Goal: Task Accomplishment & Management: Manage account settings

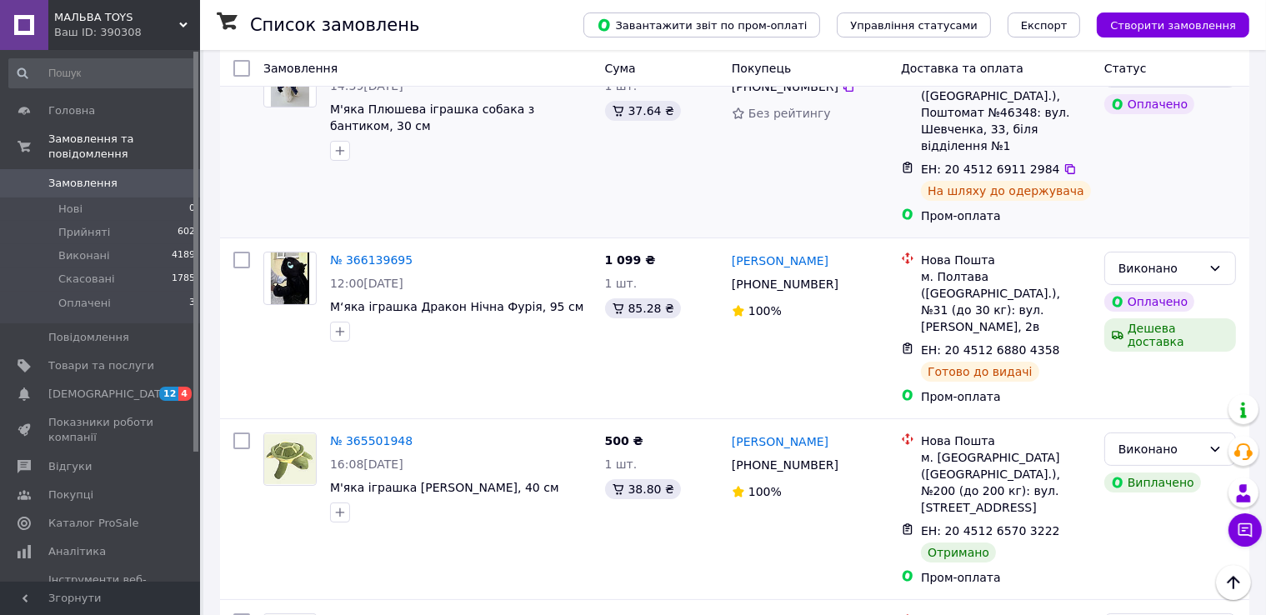
scroll to position [167, 0]
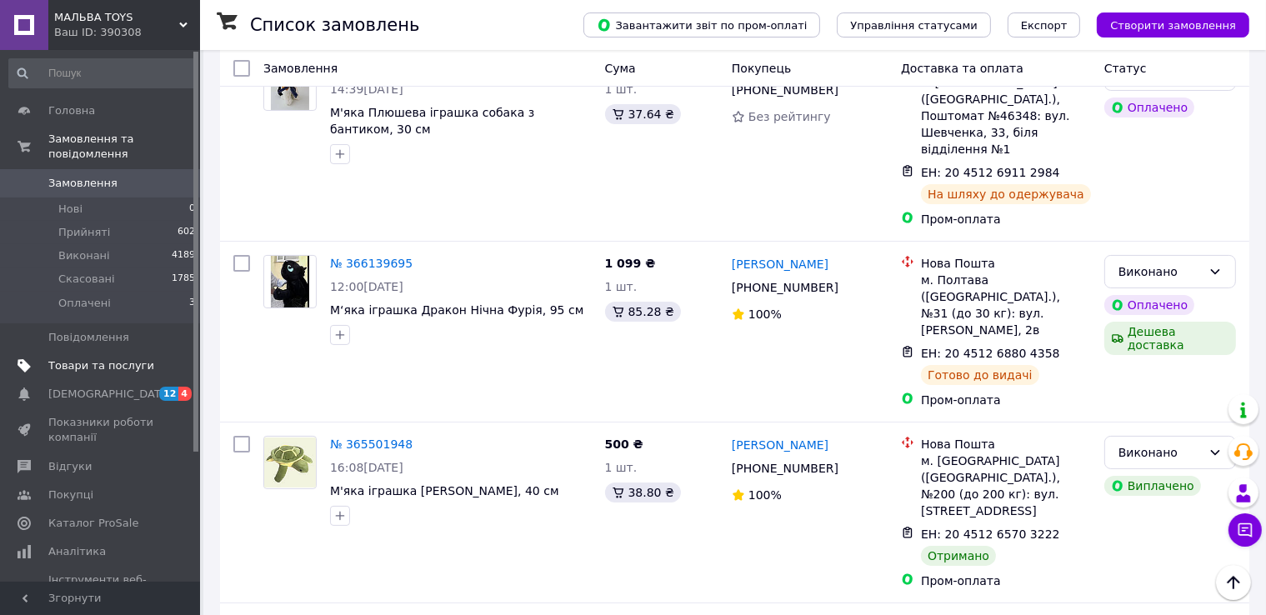
click at [101, 358] on span "Товари та послуги" at bounding box center [101, 365] width 106 height 15
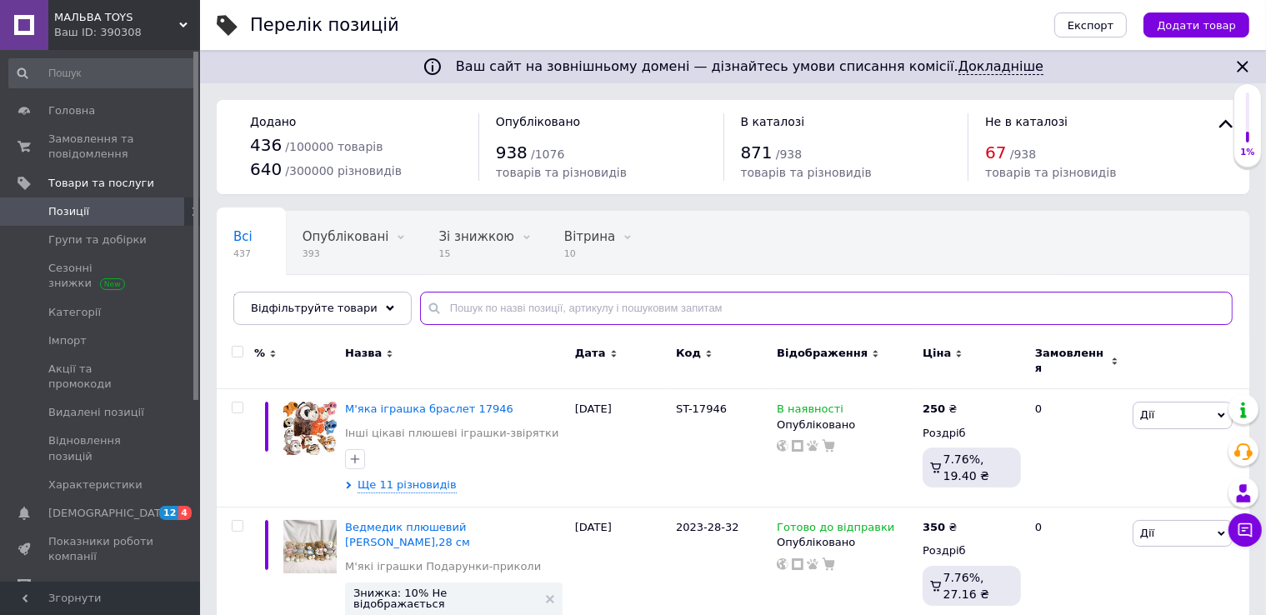
click at [449, 313] on input "text" at bounding box center [826, 308] width 813 height 33
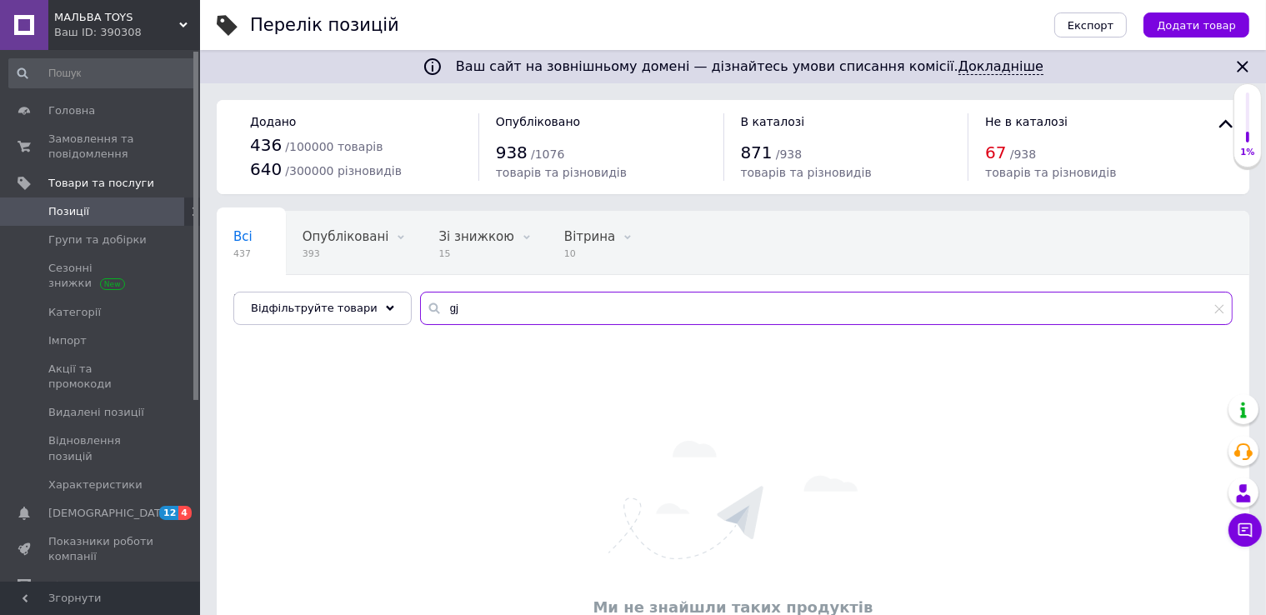
type input "g"
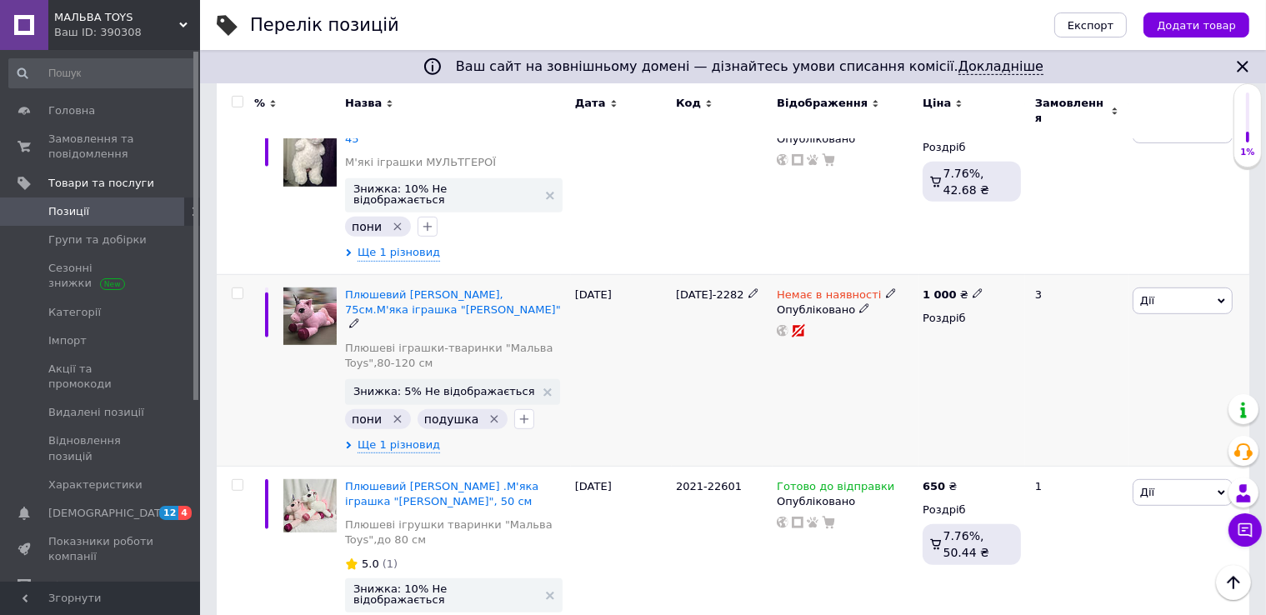
scroll to position [833, 0]
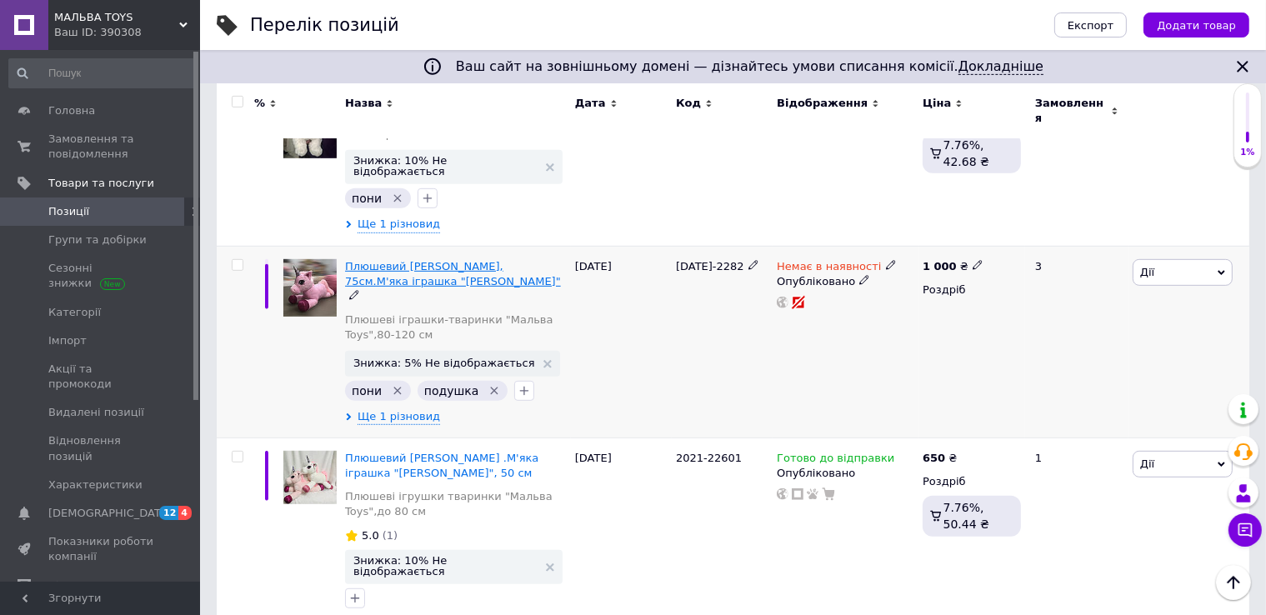
type input "пони"
click at [436, 260] on span "Плюшевий [PERSON_NAME], 75см.М'яка іграшка "[PERSON_NAME]"" at bounding box center [453, 274] width 216 height 28
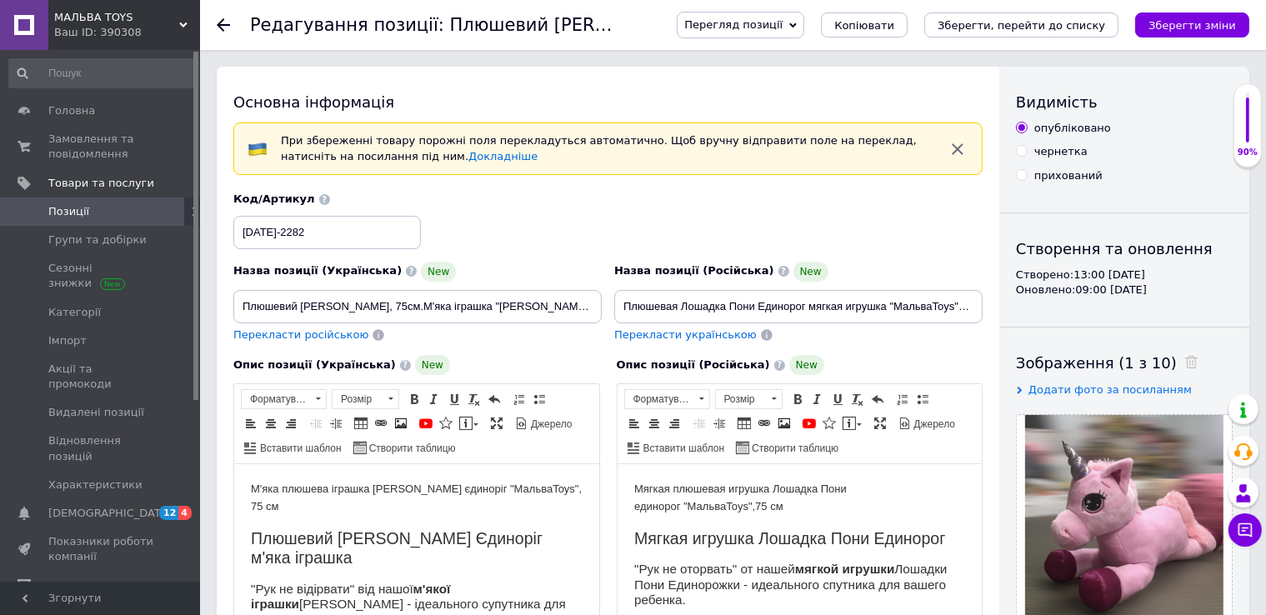
click at [220, 18] on div at bounding box center [233, 25] width 33 height 50
click at [221, 24] on use at bounding box center [223, 24] width 13 height 13
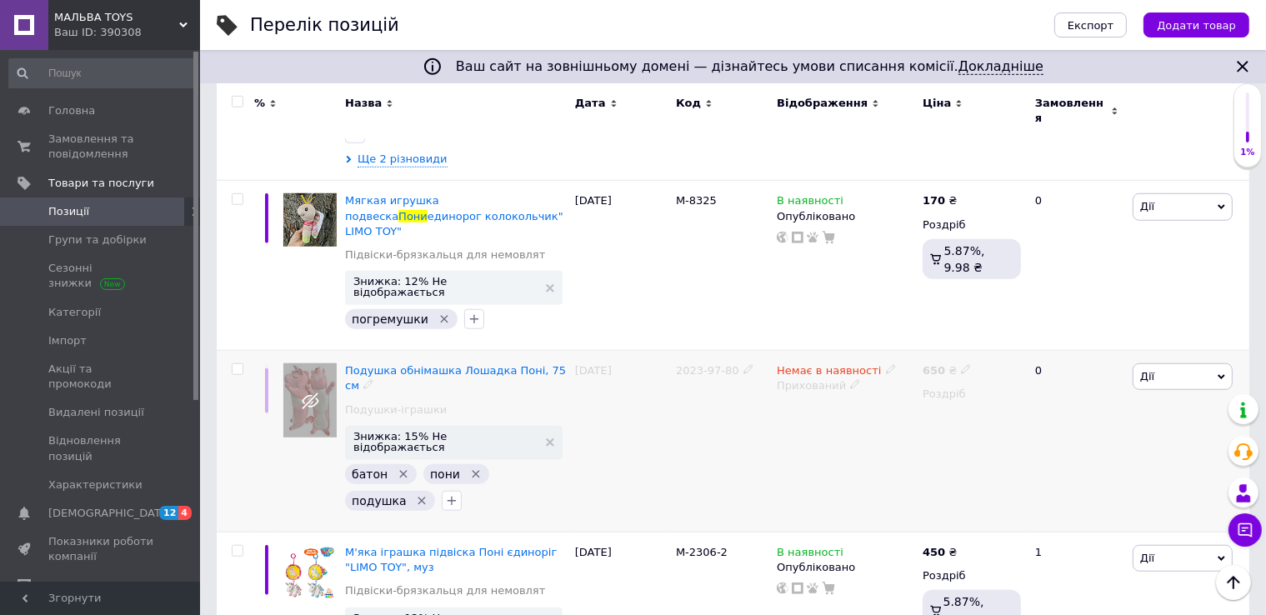
scroll to position [1333, 0]
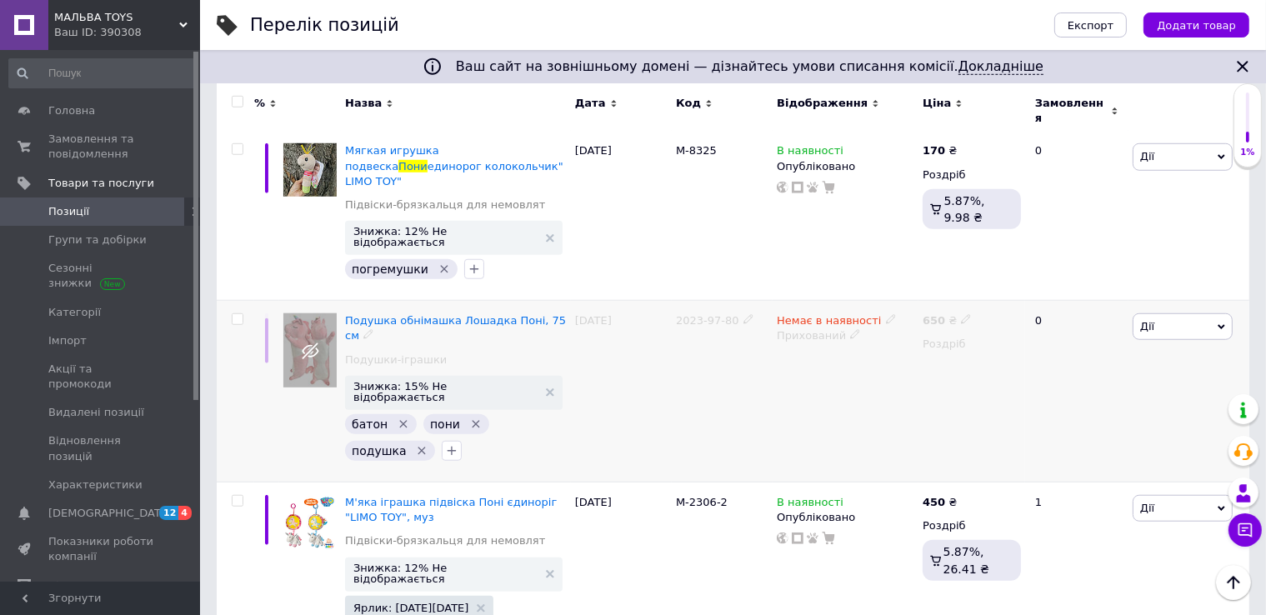
click at [886, 314] on icon at bounding box center [891, 319] width 10 height 10
click at [924, 322] on li "В наявності" at bounding box center [977, 333] width 158 height 23
click at [842, 301] on div "Немає в наявності Наявність В наявності Немає в наявності Під замовлення Готово…" at bounding box center [846, 392] width 146 height 182
click at [850, 329] on icon at bounding box center [855, 334] width 10 height 10
click at [854, 357] on li "Опубліковано" at bounding box center [841, 368] width 143 height 23
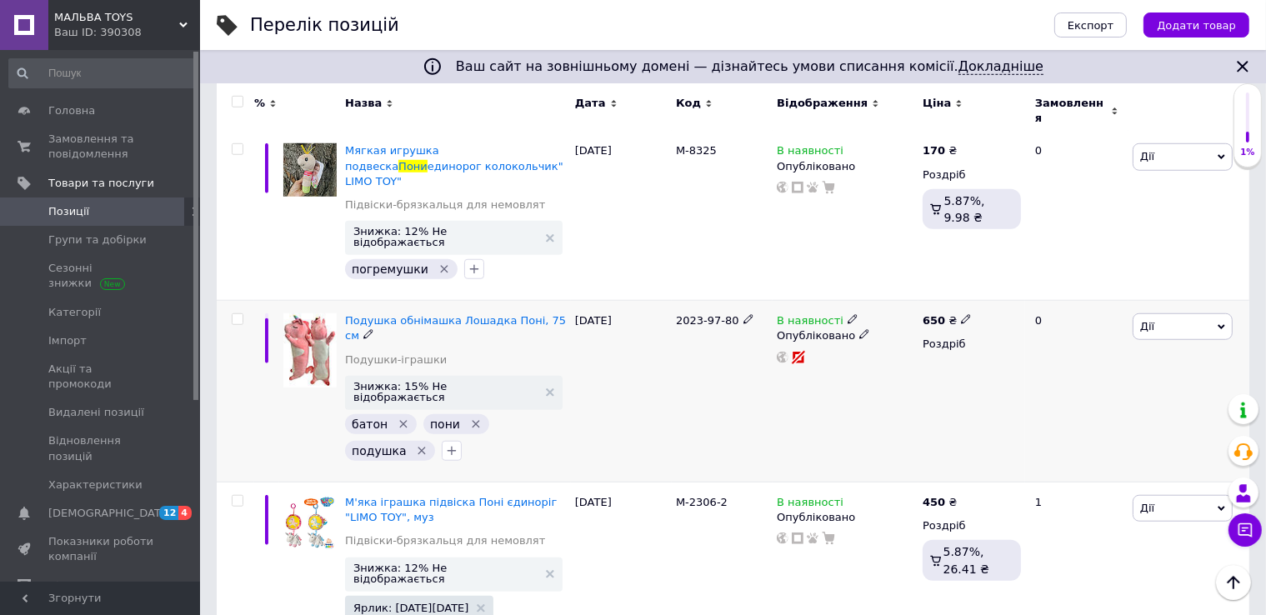
click at [961, 315] on use at bounding box center [965, 319] width 9 height 9
drag, startPoint x: 1017, startPoint y: 176, endPoint x: 982, endPoint y: 173, distance: 35.2
click at [982, 285] on input "650" at bounding box center [1043, 301] width 127 height 33
type input "450"
click at [957, 301] on div "650 ₴ Ціна 450 Валюта ₴ $ EUR CHF GBP ¥ PLN ₸ MDL HUF KGS CNY TRY KRW lei Роздр…" at bounding box center [971, 392] width 107 height 182
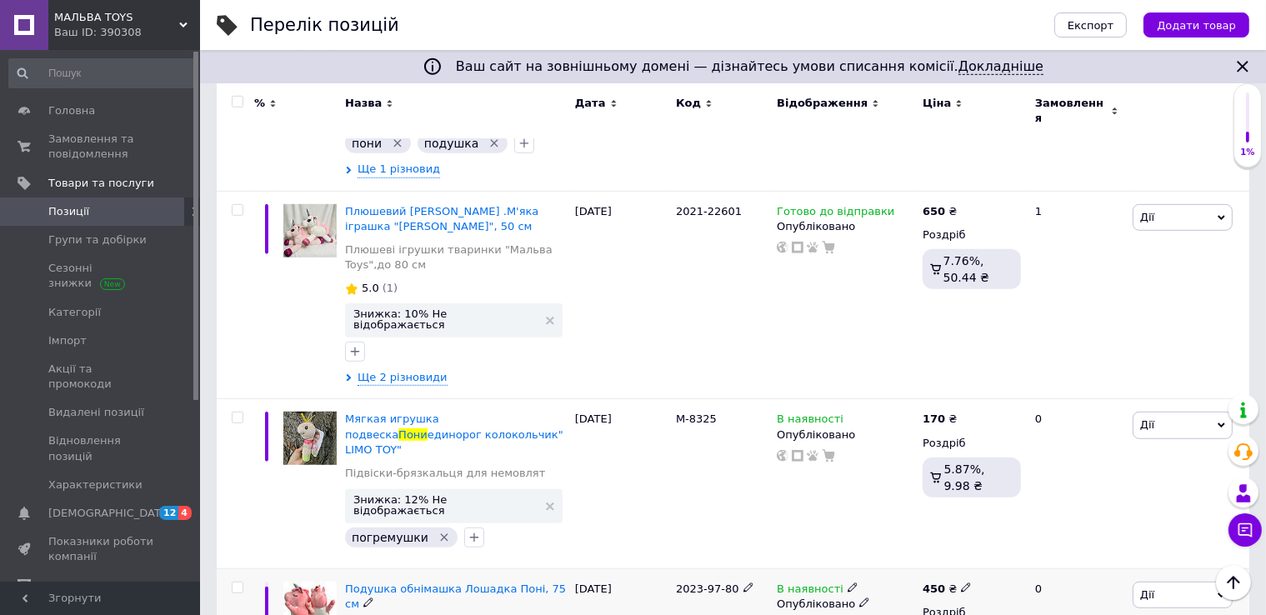
scroll to position [1167, 0]
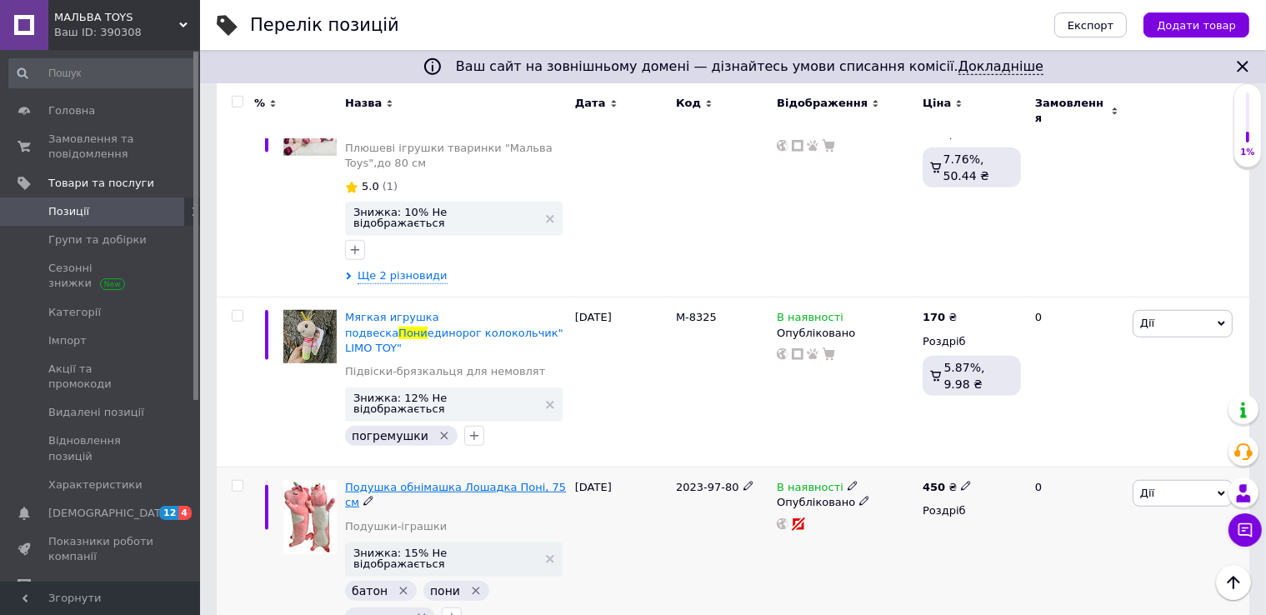
click at [443, 481] on span "Подушка обнімашка Лошадка Поні, 75 см" at bounding box center [455, 495] width 221 height 28
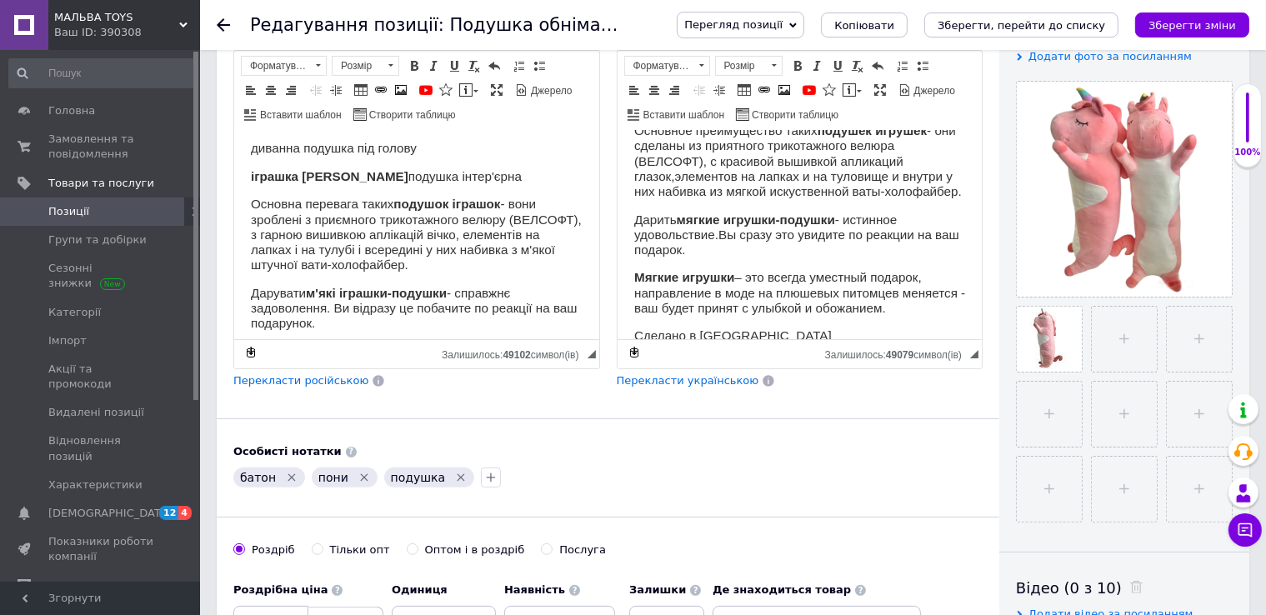
scroll to position [271, 0]
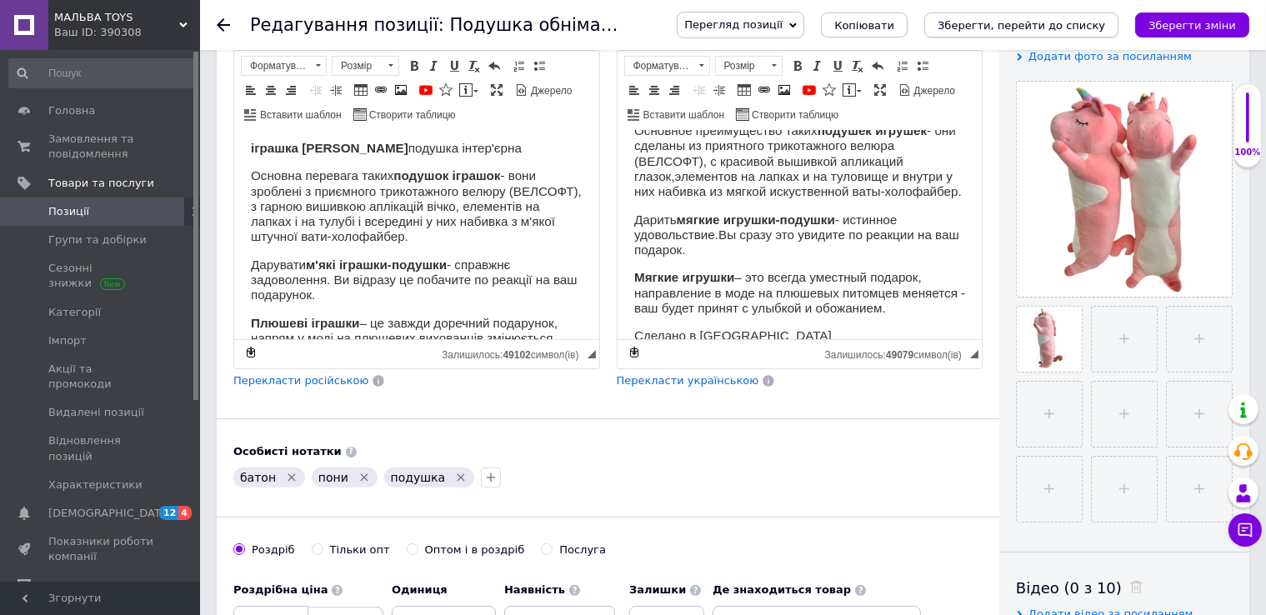
click at [1068, 26] on icon "Зберегти, перейти до списку" at bounding box center [1022, 25] width 168 height 13
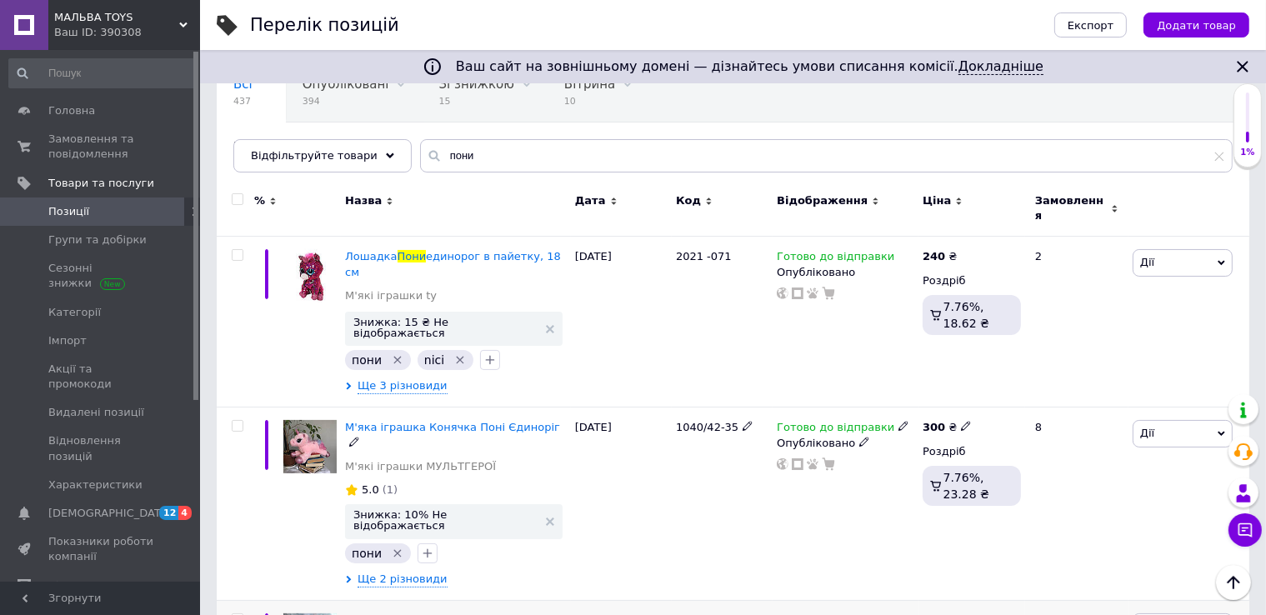
scroll to position [250, 0]
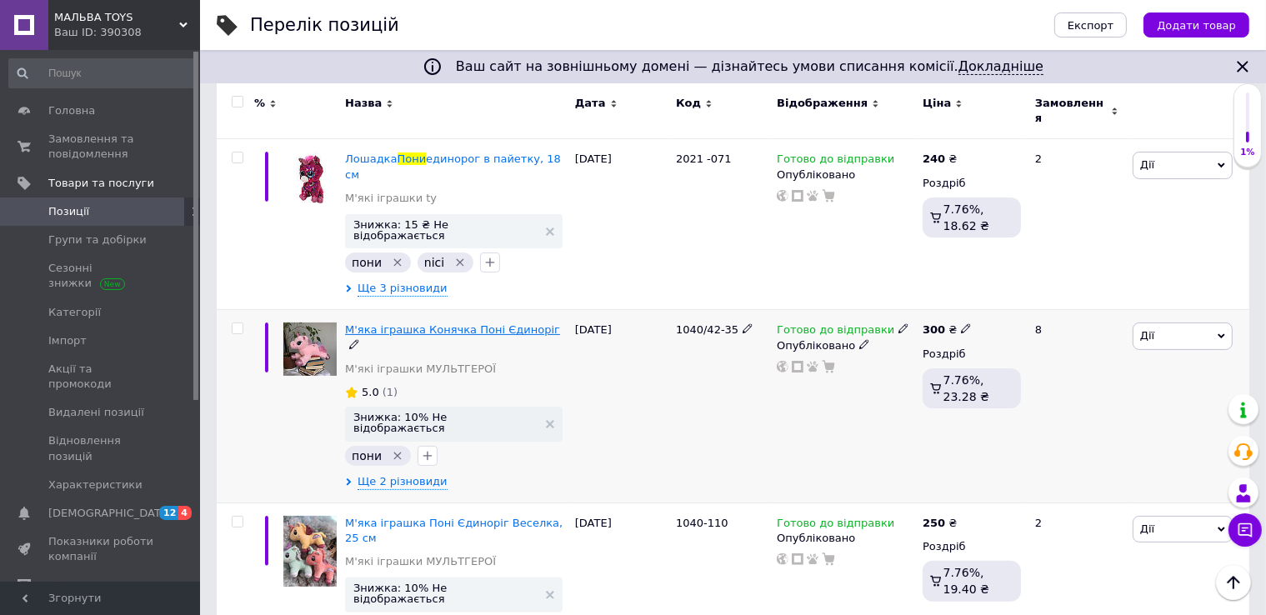
click at [476, 323] on span "М'яка іграшка Конячка Поні Єдиноріг" at bounding box center [452, 329] width 215 height 13
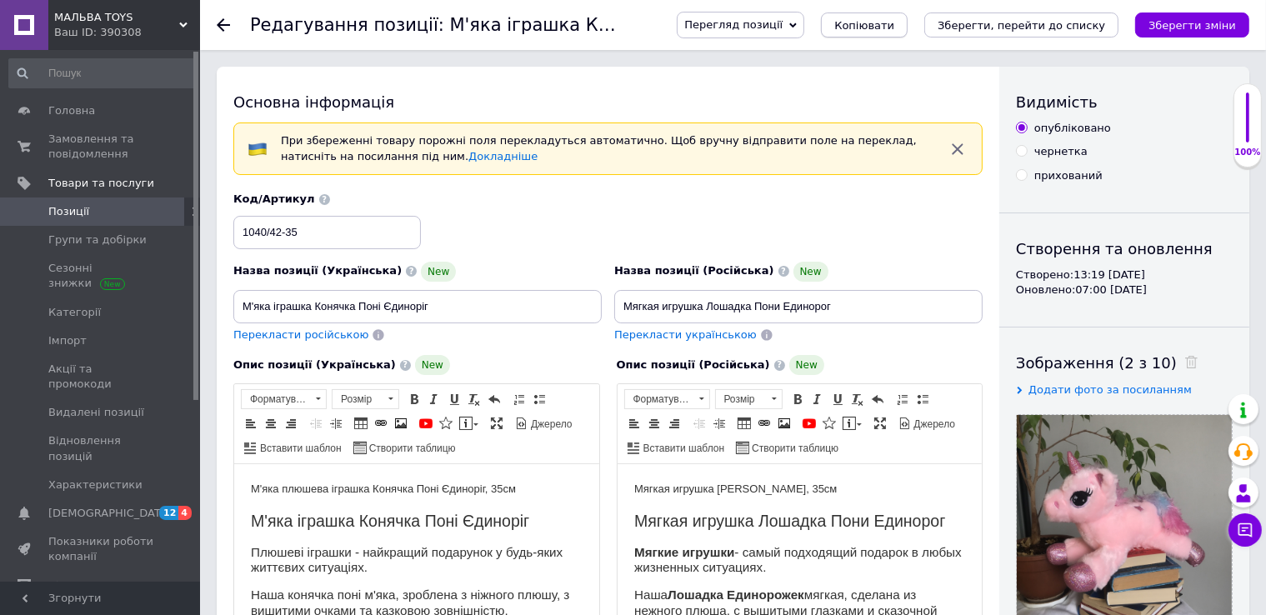
click at [894, 24] on span "Копіювати" at bounding box center [864, 25] width 60 height 13
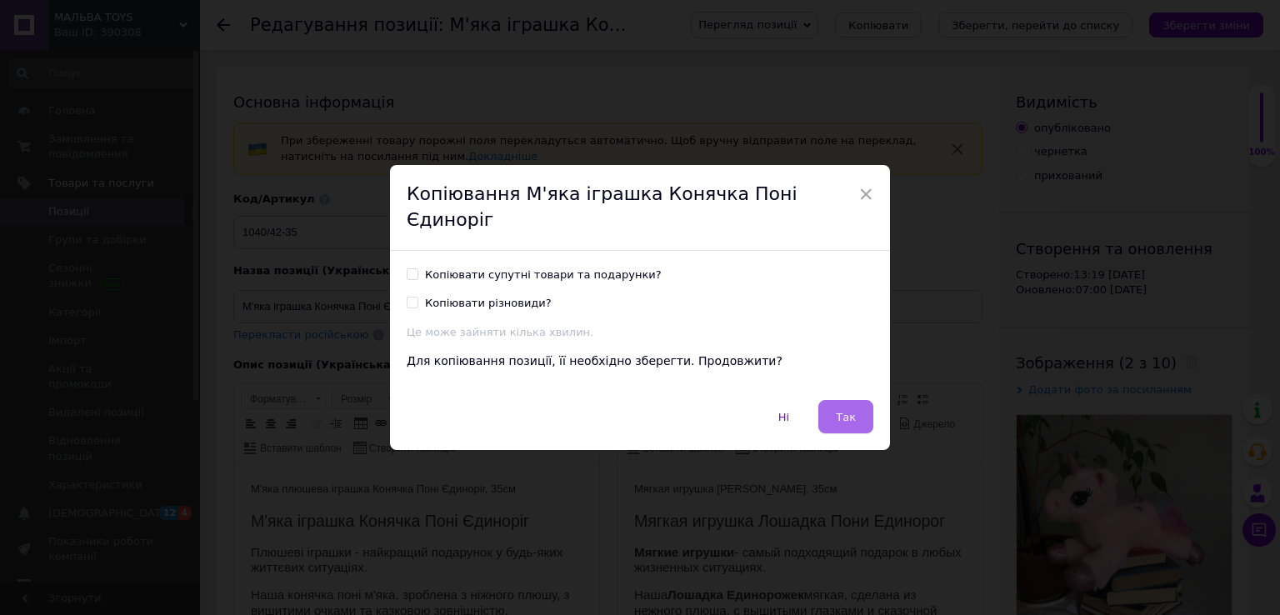
click at [848, 411] on span "Так" at bounding box center [846, 417] width 20 height 13
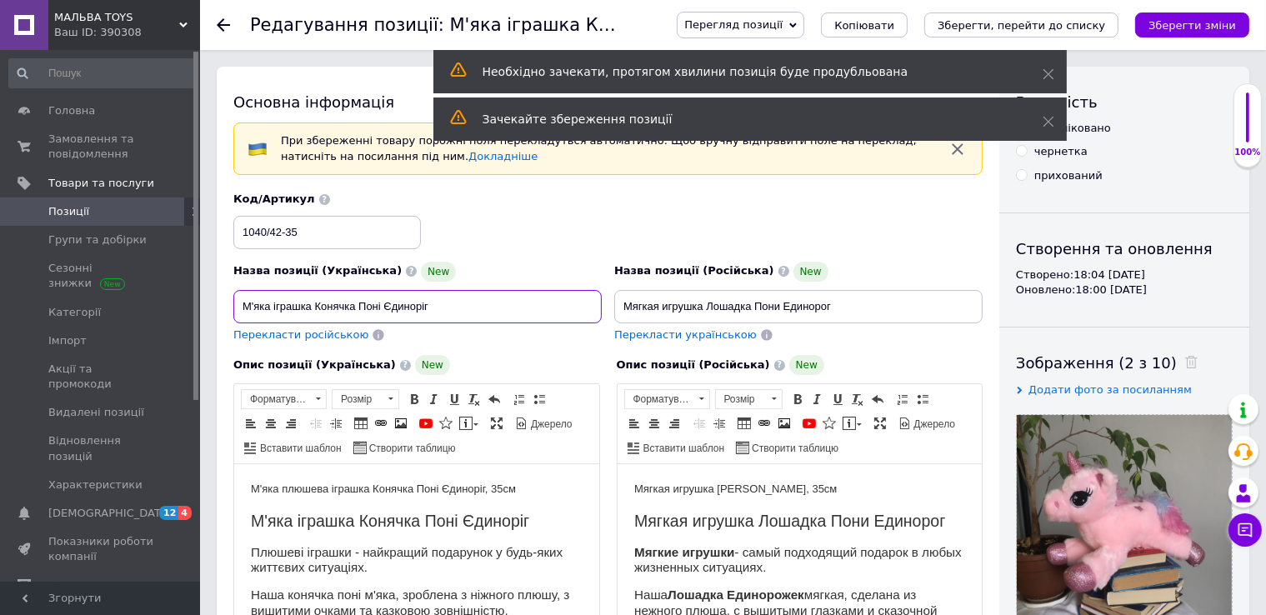
drag, startPoint x: 435, startPoint y: 306, endPoint x: 358, endPoint y: 304, distance: 77.5
click at [358, 304] on input "М'яка іграшка Конячка Поні Єдиноріг" at bounding box center [417, 306] width 368 height 33
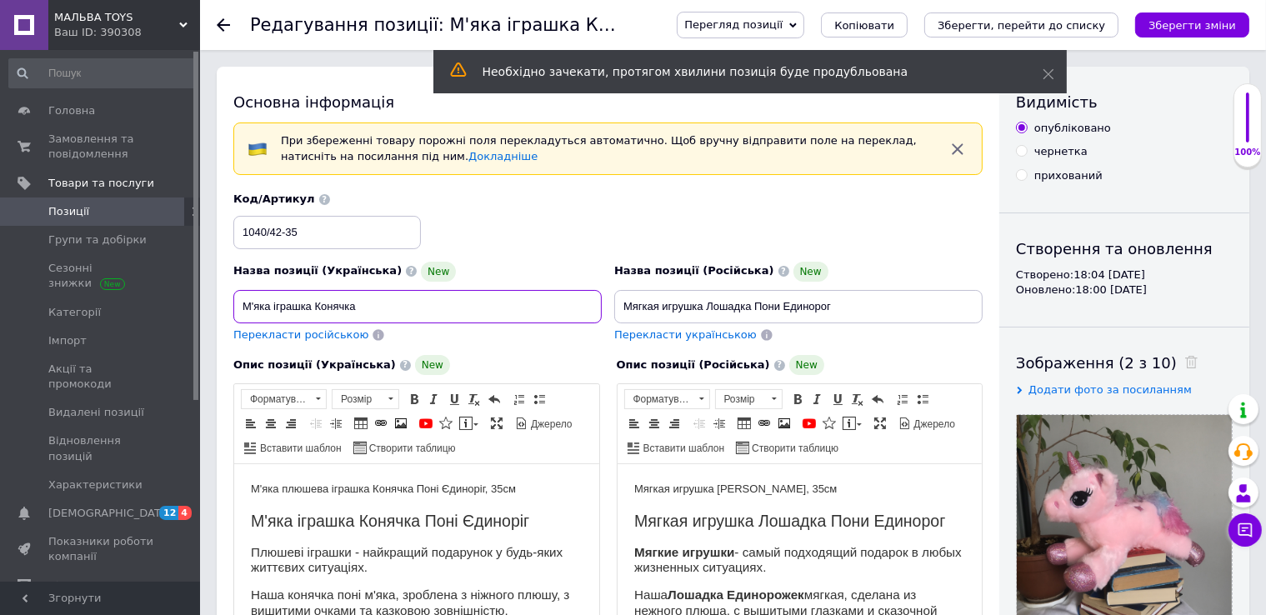
type input "М'яка іграшка Конячка"
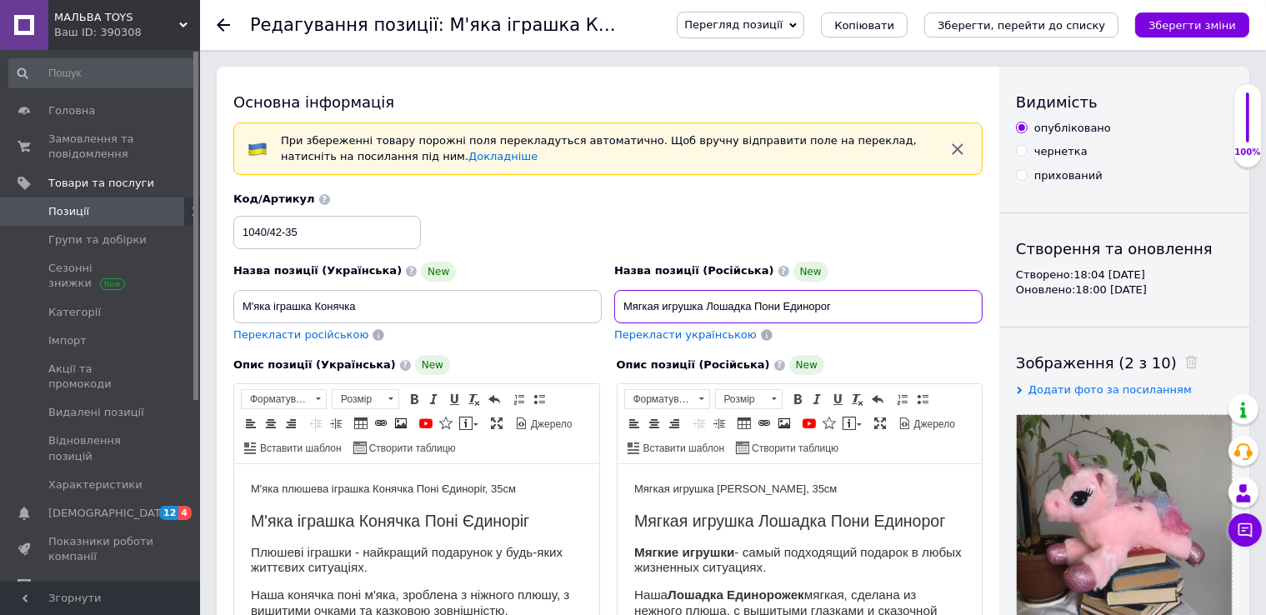
drag, startPoint x: 843, startPoint y: 303, endPoint x: 757, endPoint y: 308, distance: 86.8
click at [757, 308] on input "Мягкая игрушка Лошадка Пони Единорог" at bounding box center [798, 306] width 368 height 33
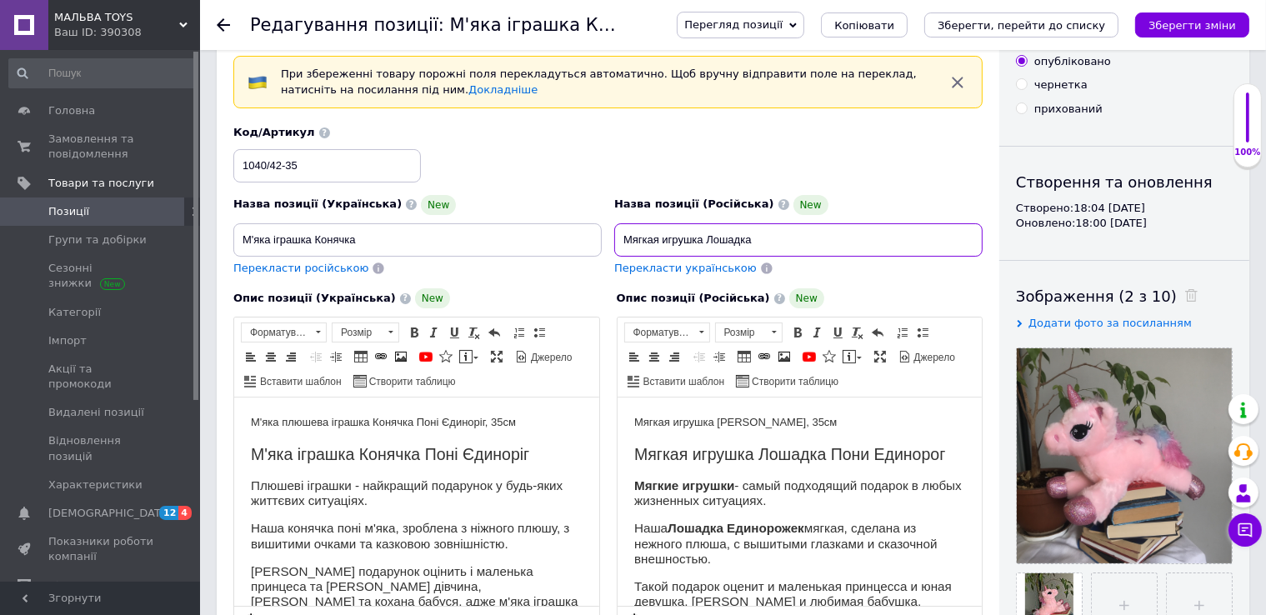
scroll to position [83, 0]
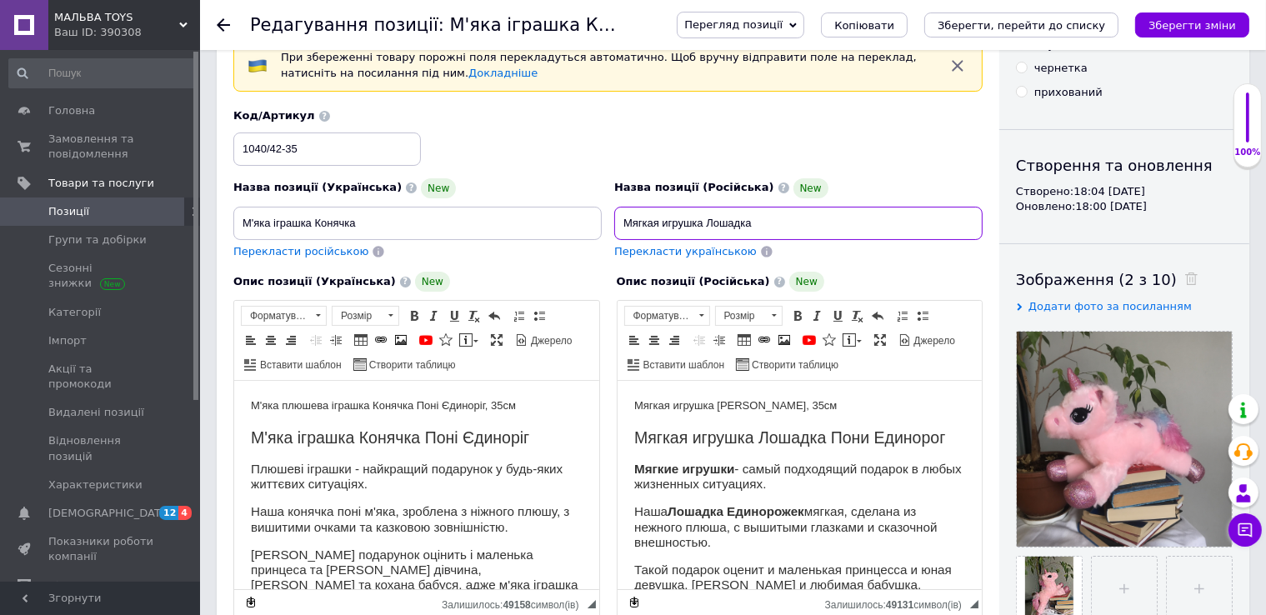
type input "Мягкая игрушка Лошадка"
drag, startPoint x: 487, startPoint y: 407, endPoint x: 415, endPoint y: 410, distance: 71.7
click at [415, 410] on p "М'яка плюшева іграшка Конячка Поні Єдиноріг, 35см" at bounding box center [416, 407] width 332 height 18
drag, startPoint x: 792, startPoint y: 405, endPoint x: 718, endPoint y: 412, distance: 73.6
click at [718, 412] on p "Мягкая игрушка [PERSON_NAME], 35см" at bounding box center [799, 407] width 332 height 18
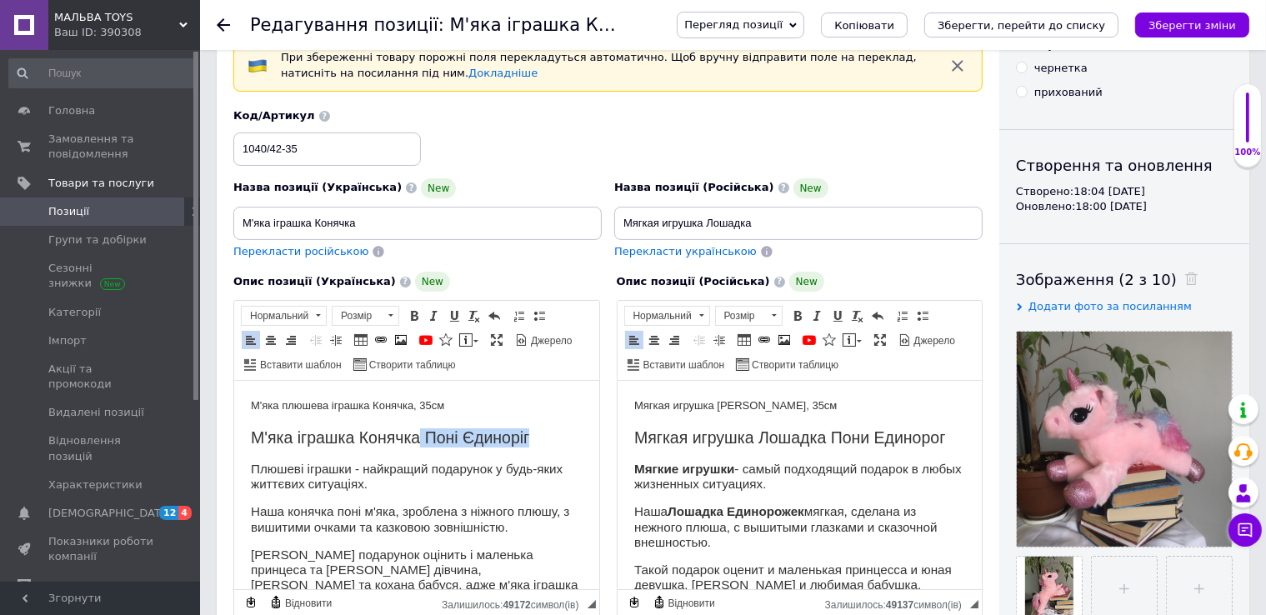
drag, startPoint x: 543, startPoint y: 440, endPoint x: 417, endPoint y: 438, distance: 126.7
click at [417, 438] on h2 "М'яка іграшка Конячка Поні Єдиноріг" at bounding box center [416, 437] width 332 height 19
drag, startPoint x: 942, startPoint y: 438, endPoint x: 828, endPoint y: 439, distance: 113.4
click at [828, 439] on h2 "Мягкая игрушка Лошадка Пони Единорог" at bounding box center [799, 437] width 332 height 19
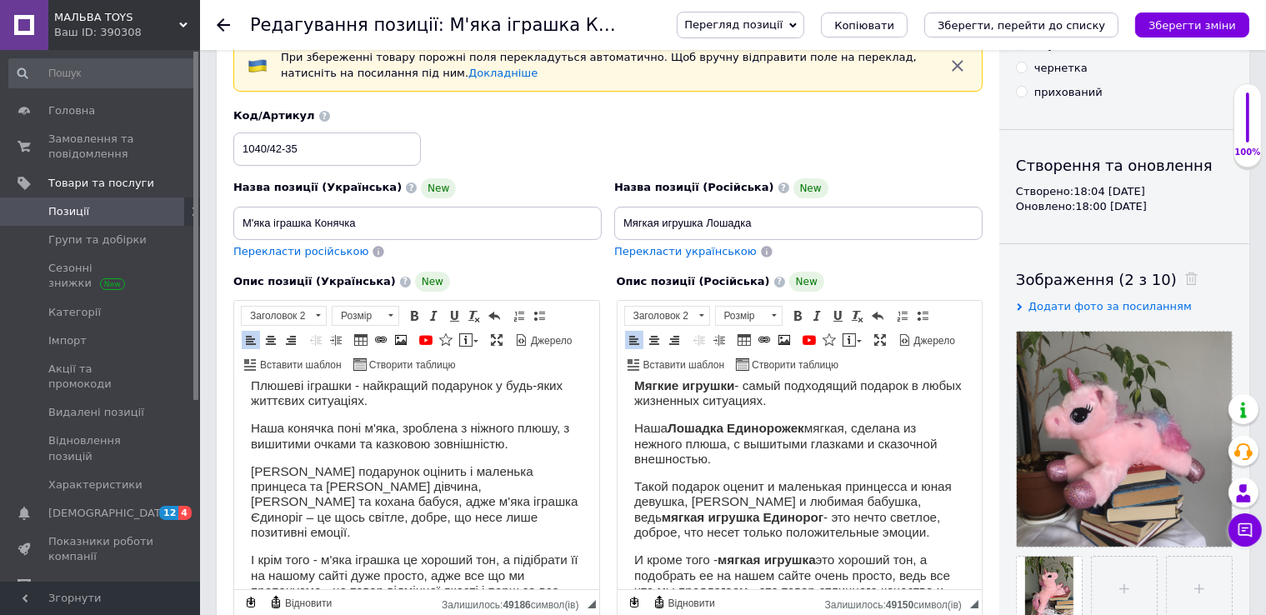
drag, startPoint x: 718, startPoint y: 463, endPoint x: 733, endPoint y: 444, distance: 23.7
click at [733, 444] on h3 "[PERSON_NAME] Единорожек мягкая, сделана из нежного плюша, с вышитыми глазками …" at bounding box center [799, 444] width 332 height 46
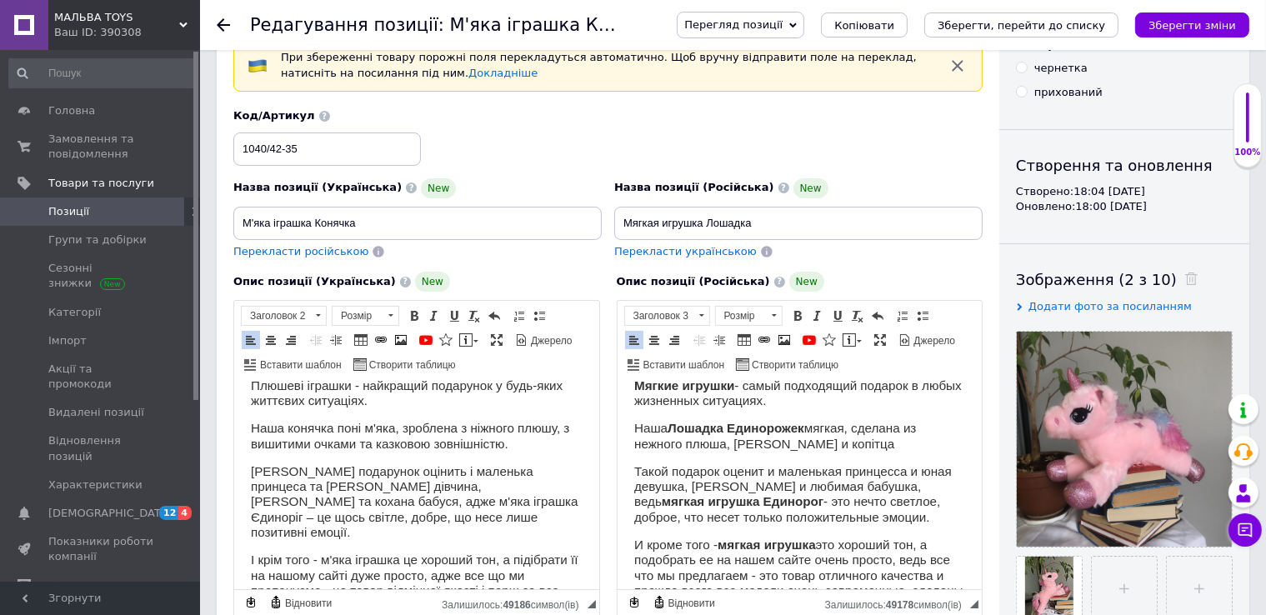
click at [823, 442] on h3 "[PERSON_NAME] Единорожек мягкая, сделана из нежного плюша, [PERSON_NAME] и копі…" at bounding box center [799, 436] width 332 height 31
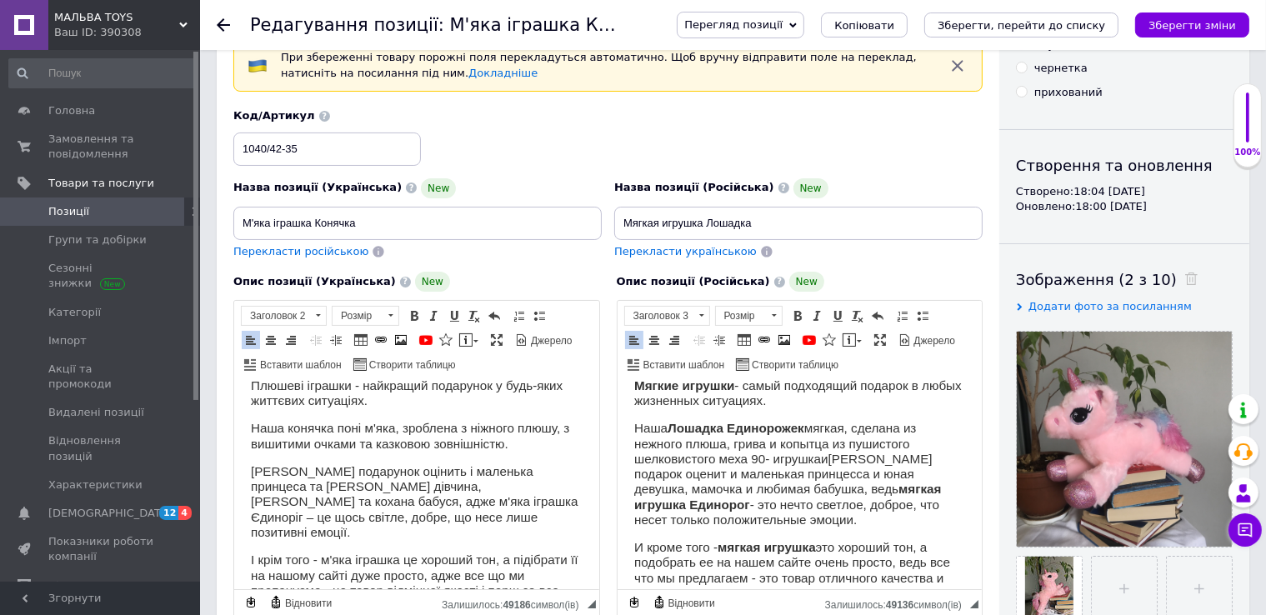
click at [823, 442] on h3 "[PERSON_NAME] Единорожек мягкая, сделана из нежного плюша, грива и копытца из п…" at bounding box center [799, 474] width 332 height 107
click at [826, 460] on h3 "[PERSON_NAME] Единорожек мягкая, сделана из нежного плюша, грива и копытца из п…" at bounding box center [799, 474] width 332 height 107
click at [832, 458] on h3 "[PERSON_NAME] Единорожек мягкая, сделана из нежного плюша, грива и копытца из п…" at bounding box center [799, 474] width 332 height 107
click at [771, 458] on h3 "[PERSON_NAME] Единорожек мягкая, сделана из нежного плюша, грива и копытца из п…" at bounding box center [799, 474] width 332 height 107
drag, startPoint x: 858, startPoint y: 429, endPoint x: 807, endPoint y: 425, distance: 51.8
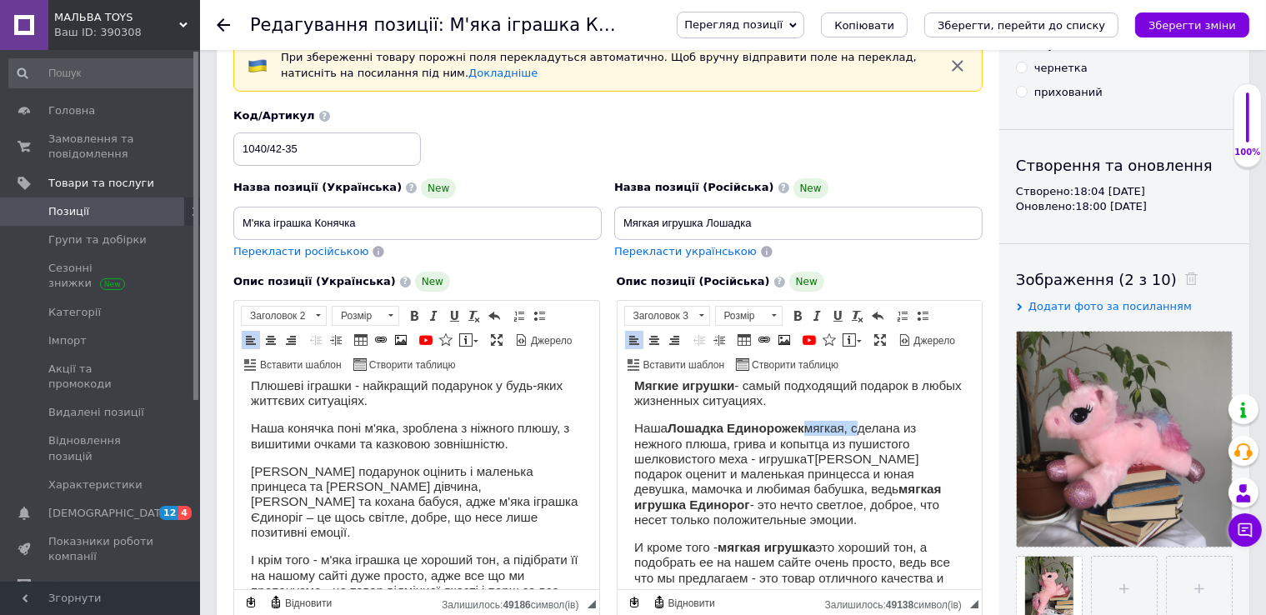
click at [807, 425] on h3 "[PERSON_NAME] Единорожек мягкая, сделана из нежного плюша, грива и копытца из п…" at bounding box center [799, 474] width 332 height 107
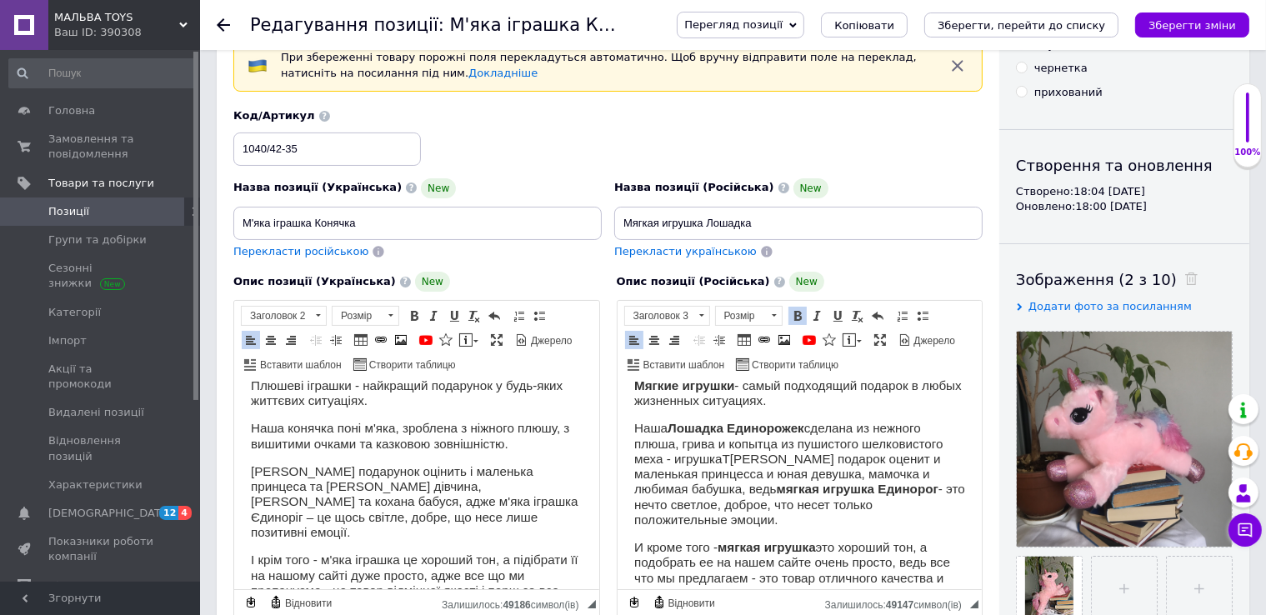
click at [669, 428] on strong "Лошадка Единорожек" at bounding box center [735, 428] width 137 height 14
drag, startPoint x: 670, startPoint y: 428, endPoint x: 633, endPoint y: 426, distance: 36.7
click at [633, 426] on h3 "[PERSON_NAME] Единорожек сделана из нежного плюша, [PERSON_NAME] и копытца из п…" at bounding box center [799, 474] width 332 height 107
drag, startPoint x: 767, startPoint y: 426, endPoint x: 693, endPoint y: 430, distance: 74.3
click at [693, 430] on strong "Лошадка Единорожек" at bounding box center [701, 428] width 137 height 14
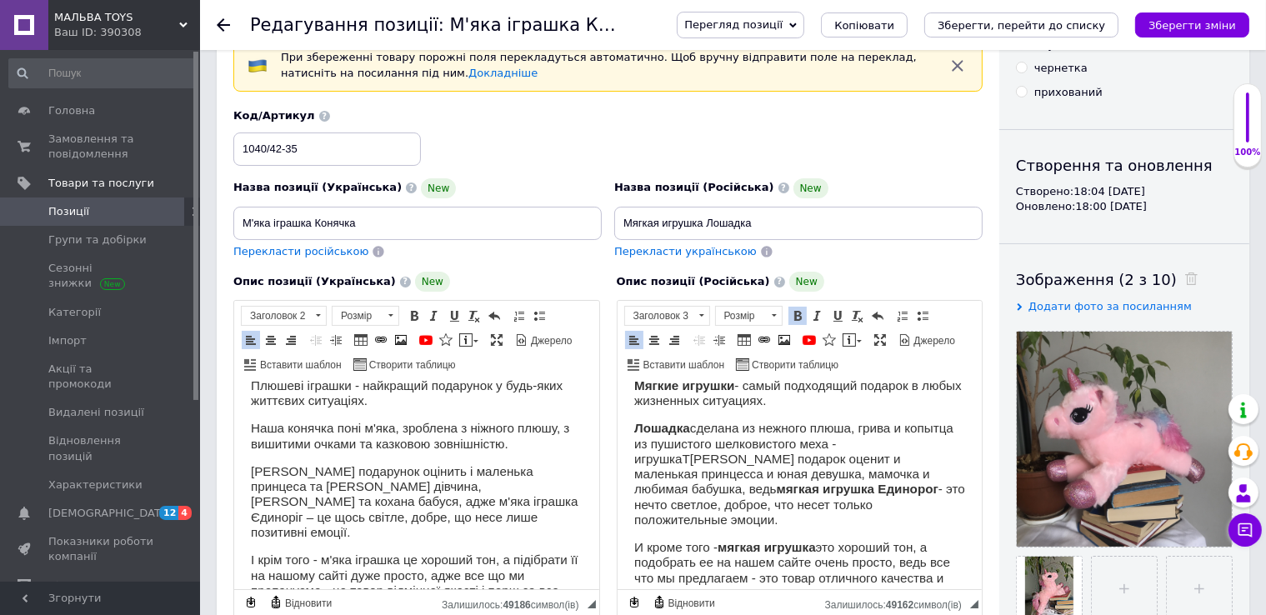
click at [633, 422] on strong "Лошадка" at bounding box center [661, 428] width 56 height 14
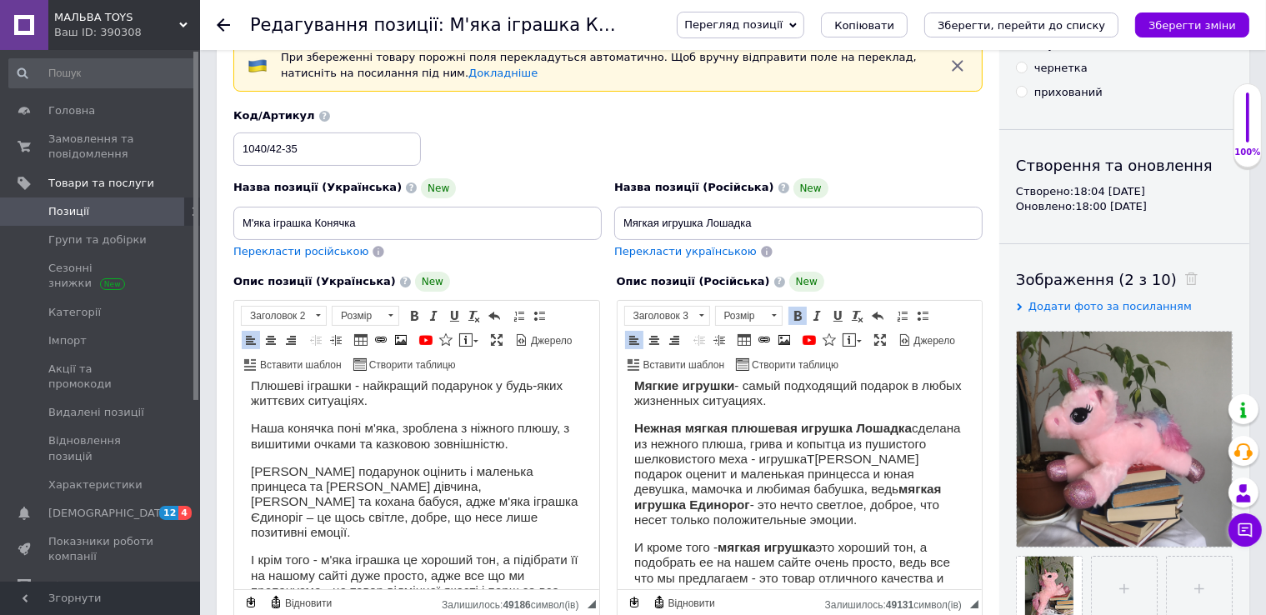
click at [793, 318] on span at bounding box center [797, 315] width 13 height 13
drag, startPoint x: 748, startPoint y: 460, endPoint x: 805, endPoint y: 458, distance: 56.7
click at [805, 458] on h3 "Нежная мягкая плюшевая игрушка [PERSON_NAME] сделана из нежного плюша, грива и …" at bounding box center [799, 474] width 332 height 107
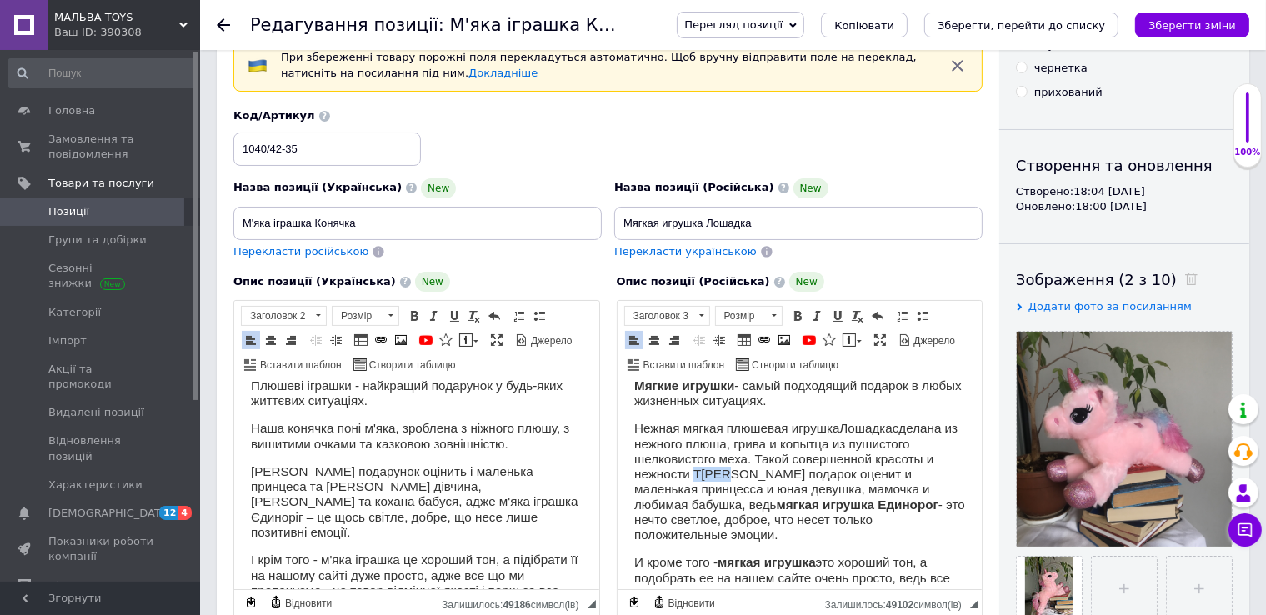
drag, startPoint x: 727, startPoint y: 475, endPoint x: 694, endPoint y: 474, distance: 32.5
click at [694, 474] on h3 "Нежная мягкая плюшевая игрушка Лошадка сделана из нежного плюша, грива и копытц…" at bounding box center [799, 482] width 332 height 122
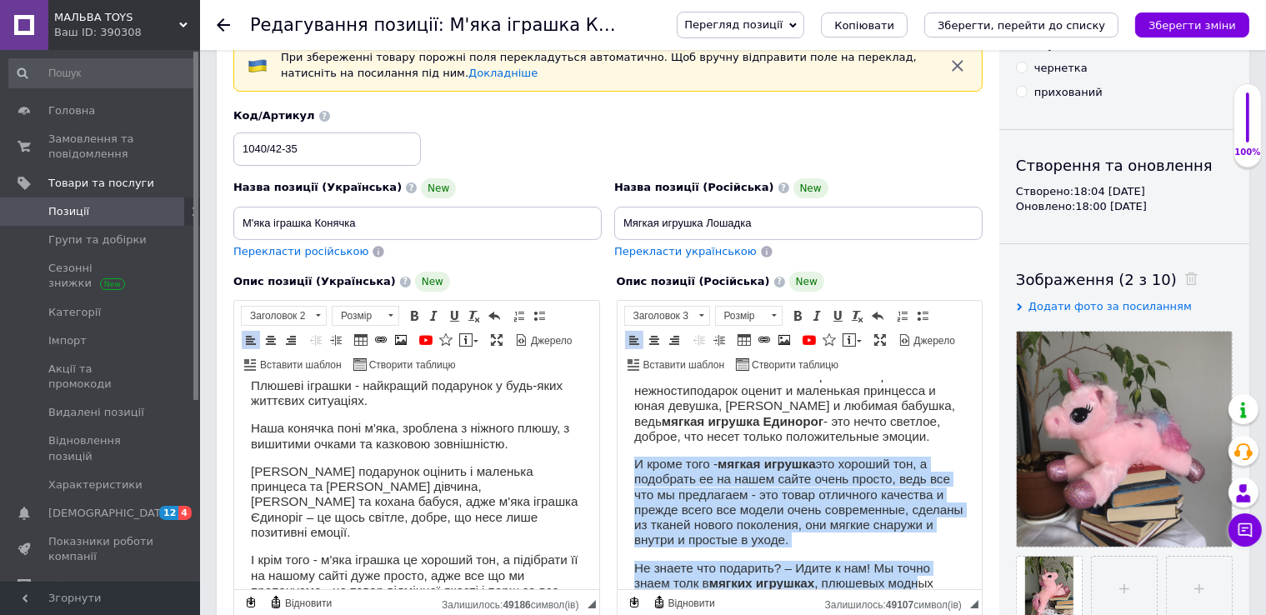
scroll to position [273, 0]
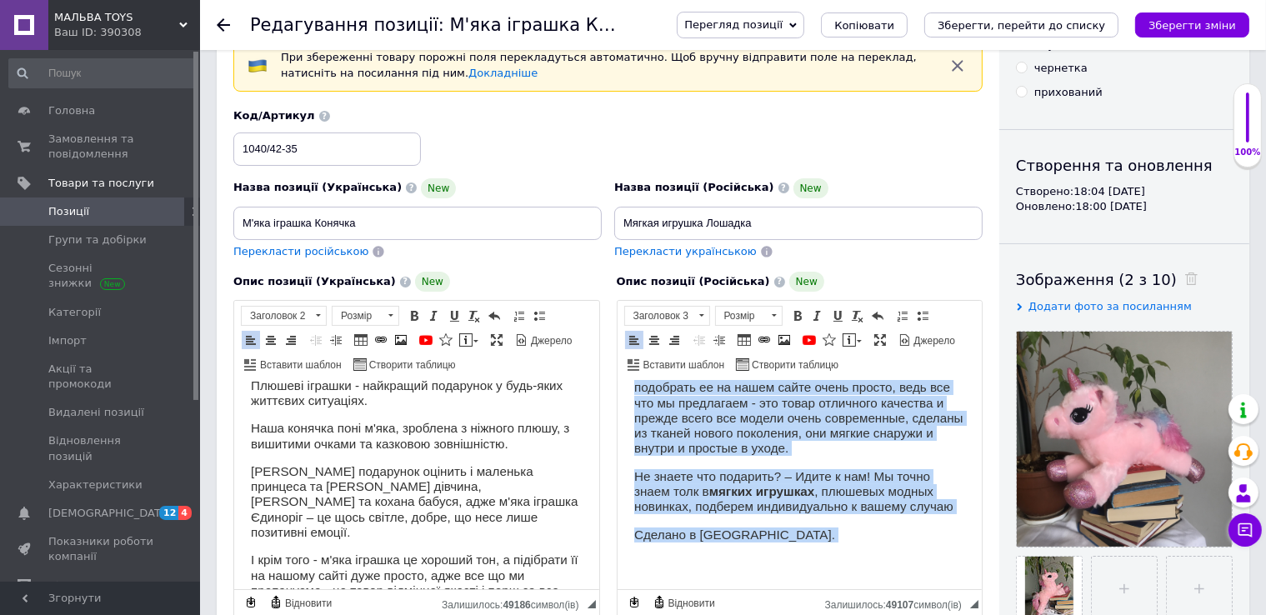
drag, startPoint x: 627, startPoint y: 460, endPoint x: 1550, endPoint y: 972, distance: 1055.7
click at [933, 589] on html "Мягкая игрушка Лошадка, 35см Мягкая игрушка Лошадка Мягкие игрушки - самый подх…" at bounding box center [799, 356] width 365 height 467
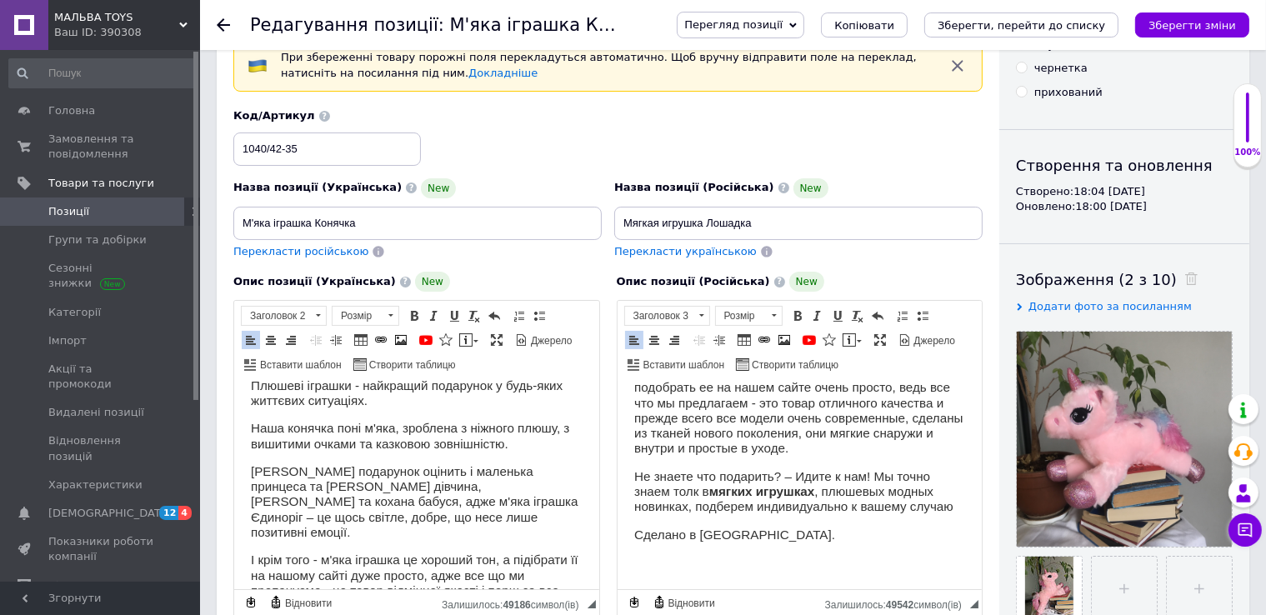
scroll to position [96, 0]
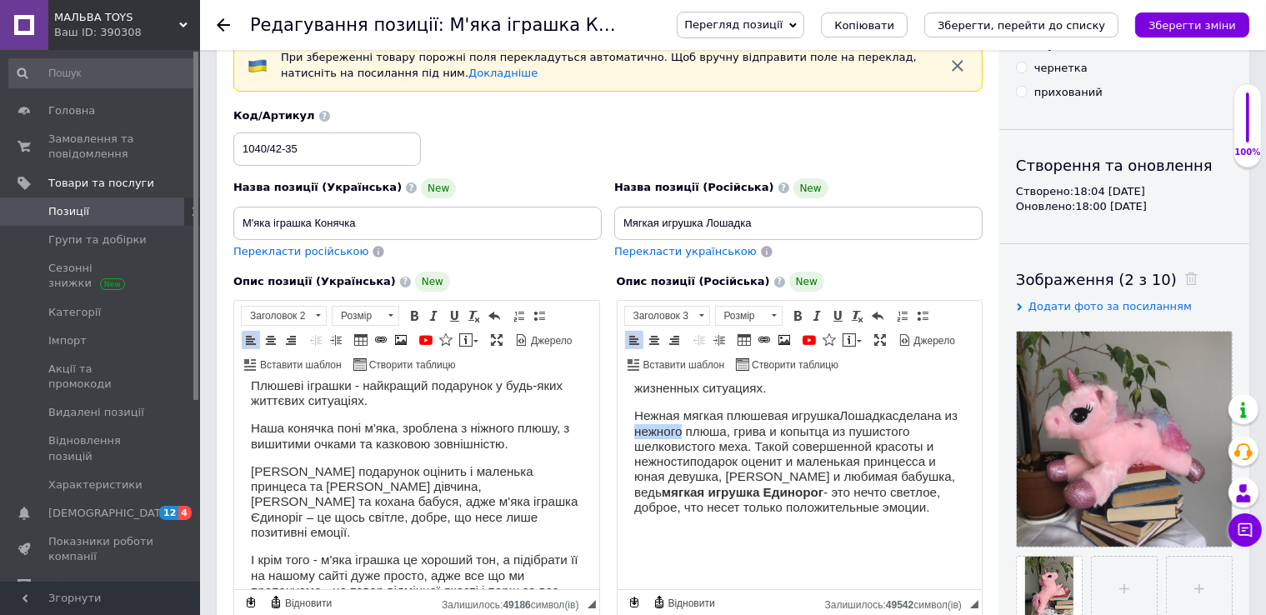
drag, startPoint x: 695, startPoint y: 429, endPoint x: 652, endPoint y: 433, distance: 43.5
click at [652, 433] on h3 "Нежная мягкая плюшевая игрушка Лошадка сделана из нежного плюша, грива и копытц…" at bounding box center [799, 461] width 332 height 107
drag, startPoint x: 741, startPoint y: 430, endPoint x: 651, endPoint y: 431, distance: 90.0
click at [651, 431] on h3 "Нежная мягкая плюшевая игрушка Лошадка сделана из нежного плюша, грива и копытц…" at bounding box center [799, 461] width 332 height 107
drag, startPoint x: 787, startPoint y: 414, endPoint x: 728, endPoint y: 417, distance: 58.4
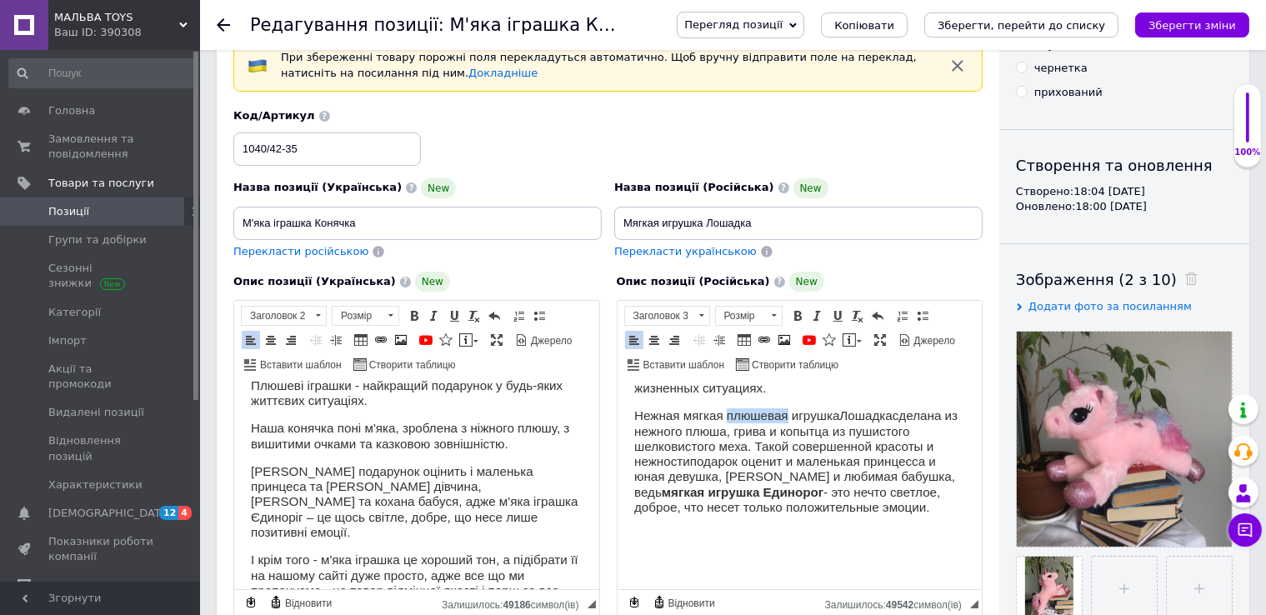
click at [728, 417] on h3 "Нежная мягкая плюшевая игрушка Лошадка сделана из нежного плюша, грива и копытц…" at bounding box center [799, 461] width 332 height 107
click at [962, 415] on html "Мягкая игрушка Лошадка, 35см Мягкая игрушка Лошадка Мягкие игрушки - самый подх…" at bounding box center [799, 437] width 365 height 304
click at [669, 442] on h3 "Нежная мягкая игрушка Лошадка сделана из нежного плюша, грива и копытца из пуши…" at bounding box center [799, 461] width 332 height 107
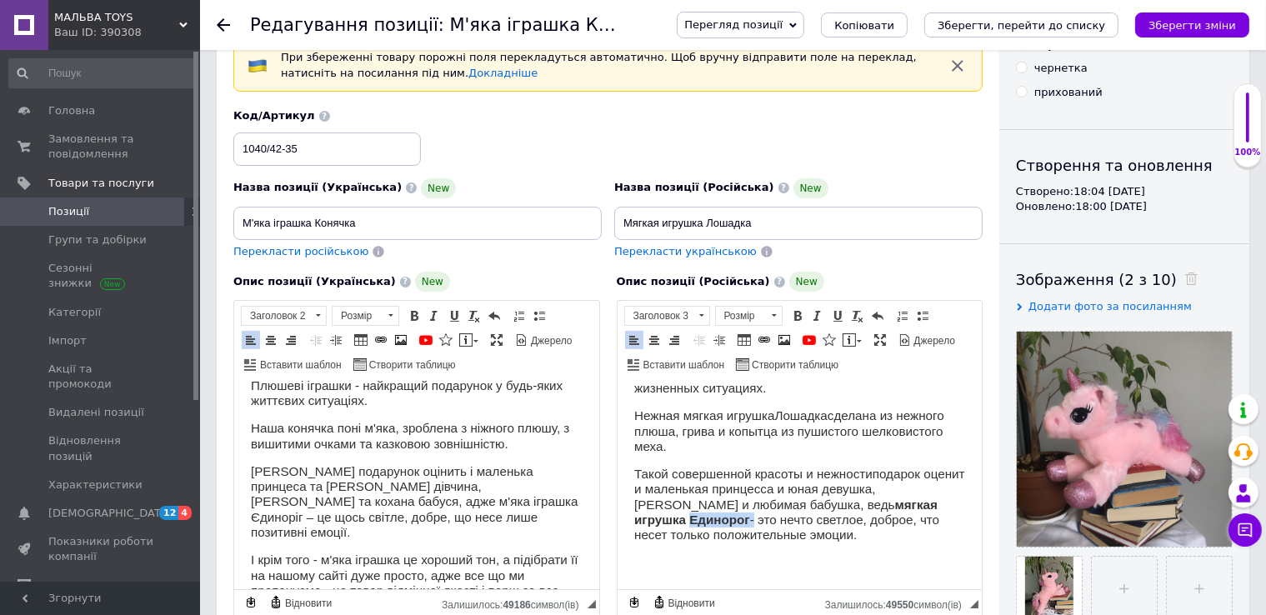
drag, startPoint x: 695, startPoint y: 518, endPoint x: 623, endPoint y: 521, distance: 72.5
click at [623, 521] on html "Мягкая игрушка Лошадка, 35см Мягкая игрушка Лошадка Мягкие игрушки - самый подх…" at bounding box center [799, 451] width 365 height 333
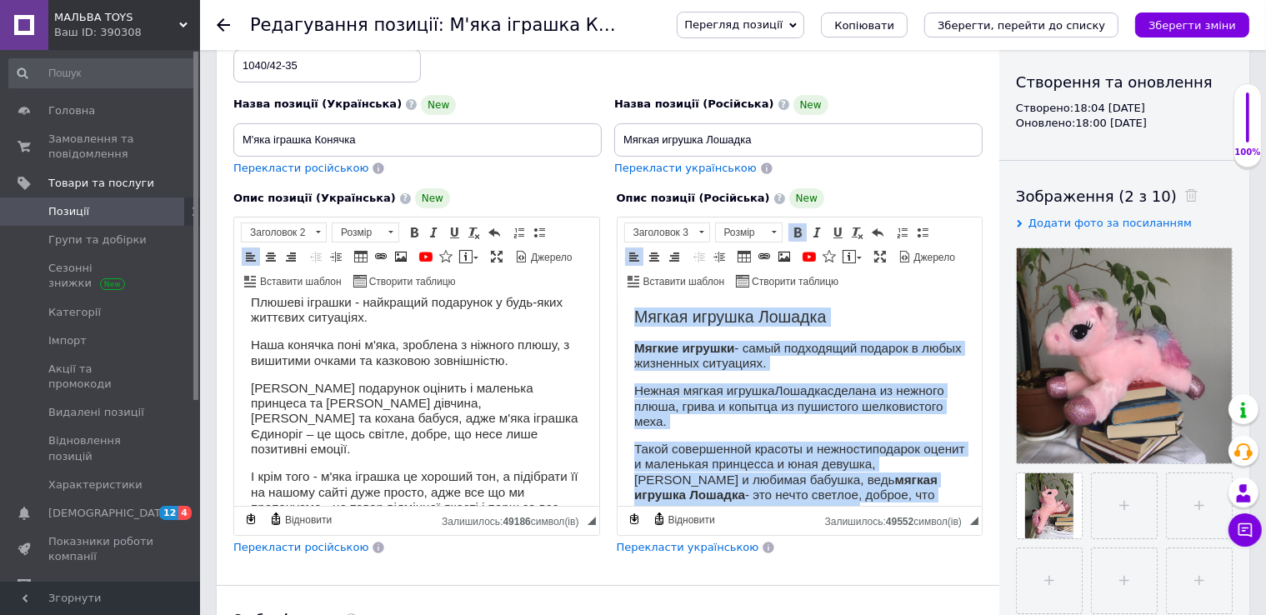
scroll to position [0, 0]
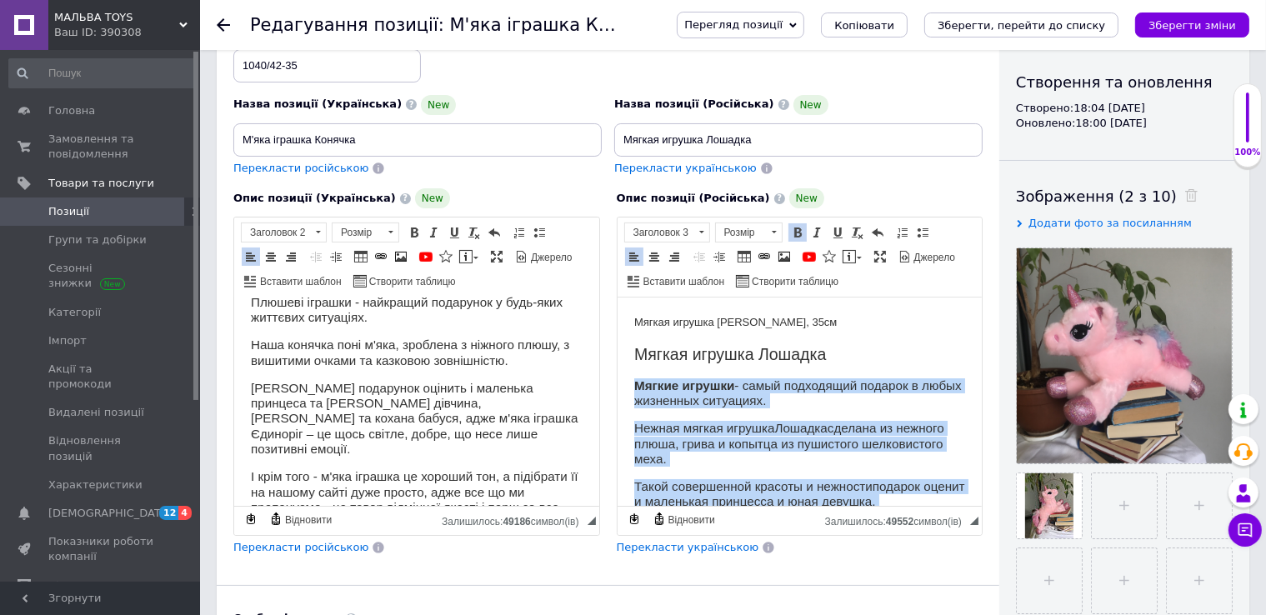
drag, startPoint x: 805, startPoint y: 416, endPoint x: 627, endPoint y: 373, distance: 183.5
click at [627, 373] on html "Мягкая игрушка Лошадка, 35см Мягкая игрушка Лошадка Мягкие игрушки - самый подх…" at bounding box center [799, 464] width 365 height 333
copy body "Мягкие игрушки - самый подходящий подарок в любых жизненных ситуациях. Нежная м…"
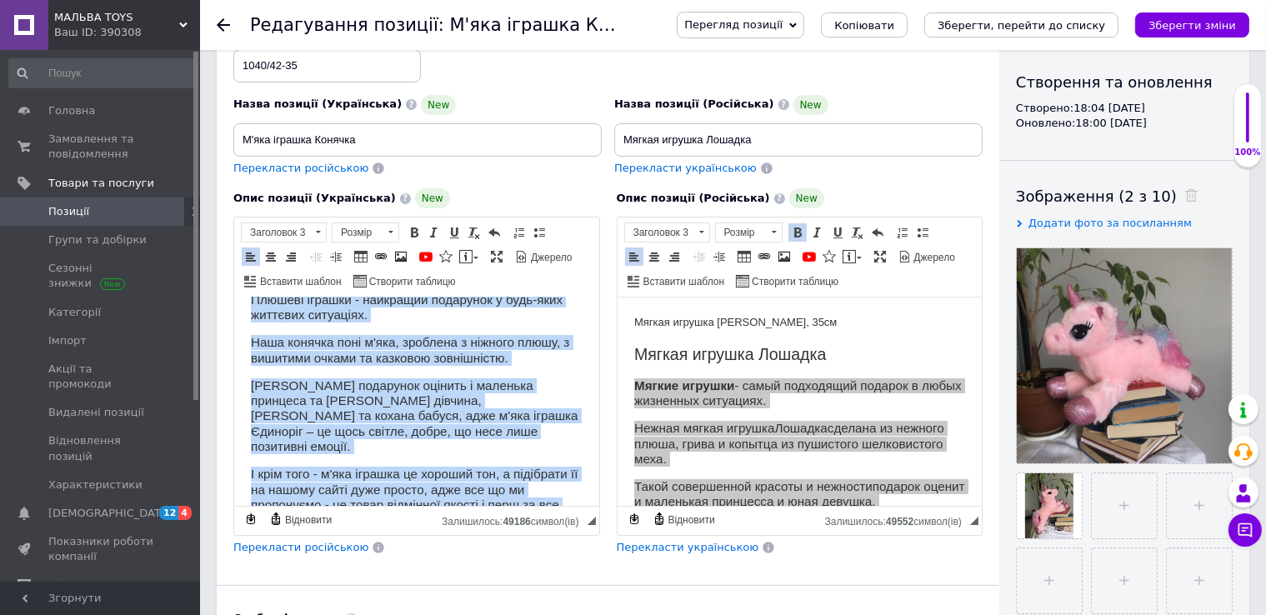
scroll to position [255, 0]
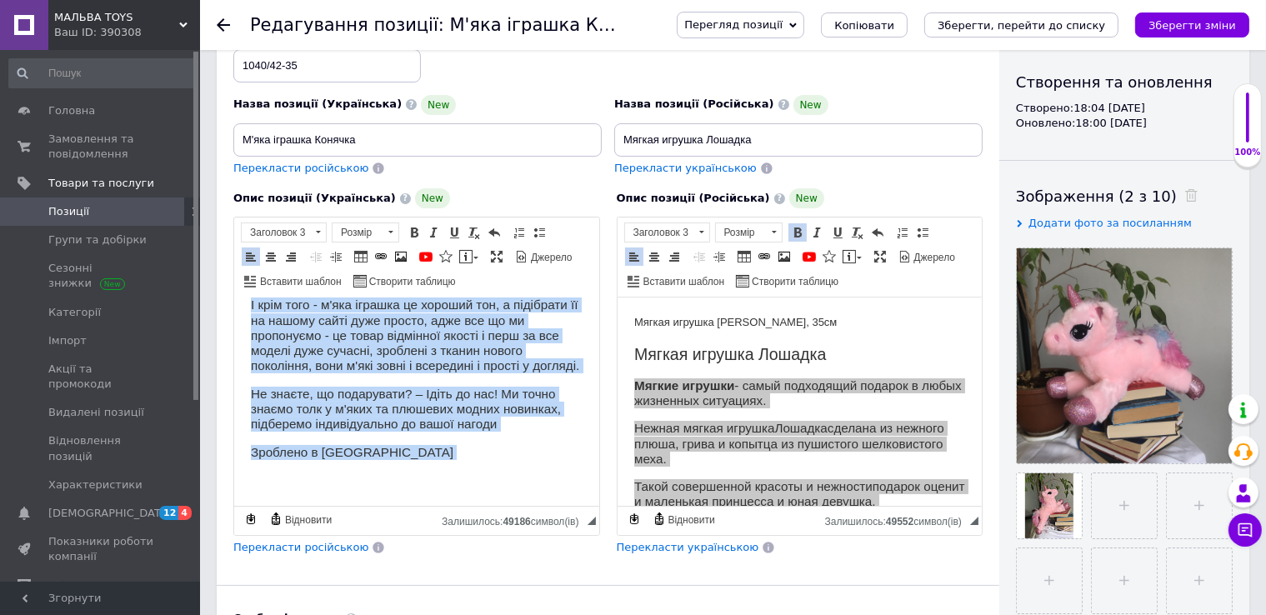
drag, startPoint x: 243, startPoint y: 378, endPoint x: 503, endPoint y: 532, distance: 301.9
click at [503, 507] on html "М'яка плюшева іграшка Конячка, 35см М'яка іграшка Конячка Плюшеві іграшки - най…" at bounding box center [415, 275] width 365 height 464
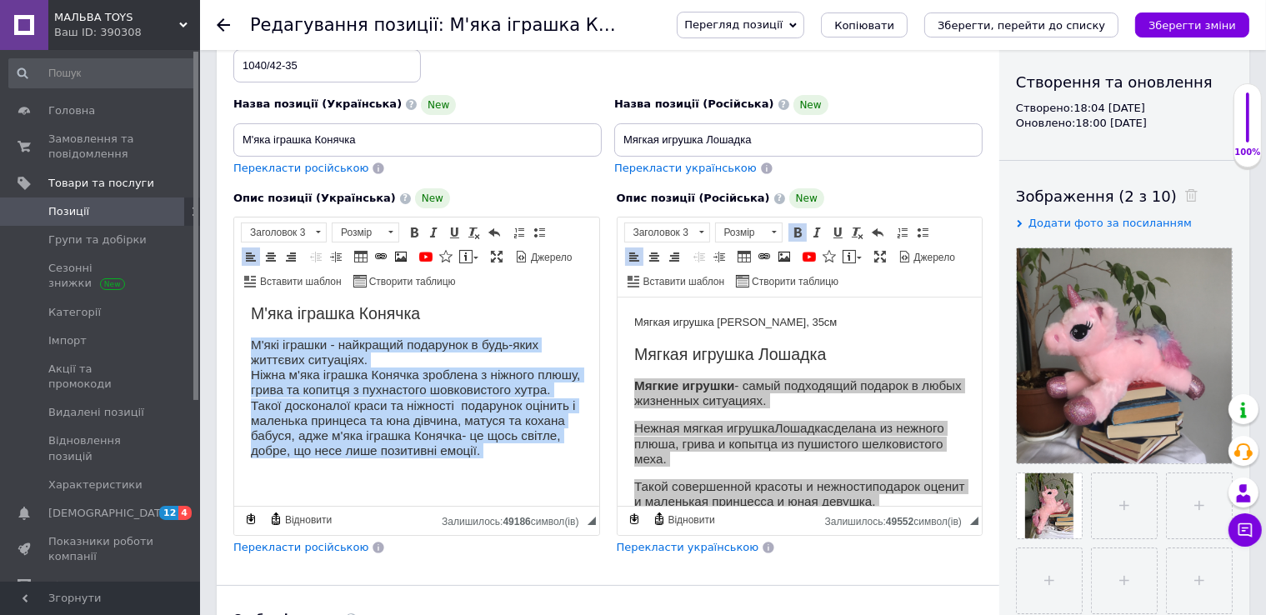
scroll to position [55, 0]
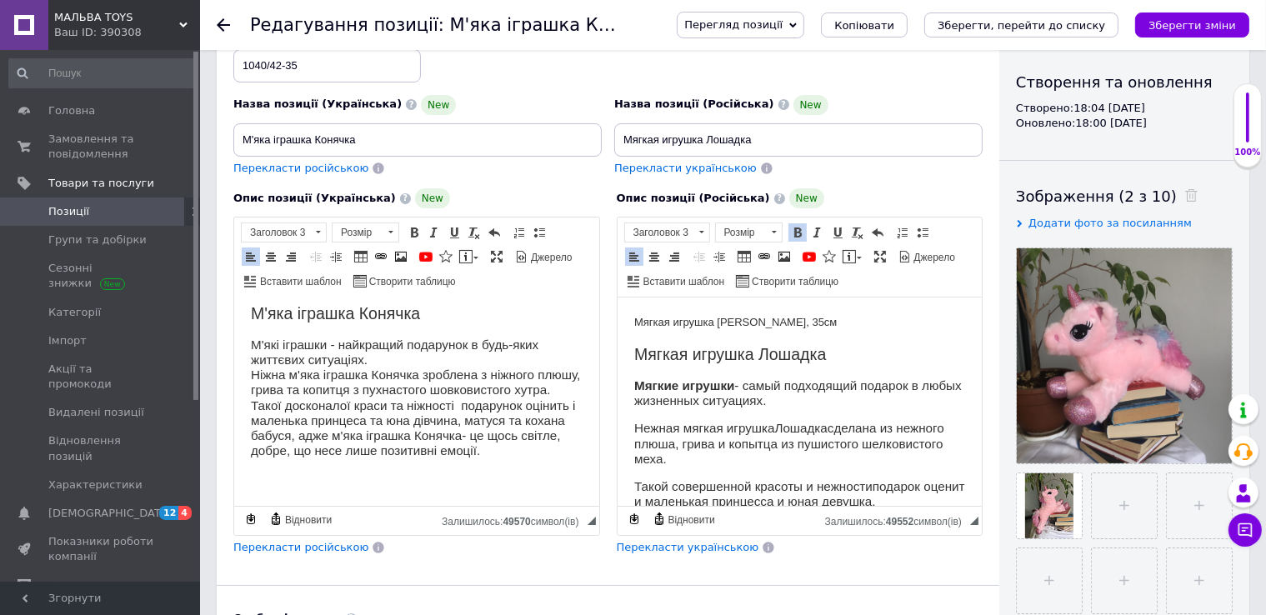
click at [888, 358] on h2 "Мягкая игрушка Лошадка" at bounding box center [799, 354] width 332 height 19
drag, startPoint x: 327, startPoint y: 329, endPoint x: 248, endPoint y: 332, distance: 79.2
click at [248, 332] on html "М'яка плюшева іграшка Конячка, 35см М'яка іграшка Конячка М'які іграшки - найкр…" at bounding box center [415, 381] width 365 height 249
click at [415, 228] on span at bounding box center [414, 232] width 13 height 13
drag, startPoint x: 368, startPoint y: 360, endPoint x: 288, endPoint y: 359, distance: 80.0
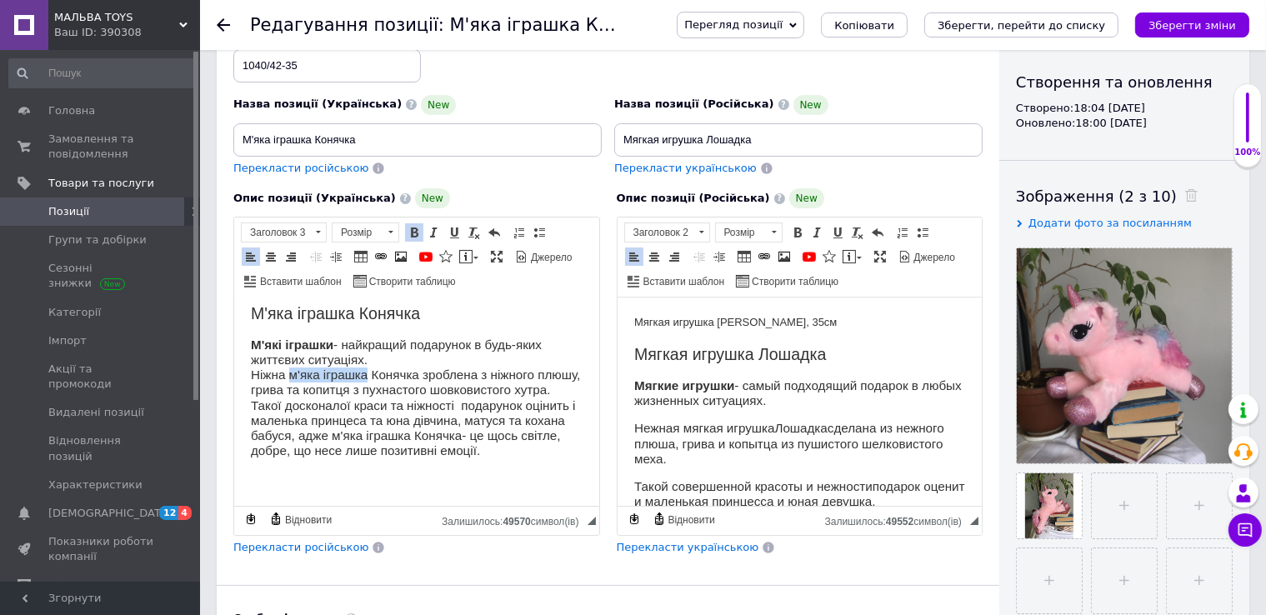
click at [288, 359] on h3 "М'які іграшки - найкращий подарунок в будь-яких життєвих ситуаціях. Ніжна м'яка…" at bounding box center [416, 399] width 332 height 122
drag, startPoint x: 408, startPoint y: 228, endPoint x: 428, endPoint y: 278, distance: 54.6
click at [408, 228] on span at bounding box center [414, 232] width 13 height 13
drag, startPoint x: 293, startPoint y: 420, endPoint x: 248, endPoint y: 417, distance: 46.0
click at [248, 417] on html "М'яка плюшева іграшка Конячка, 35см М'яка іграшка Конячка М'які іграшки - найкр…" at bounding box center [415, 381] width 365 height 249
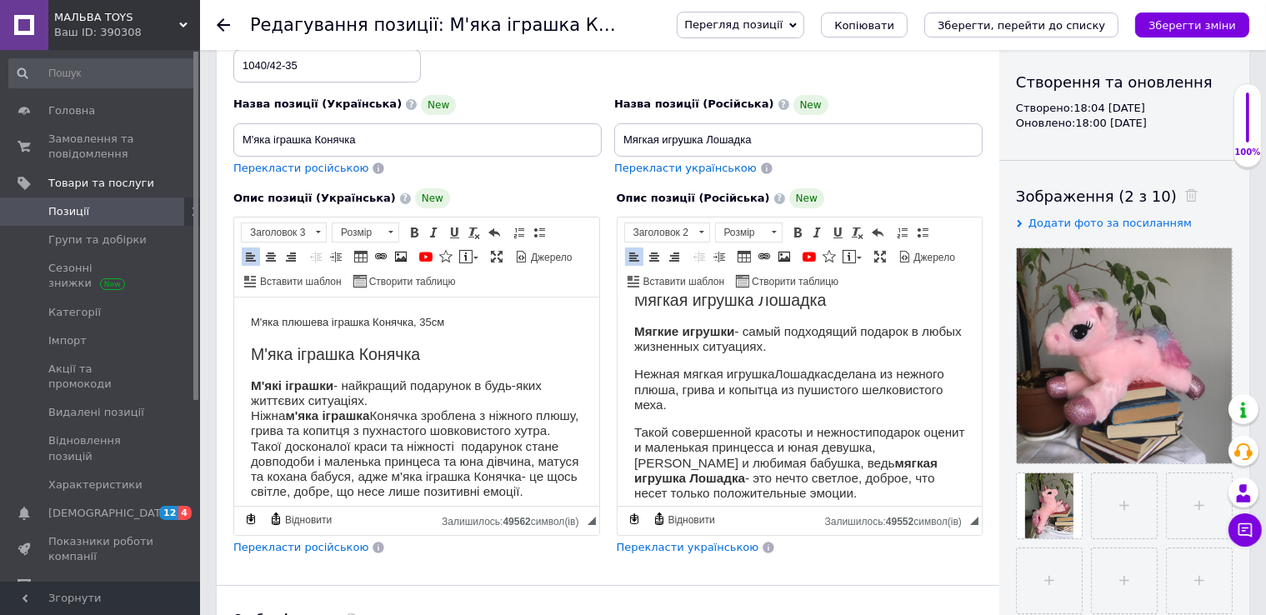
scroll to position [83, 0]
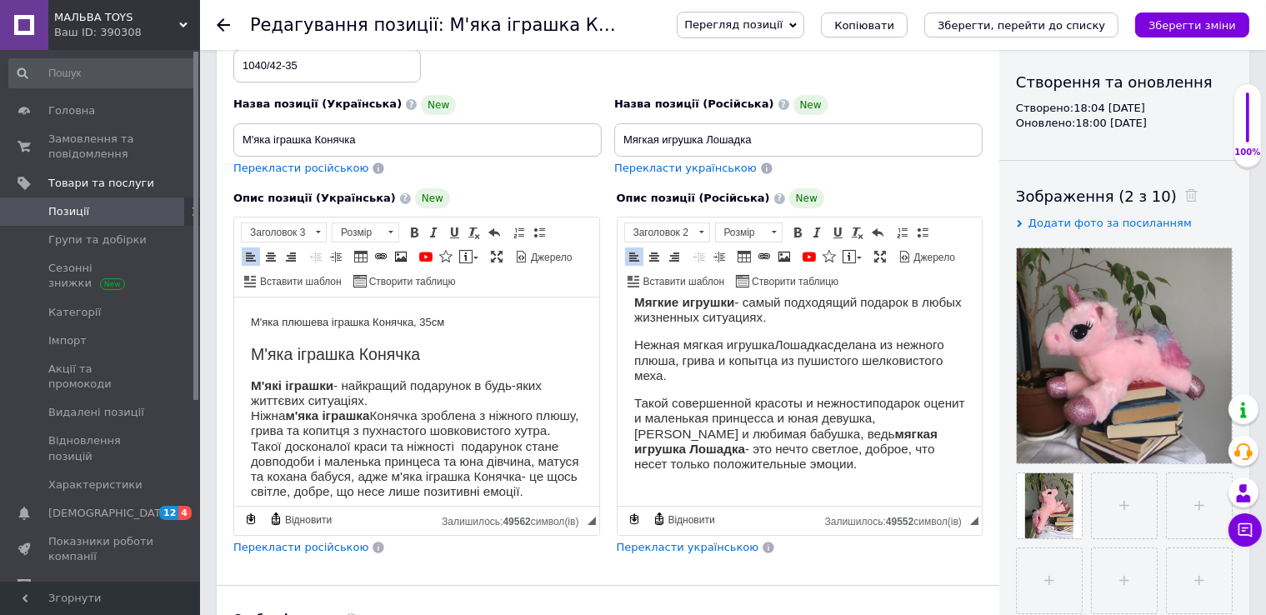
click at [376, 478] on h3 "М'які іграшки - найкращий подарунок в будь-яких життєвих ситуаціях. Ніжна м'яка…" at bounding box center [416, 439] width 332 height 122
click at [388, 476] on h3 "М'які іграшки - найкращий подарунок в будь-яких життєвих ситуаціях. Ніжна м'яка…" at bounding box center [416, 439] width 332 height 122
click at [379, 475] on h3 "М'які іграшки - найкращий подарунок в будь-яких життєвих ситуаціях. Ніжна м'яка…" at bounding box center [416, 439] width 332 height 122
click at [441, 477] on h3 "М'які іграшки - найкращий подарунок в будь-яких життєвих ситуаціях. Ніжна м'яка…" at bounding box center [416, 439] width 332 height 122
drag, startPoint x: 533, startPoint y: 478, endPoint x: 503, endPoint y: 475, distance: 29.4
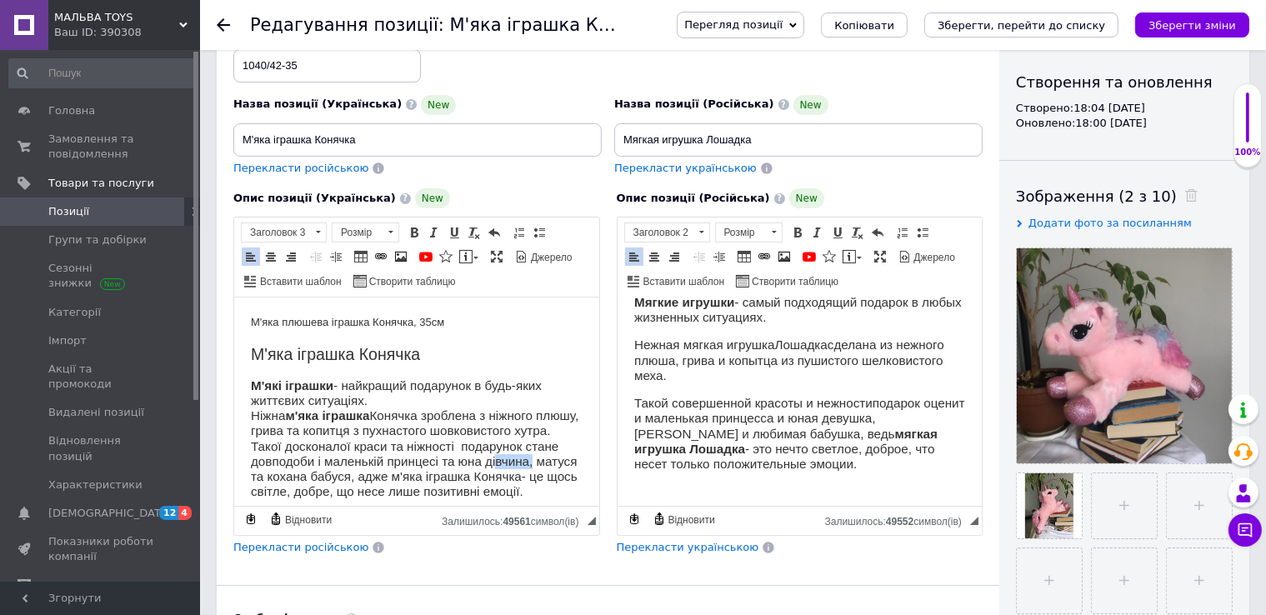
click at [502, 475] on h3 "М'які іграшки - найкращий подарунок в будь-яких життєвих ситуаціях. Ніжна м'яка…" at bounding box center [416, 439] width 332 height 122
click at [544, 482] on h3 "М'які іграшки - найкращий подарунок в будь-яких життєвих ситуаціях. Ніжна м'яка…" at bounding box center [416, 439] width 332 height 122
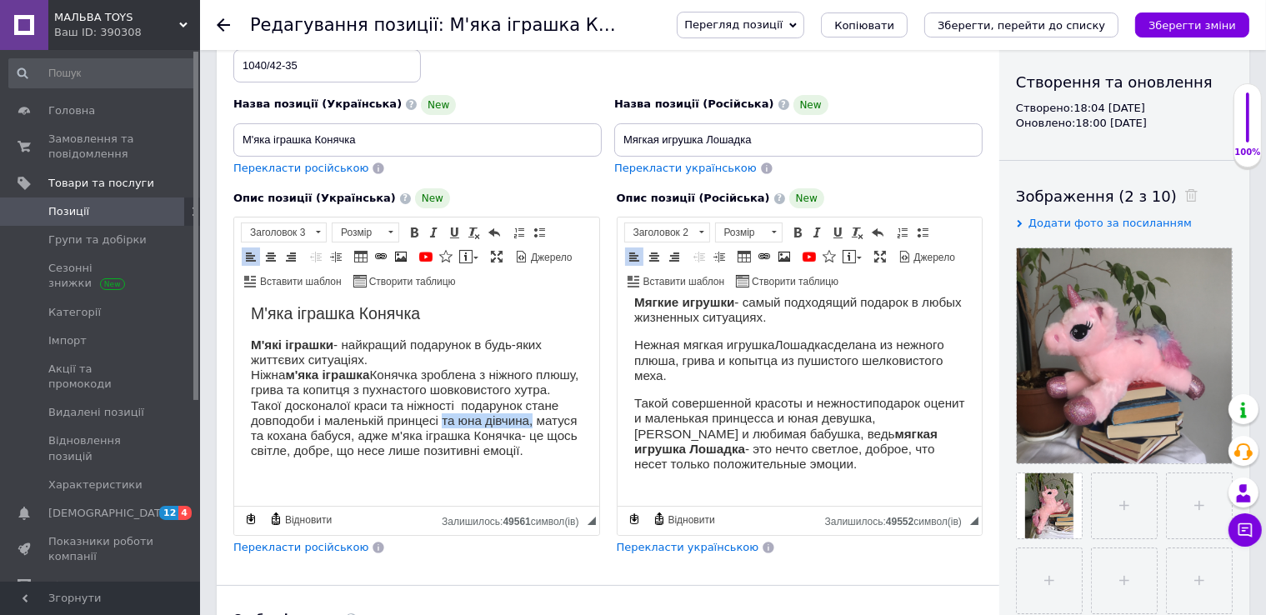
drag, startPoint x: 530, startPoint y: 405, endPoint x: 442, endPoint y: 408, distance: 88.4
click at [442, 408] on h3 "М'які іграшки - найкращий подарунок в будь-яких життєвих ситуаціях. Ніжна м'яка…" at bounding box center [416, 399] width 332 height 122
click at [457, 406] on h3 "М'які іграшки - найкращий подарунок в будь-яких життєвих ситуаціях. Ніжна м'яка…" at bounding box center [416, 399] width 332 height 122
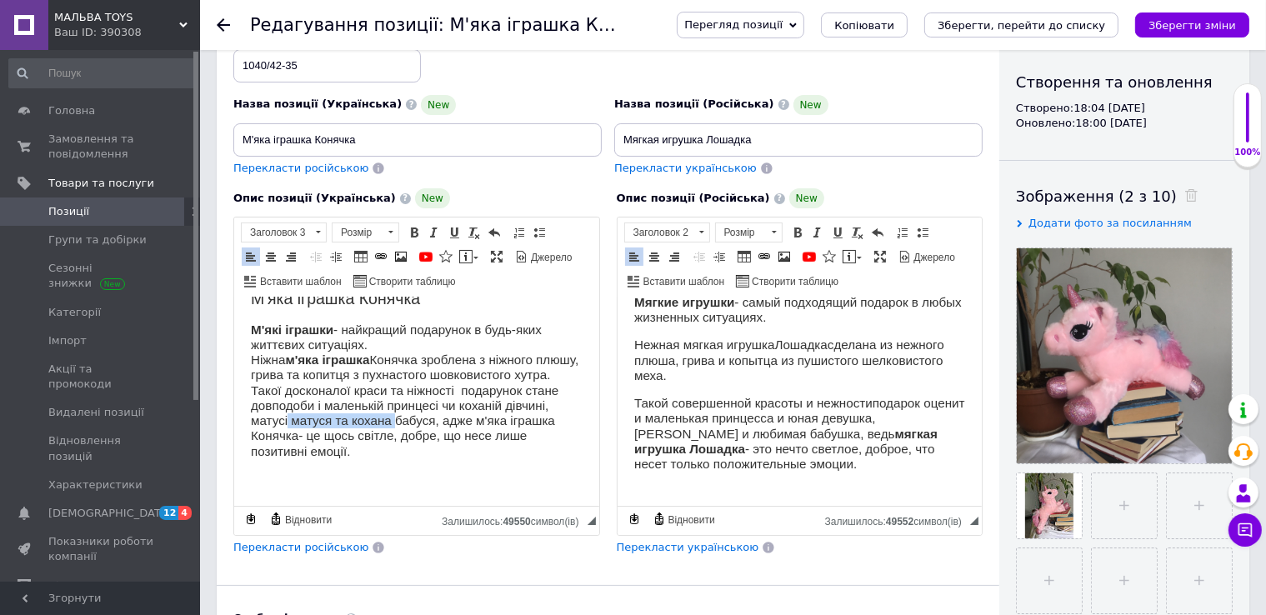
drag, startPoint x: 393, startPoint y: 421, endPoint x: 287, endPoint y: 421, distance: 106.7
click at [287, 421] on h3 "М'які іграшки - найкращий подарунок в будь-яких життєвих ситуаціях. Ніжна м'яка…" at bounding box center [416, 391] width 332 height 137
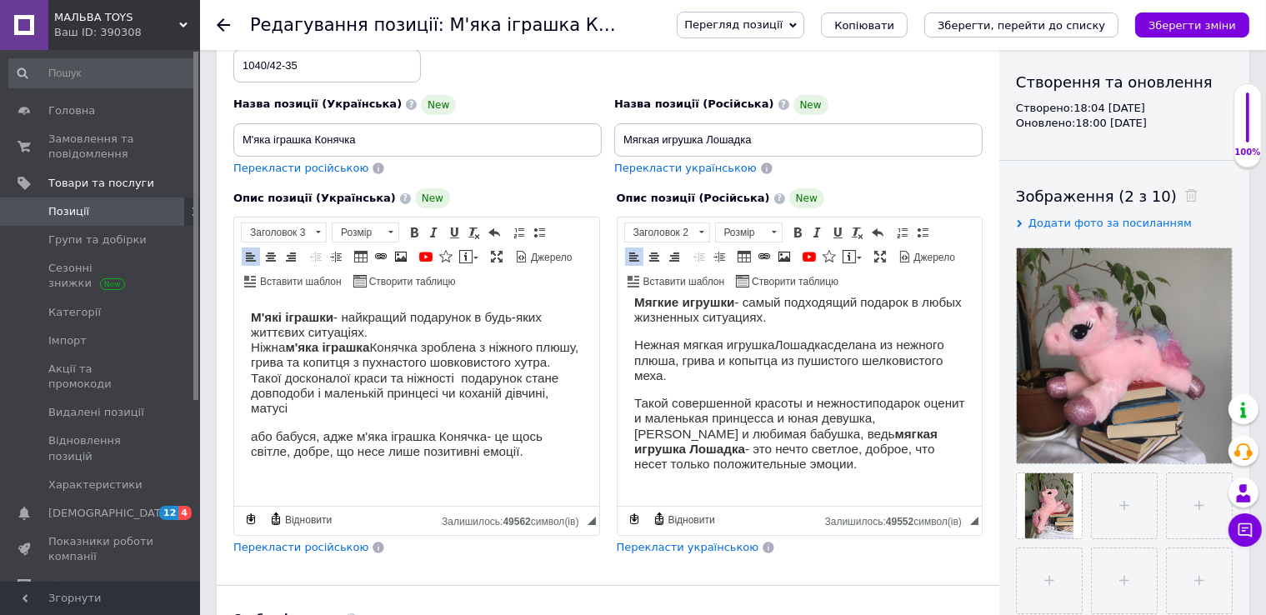
click at [251, 448] on h3 "або бабуся, адже м'яка іграшка Конячка- це щось світле, добре, що несе лише поз…" at bounding box center [416, 444] width 332 height 31
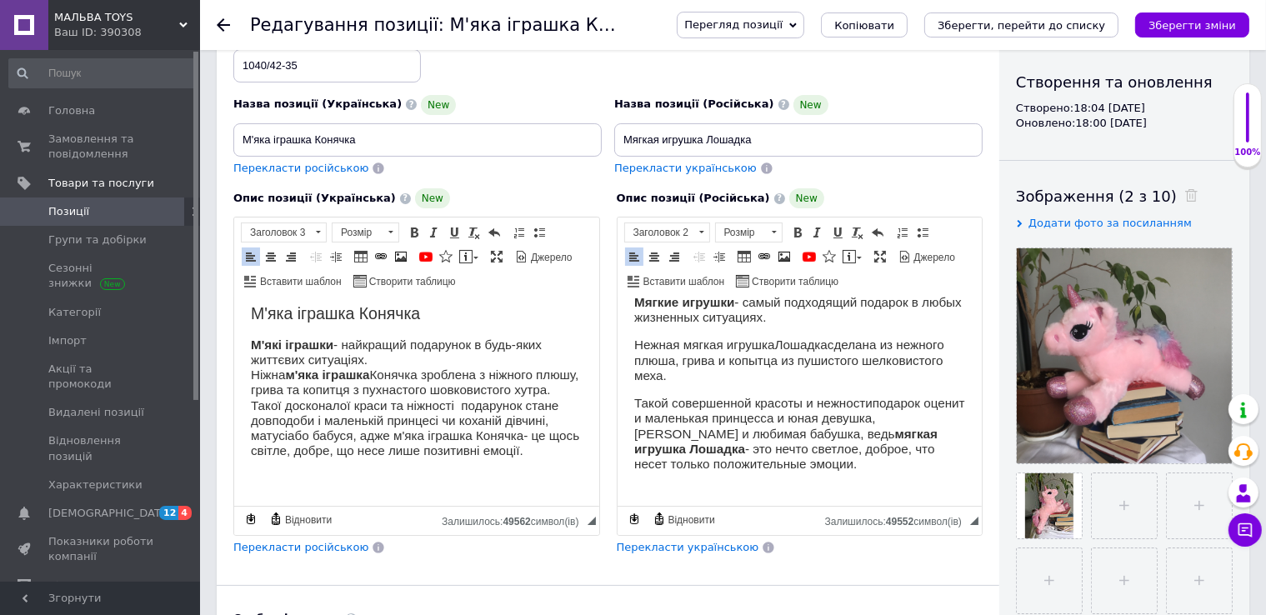
scroll to position [55, 0]
click at [353, 433] on h3 "М'які іграшки - найкращий подарунок в будь-яких життєвих ситуаціях. Ніжна м'яка…" at bounding box center [416, 399] width 332 height 122
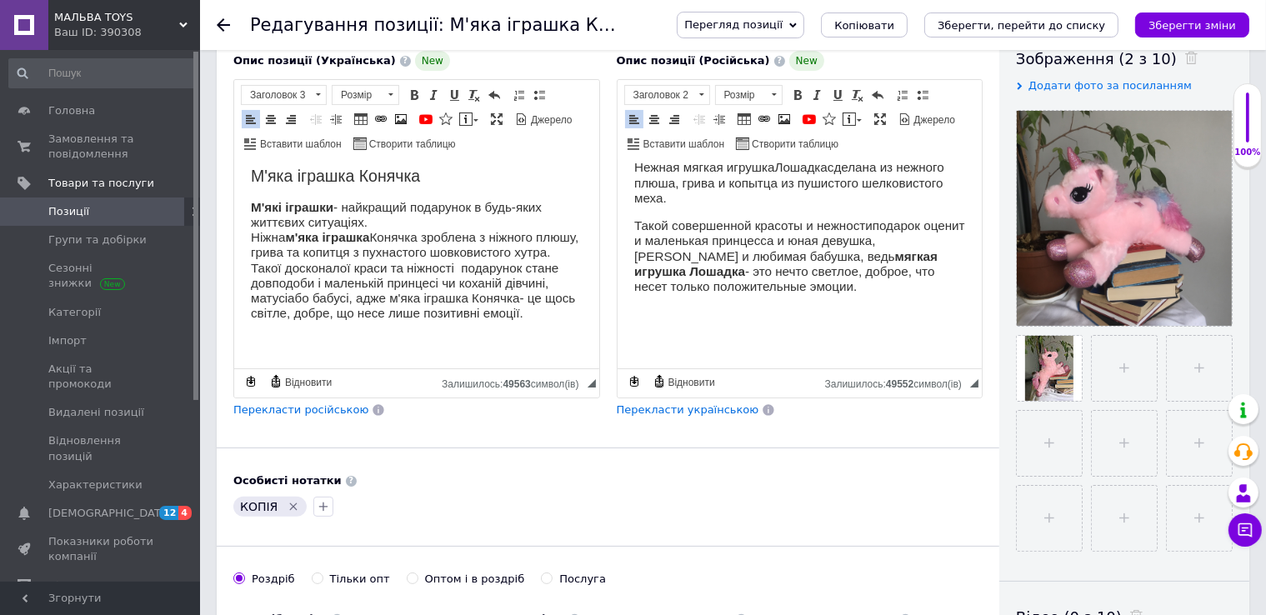
scroll to position [333, 0]
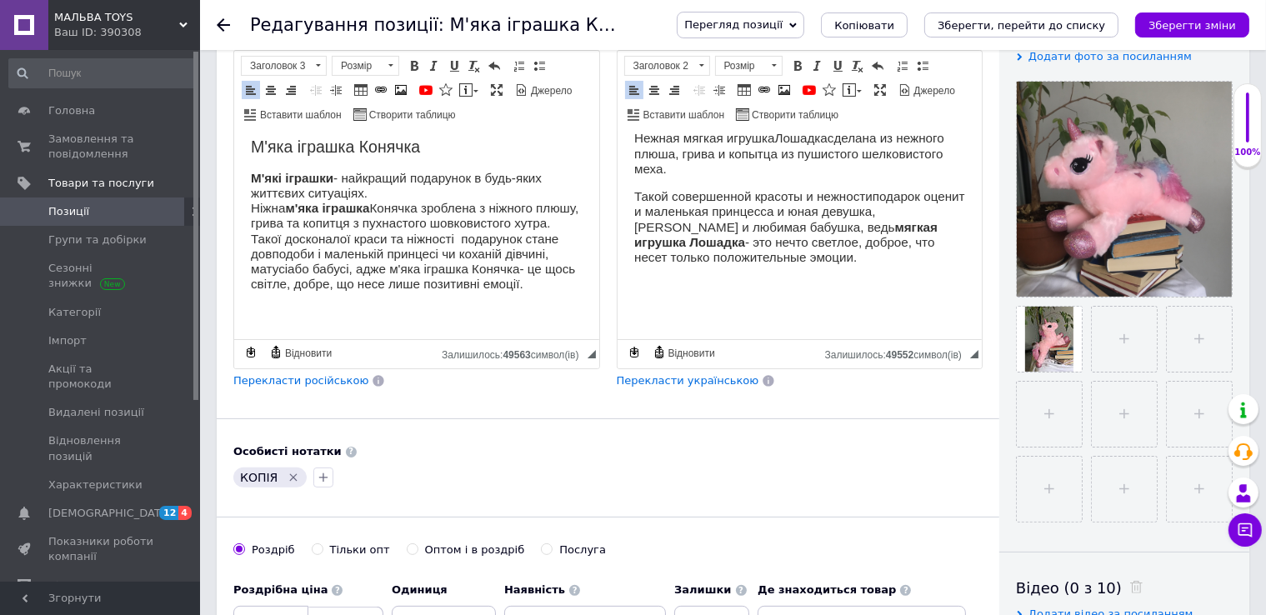
click at [290, 474] on icon "Видалити мітку" at bounding box center [294, 477] width 8 height 8
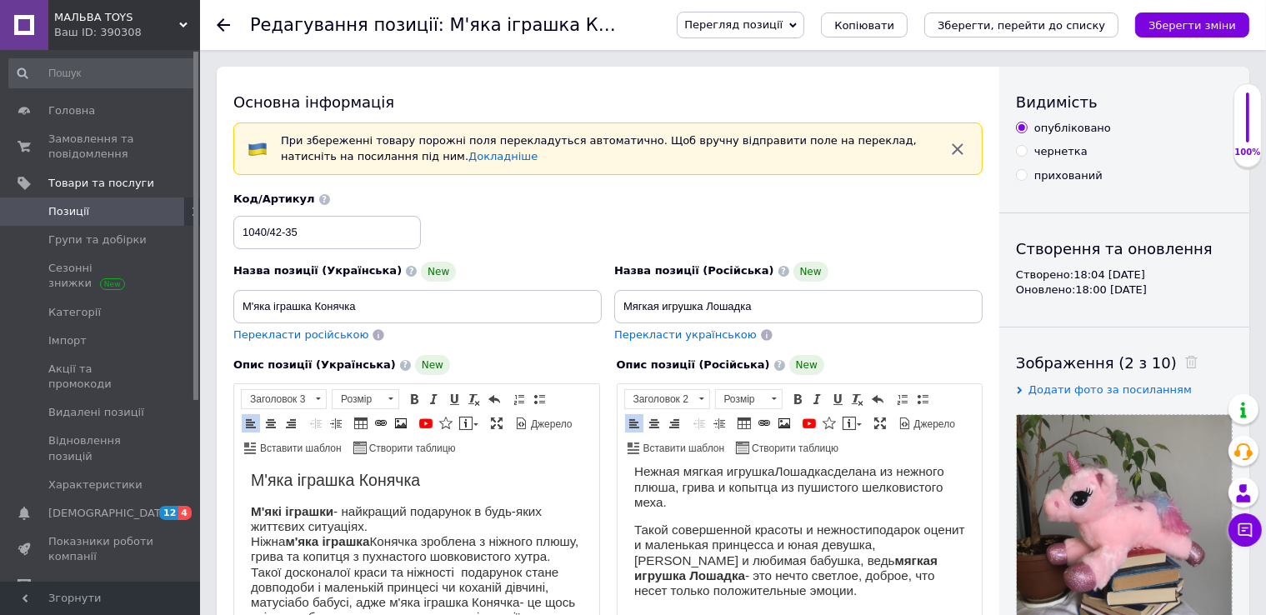
scroll to position [83, 0]
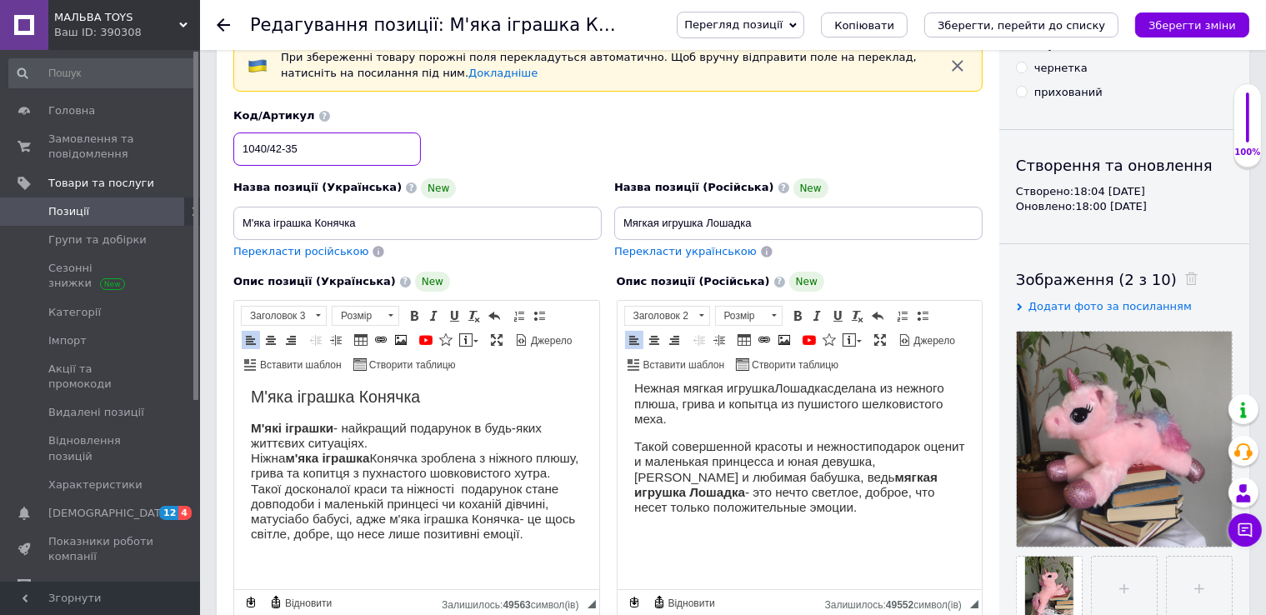
drag, startPoint x: 318, startPoint y: 153, endPoint x: 233, endPoint y: 148, distance: 84.4
click at [233, 148] on input "1040/42-35" at bounding box center [327, 149] width 188 height 33
type input "?"
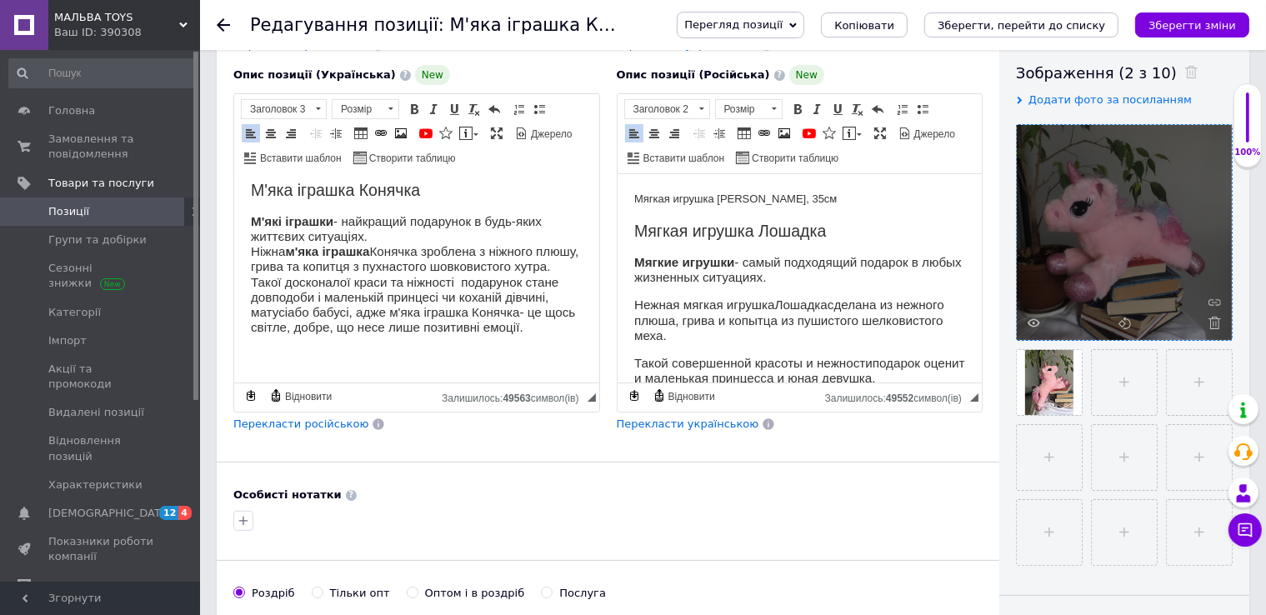
scroll to position [333, 0]
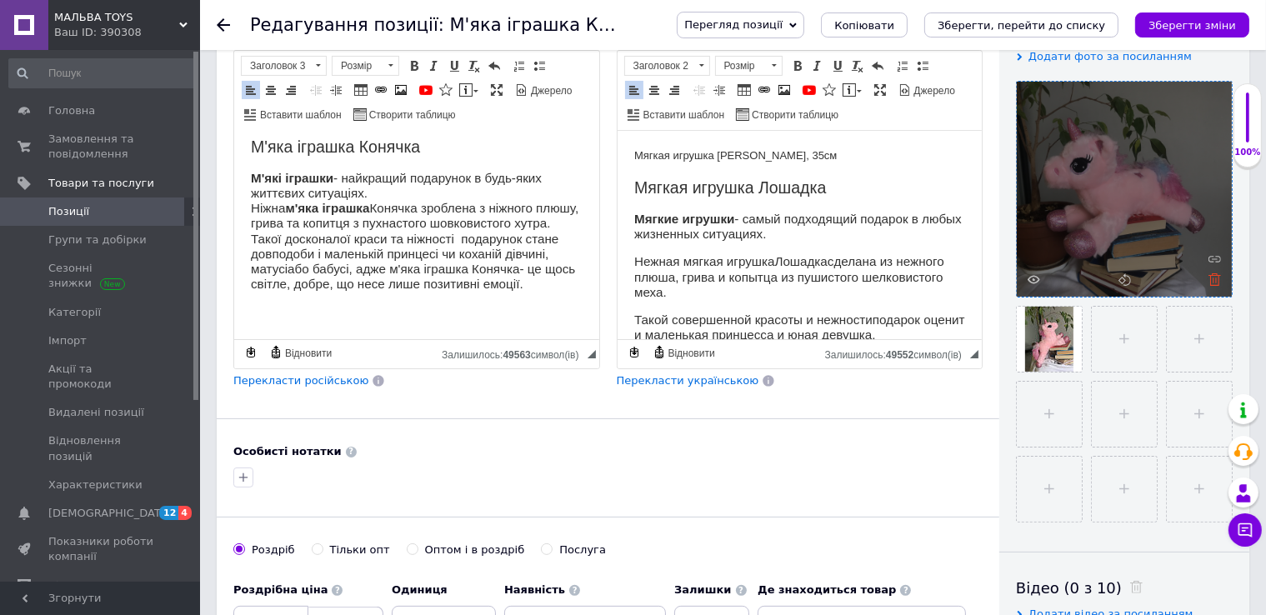
type input "7TOYS-2385"
click at [1217, 278] on icon at bounding box center [1214, 279] width 13 height 13
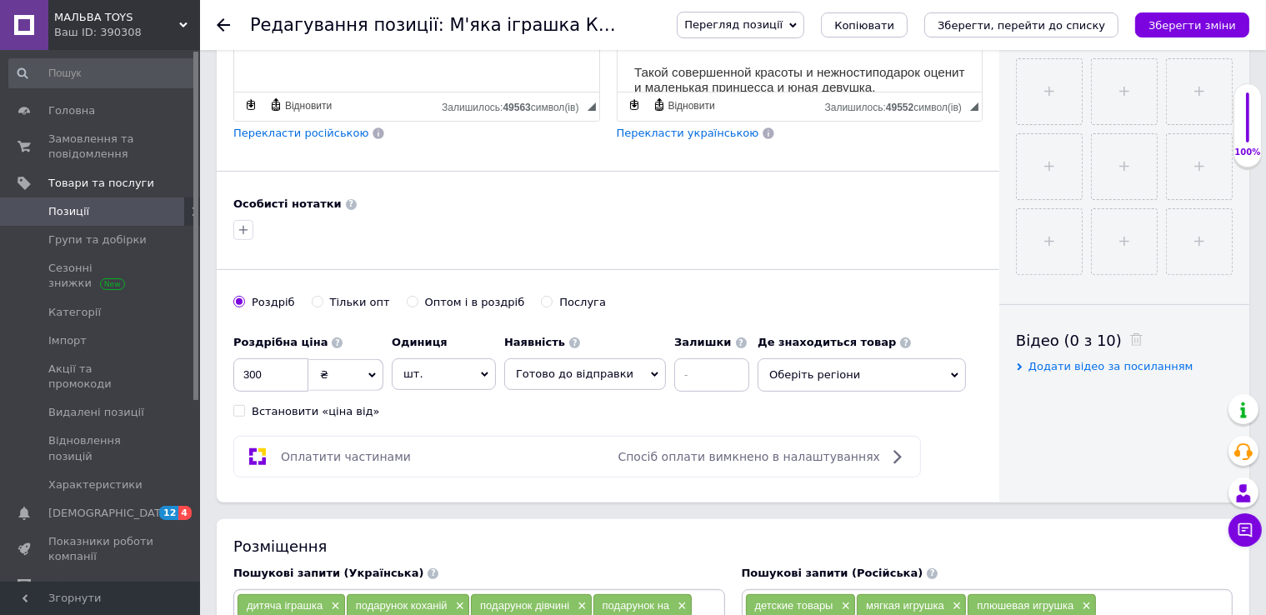
scroll to position [583, 0]
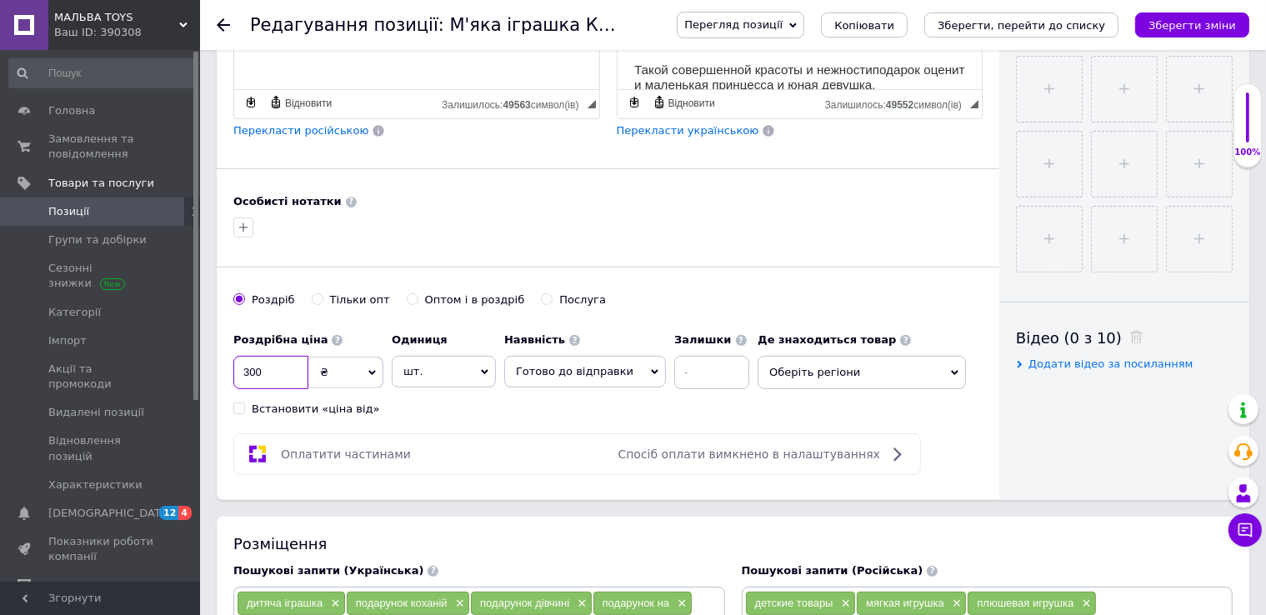
click at [290, 371] on input "300" at bounding box center [270, 372] width 75 height 33
click at [803, 374] on span "Оберіть регіони" at bounding box center [862, 372] width 208 height 33
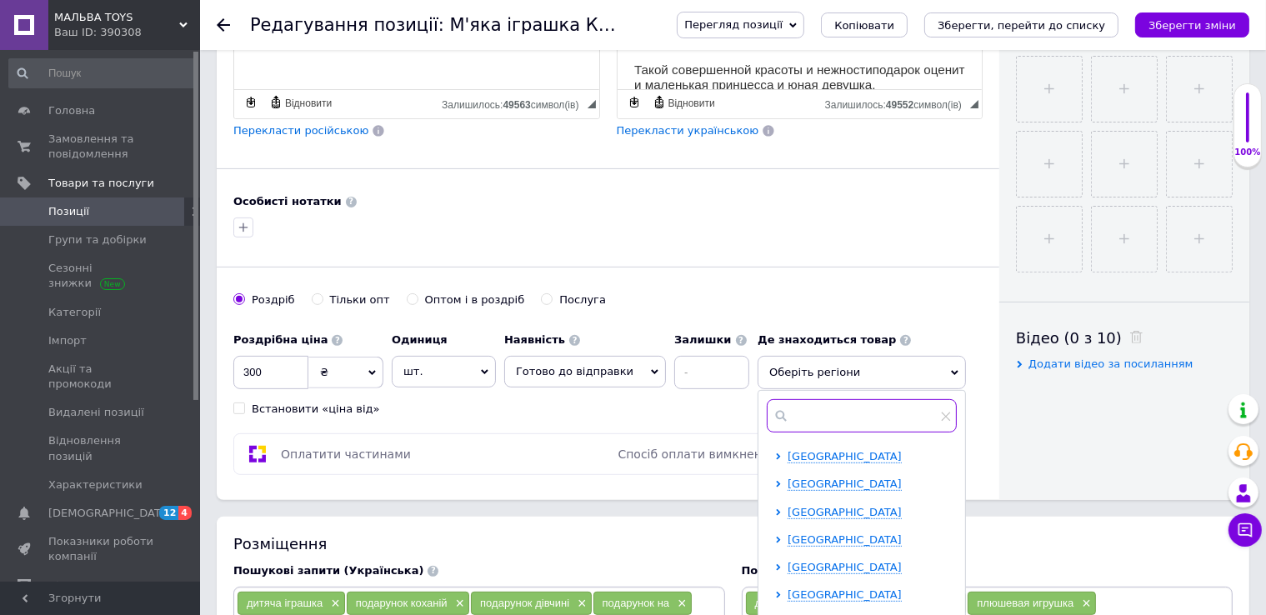
click at [780, 414] on input "text" at bounding box center [862, 415] width 190 height 33
click at [775, 454] on icon at bounding box center [778, 456] width 7 height 7
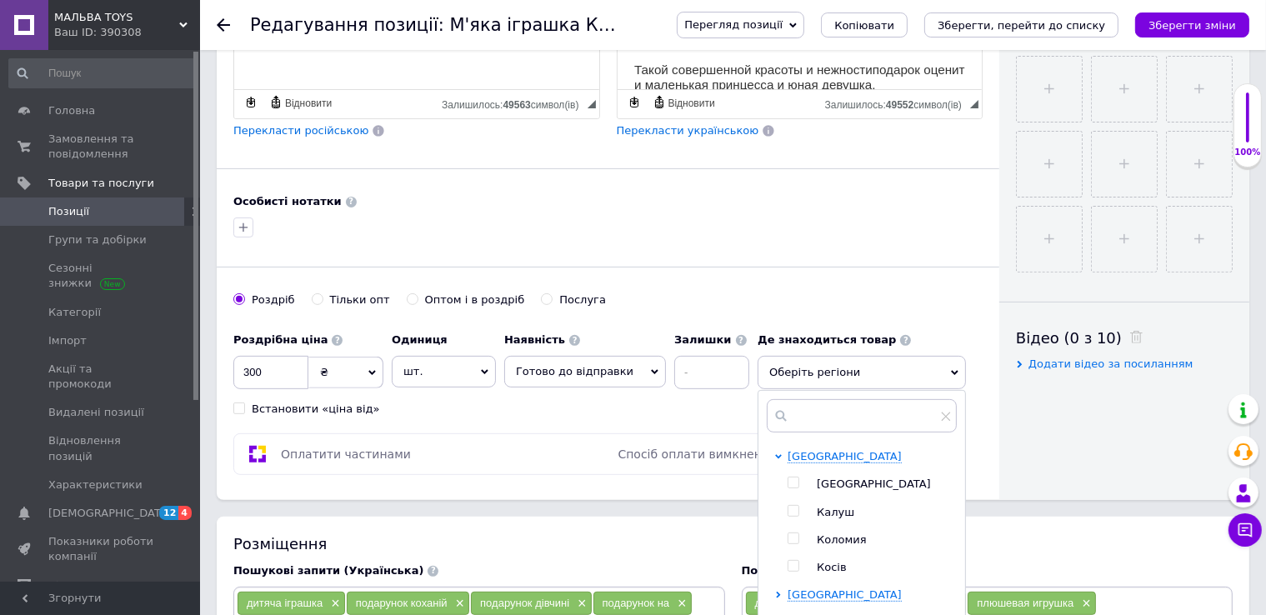
scroll to position [83, 0]
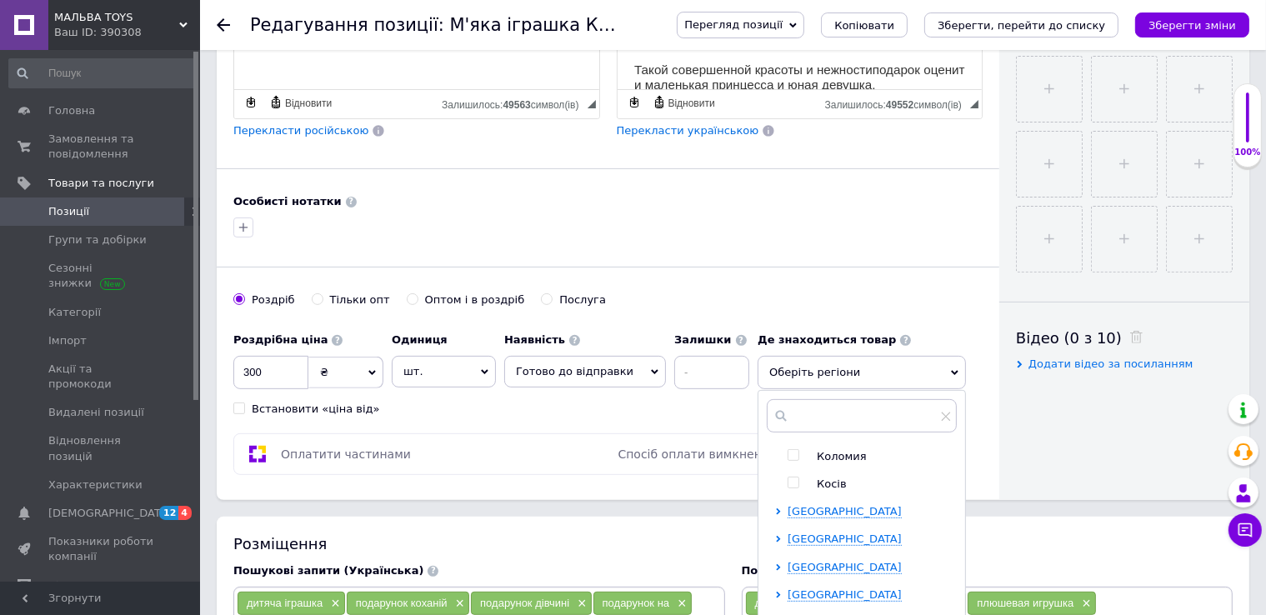
click at [788, 481] on input "checkbox" at bounding box center [793, 483] width 11 height 11
checkbox input "true"
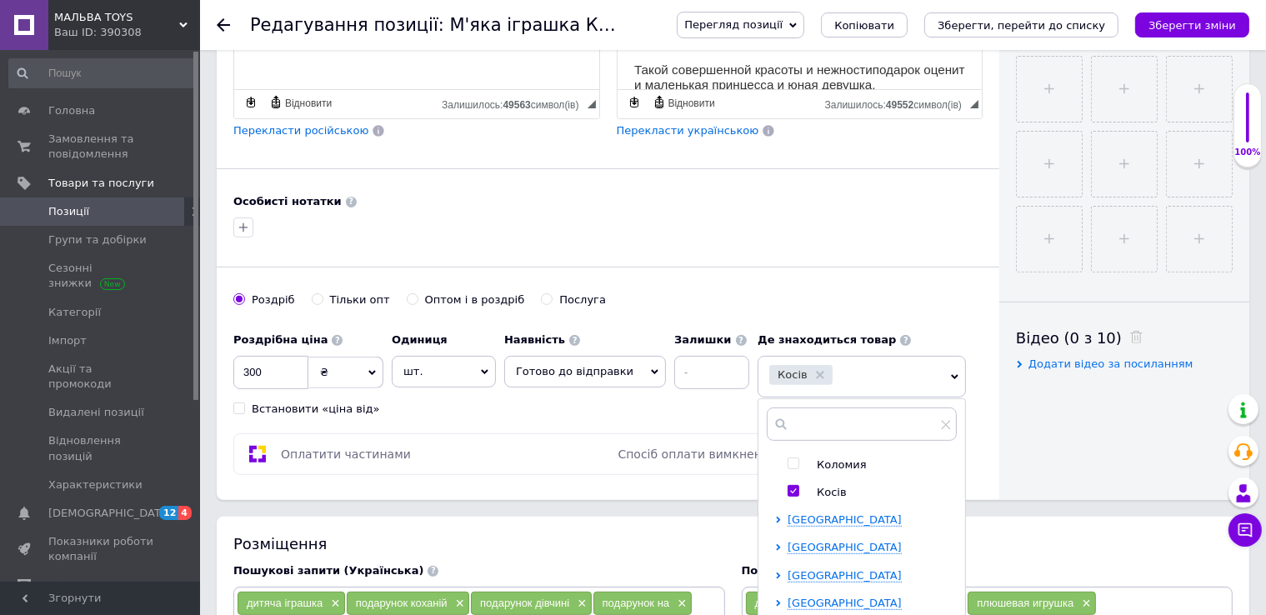
click at [758, 539] on div "[GEOGRAPHIC_DATA] [GEOGRAPHIC_DATA] [GEOGRAPHIC_DATA] [GEOGRAPHIC_DATA] [GEOGRA…" at bounding box center [861, 612] width 206 height 308
click at [775, 544] on icon at bounding box center [778, 547] width 7 height 7
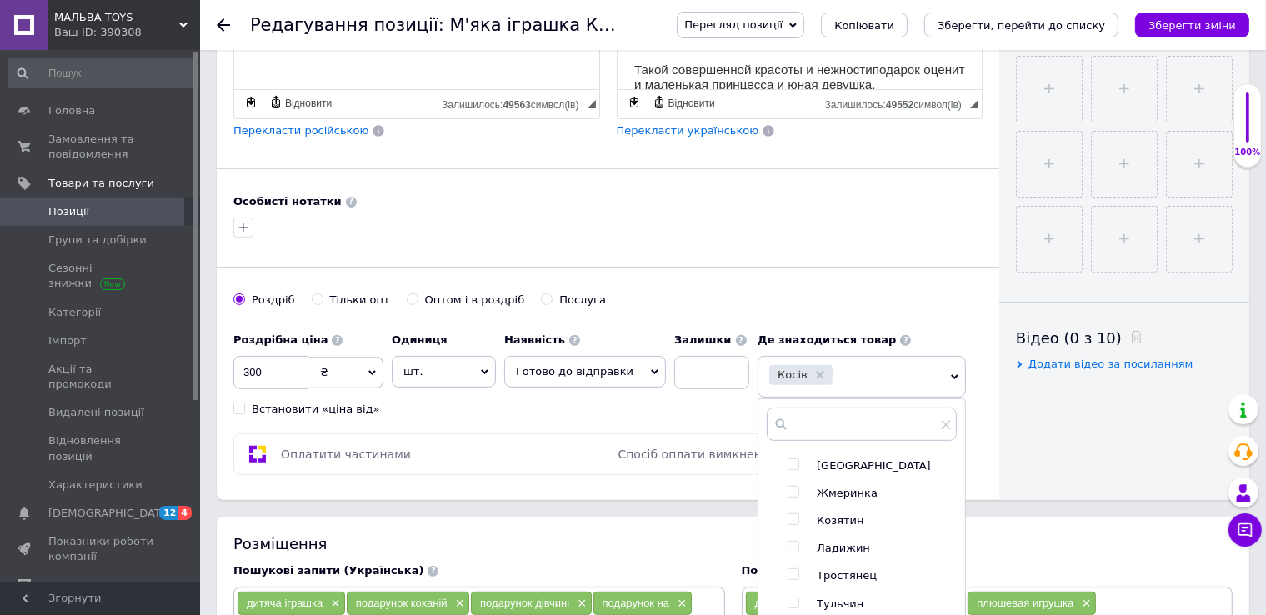
scroll to position [167, 0]
click at [788, 486] on input "checkbox" at bounding box center [793, 491] width 11 height 11
checkbox input "true"
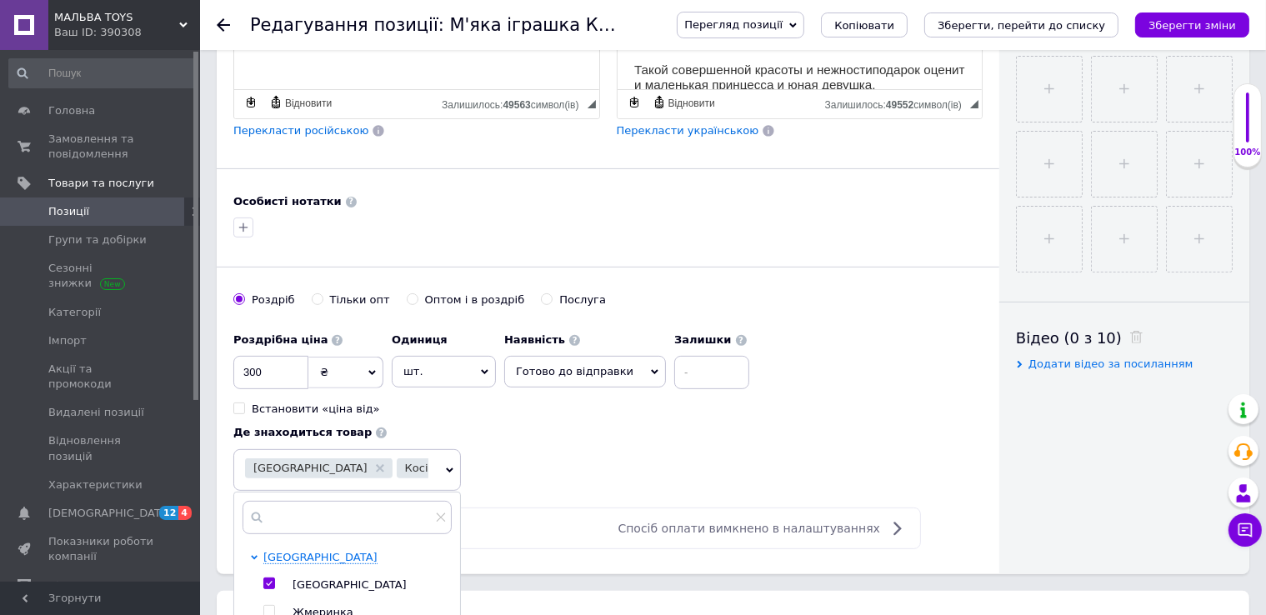
click at [451, 464] on use at bounding box center [447, 468] width 8 height 8
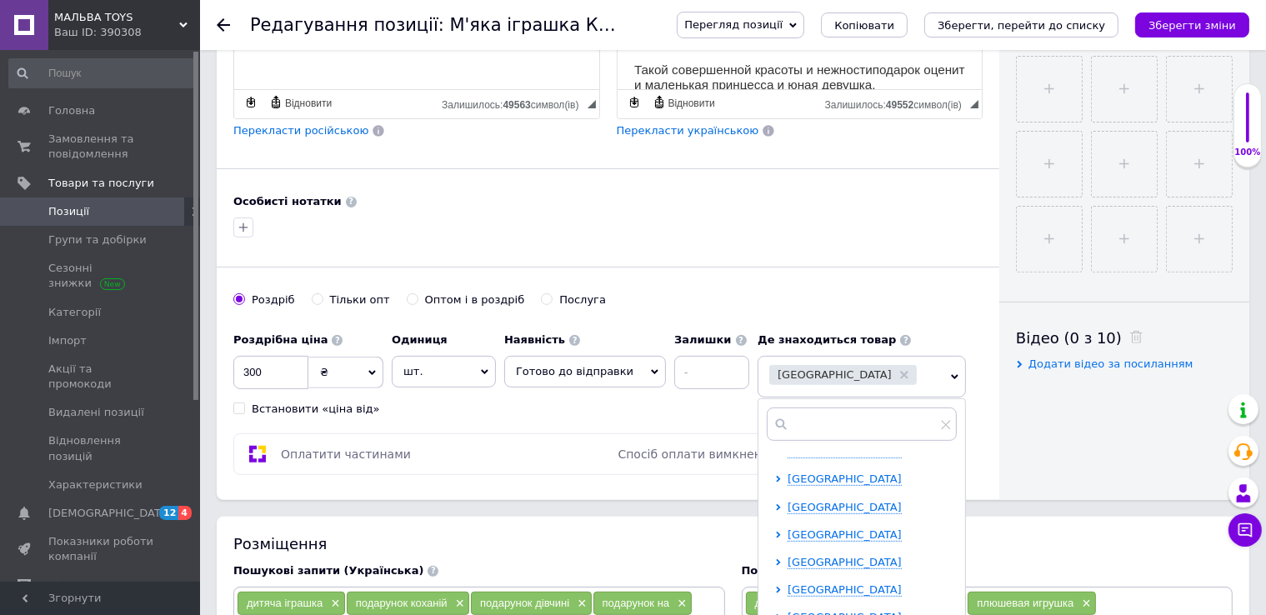
scroll to position [306, 0]
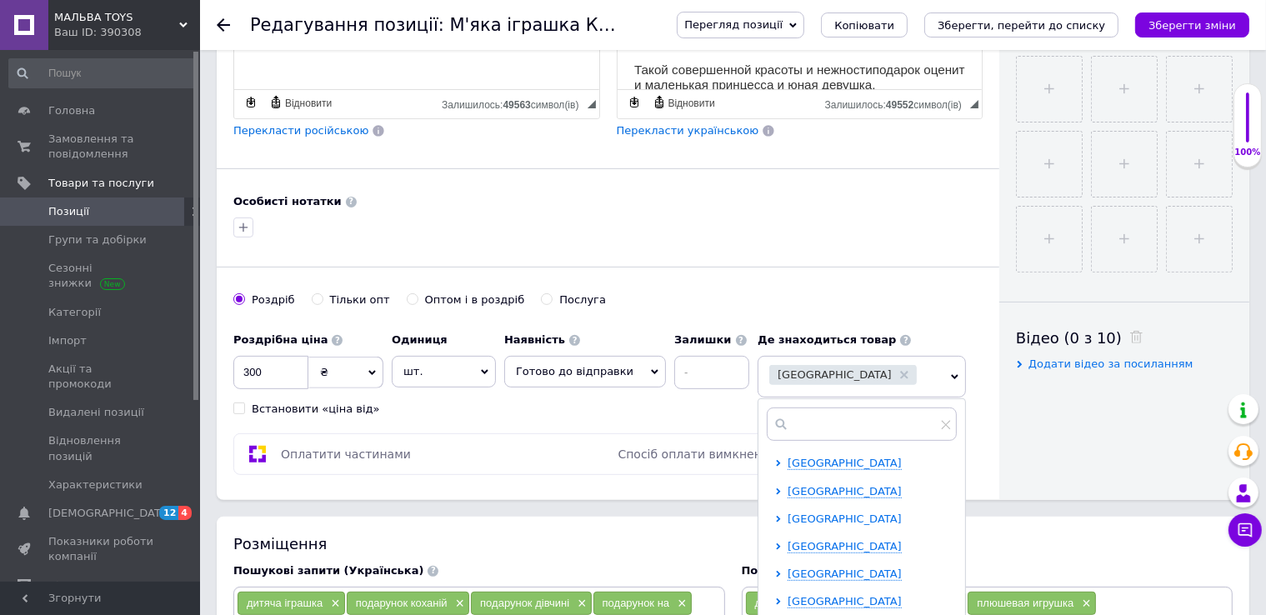
click at [775, 516] on icon at bounding box center [778, 519] width 7 height 7
click at [788, 486] on input "checkbox" at bounding box center [793, 489] width 11 height 11
checkbox input "true"
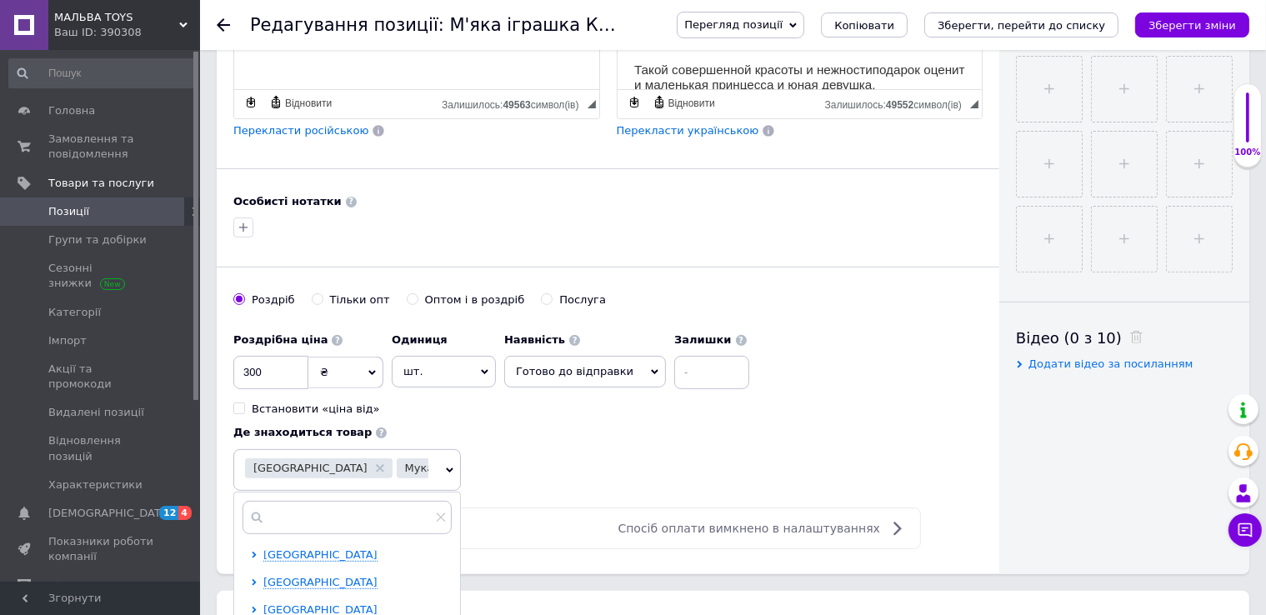
scroll to position [473, 0]
click at [452, 501] on input "text" at bounding box center [347, 517] width 209 height 33
type input "["
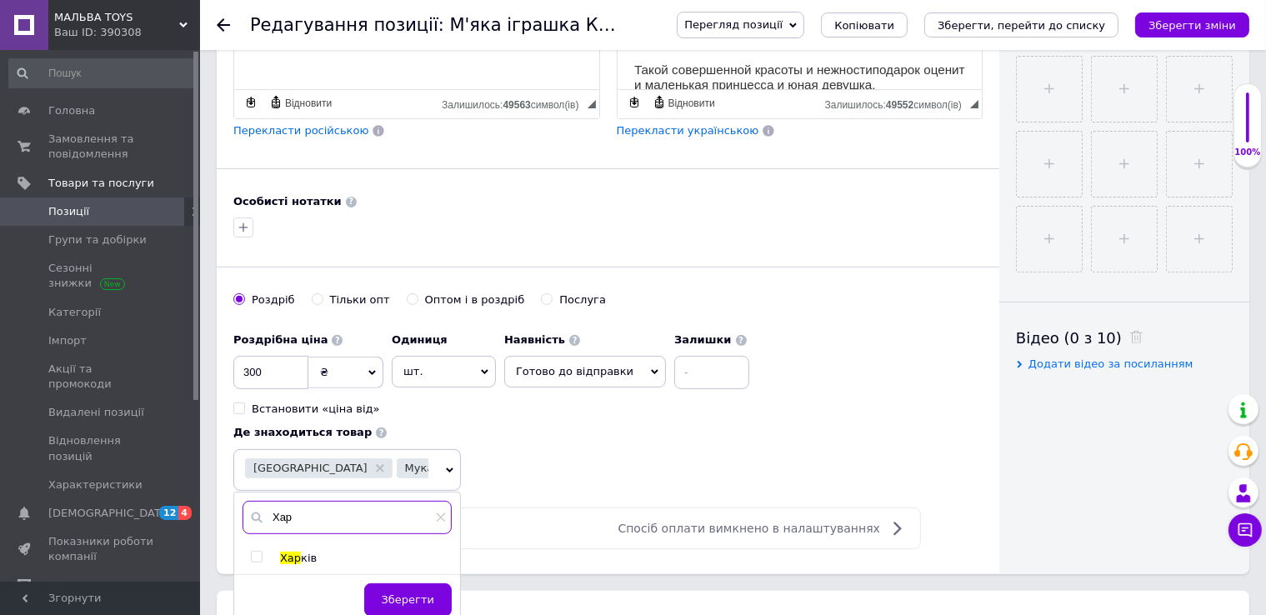
type input "Хар"
drag, startPoint x: 764, startPoint y: 460, endPoint x: 948, endPoint y: 523, distance: 193.7
click at [263, 551] on label at bounding box center [257, 557] width 12 height 12
click at [262, 552] on input "checkbox" at bounding box center [256, 557] width 11 height 11
checkbox input "true"
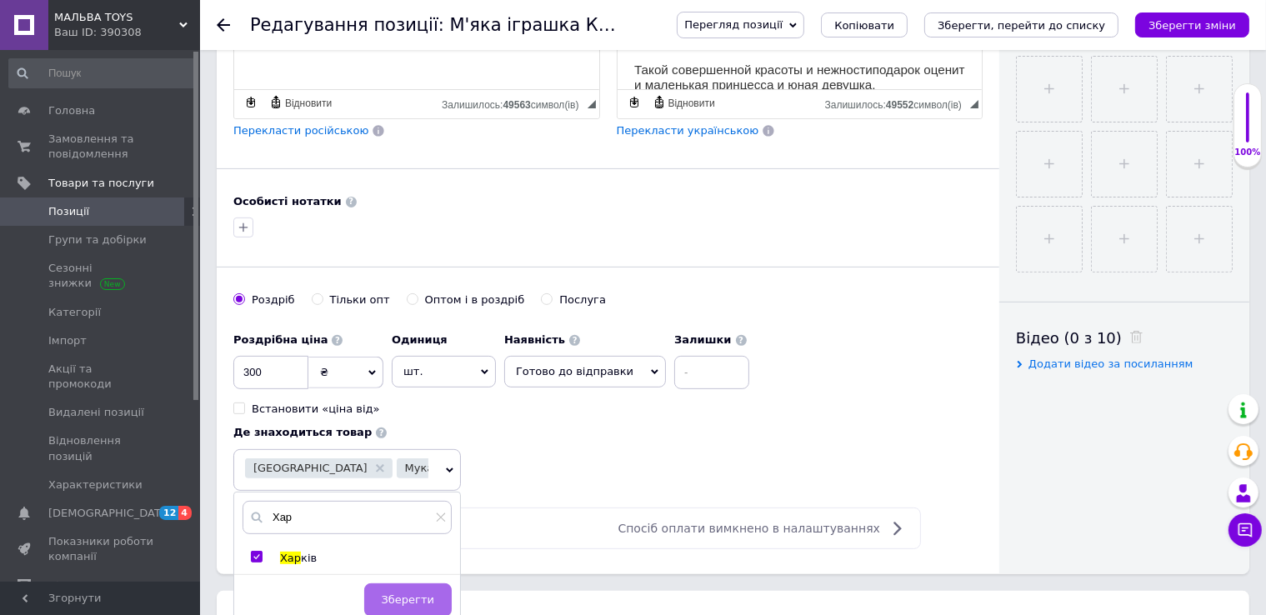
click at [434, 593] on span "Зберегти" at bounding box center [408, 599] width 53 height 13
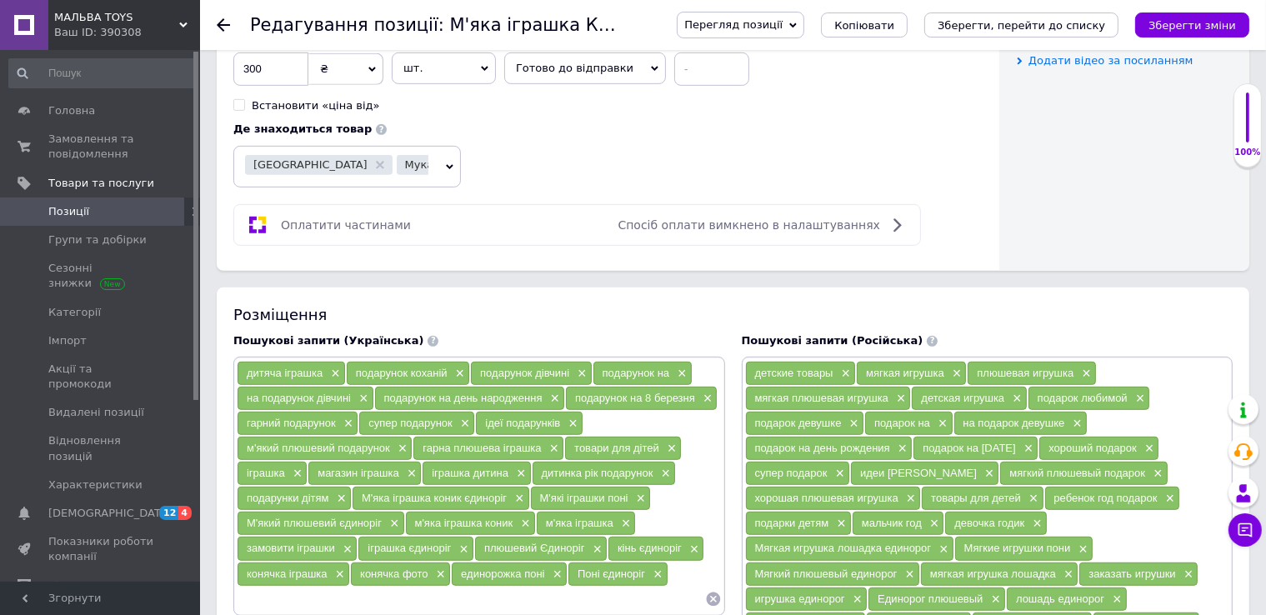
scroll to position [917, 0]
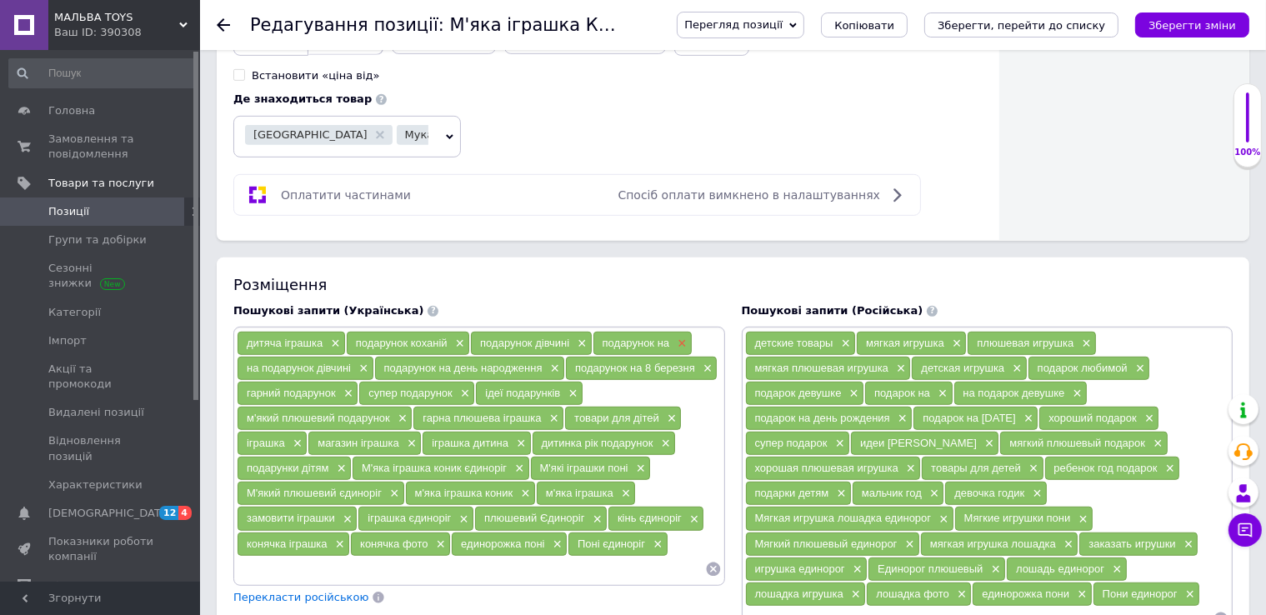
click at [678, 337] on span "×" at bounding box center [679, 344] width 13 height 14
click at [370, 357] on div "на подарунок дівчині ×" at bounding box center [306, 368] width 136 height 23
click at [363, 362] on span "×" at bounding box center [361, 369] width 13 height 14
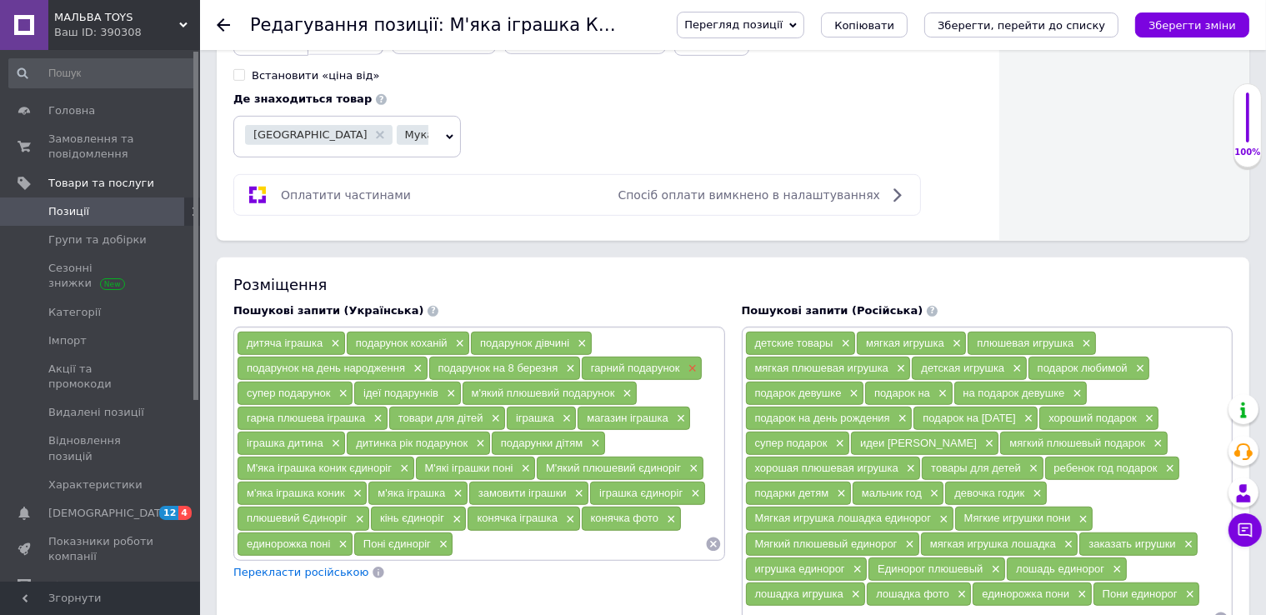
click at [693, 362] on span "×" at bounding box center [690, 369] width 13 height 14
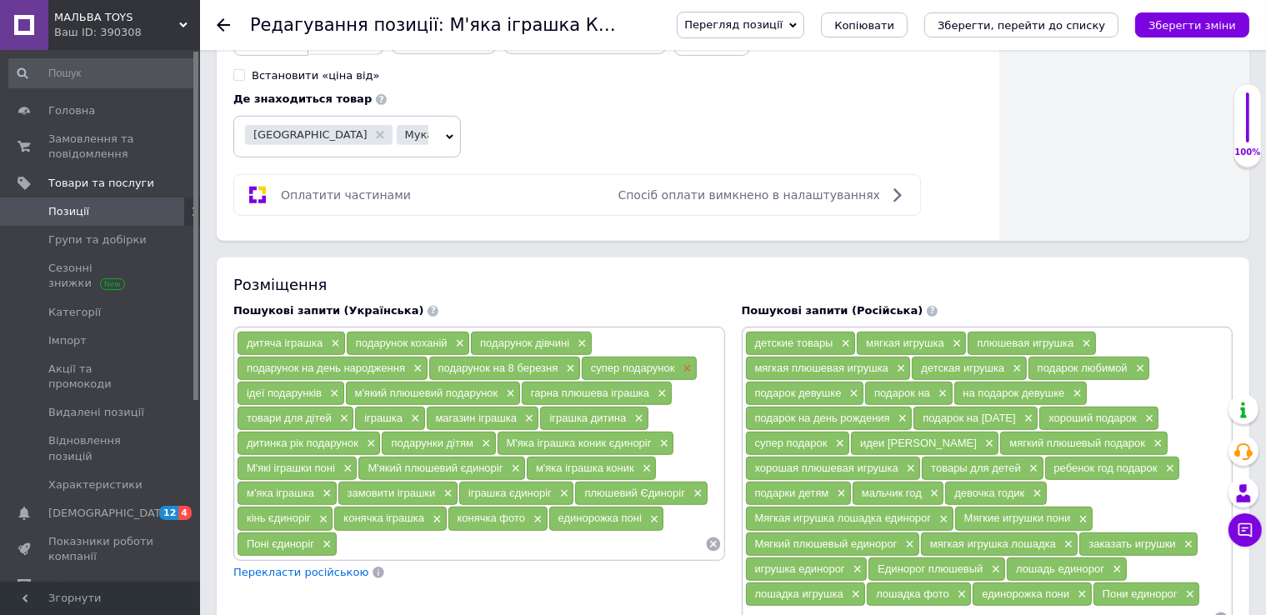
click at [683, 362] on span "×" at bounding box center [684, 369] width 13 height 14
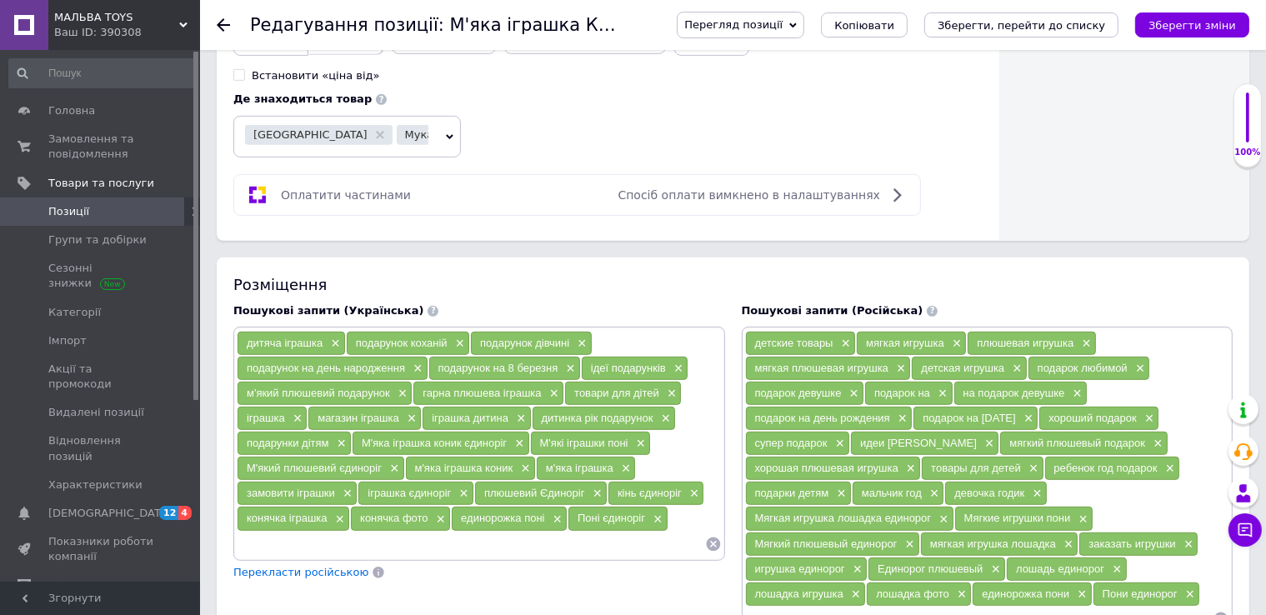
click at [683, 357] on div "ідеї подарунків ×" at bounding box center [635, 368] width 107 height 23
click at [680, 362] on span "×" at bounding box center [676, 369] width 13 height 14
click at [547, 387] on span "×" at bounding box center [552, 394] width 13 height 14
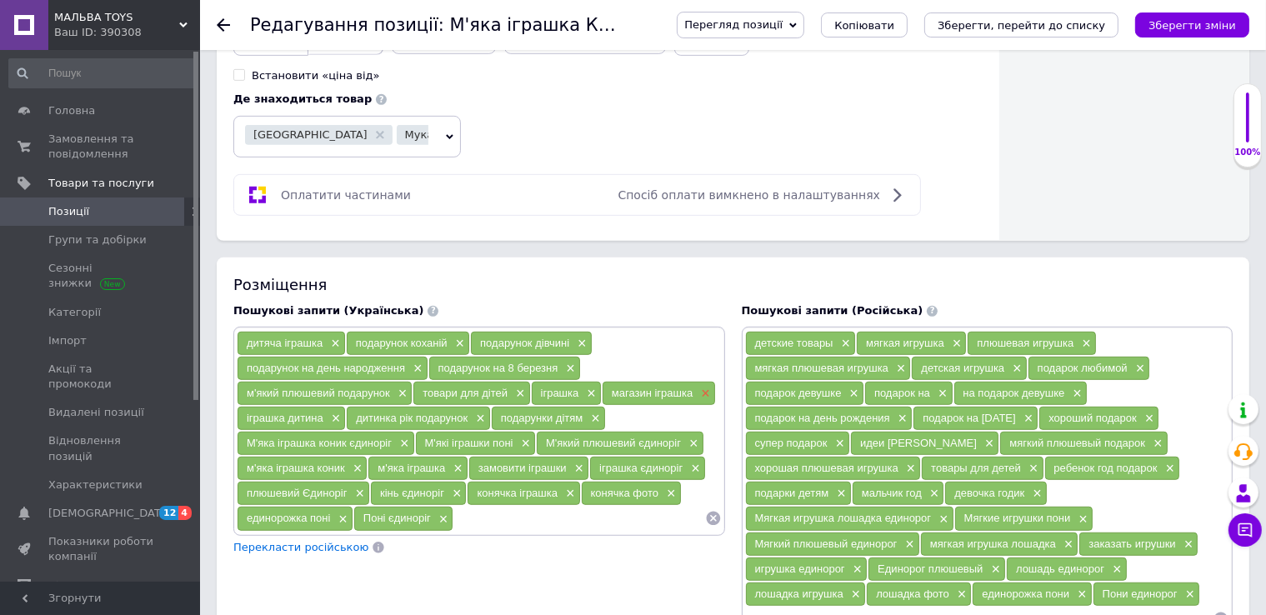
click at [703, 387] on span "×" at bounding box center [703, 394] width 13 height 14
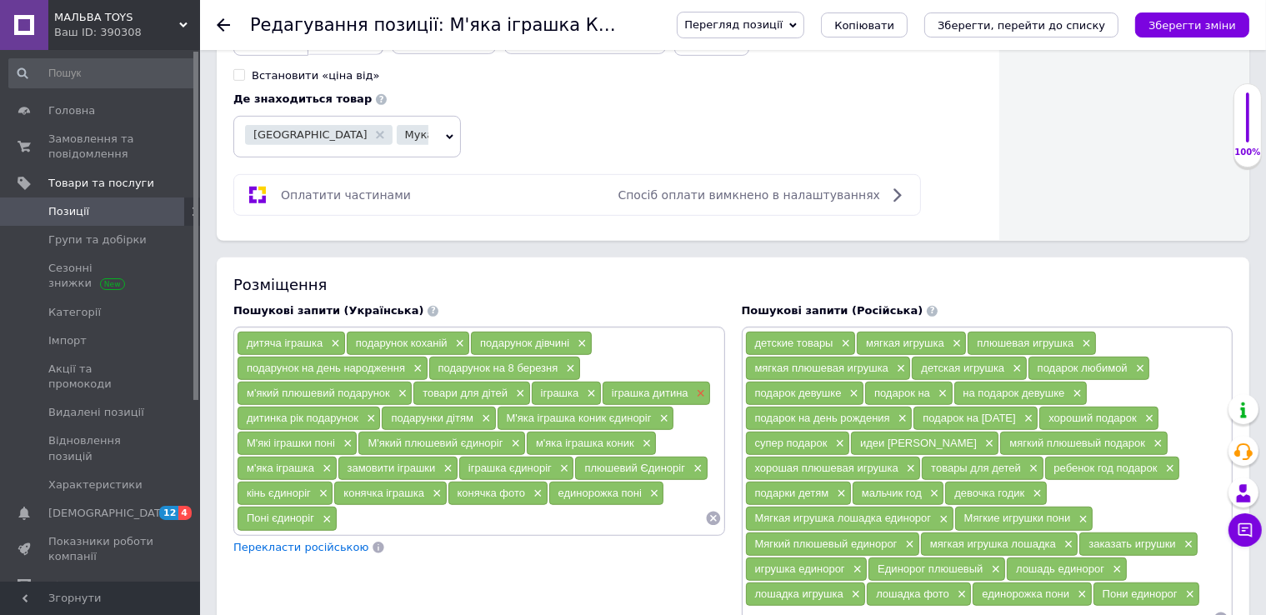
click at [700, 387] on span "×" at bounding box center [699, 394] width 13 height 14
click at [370, 412] on span "×" at bounding box center [369, 419] width 13 height 14
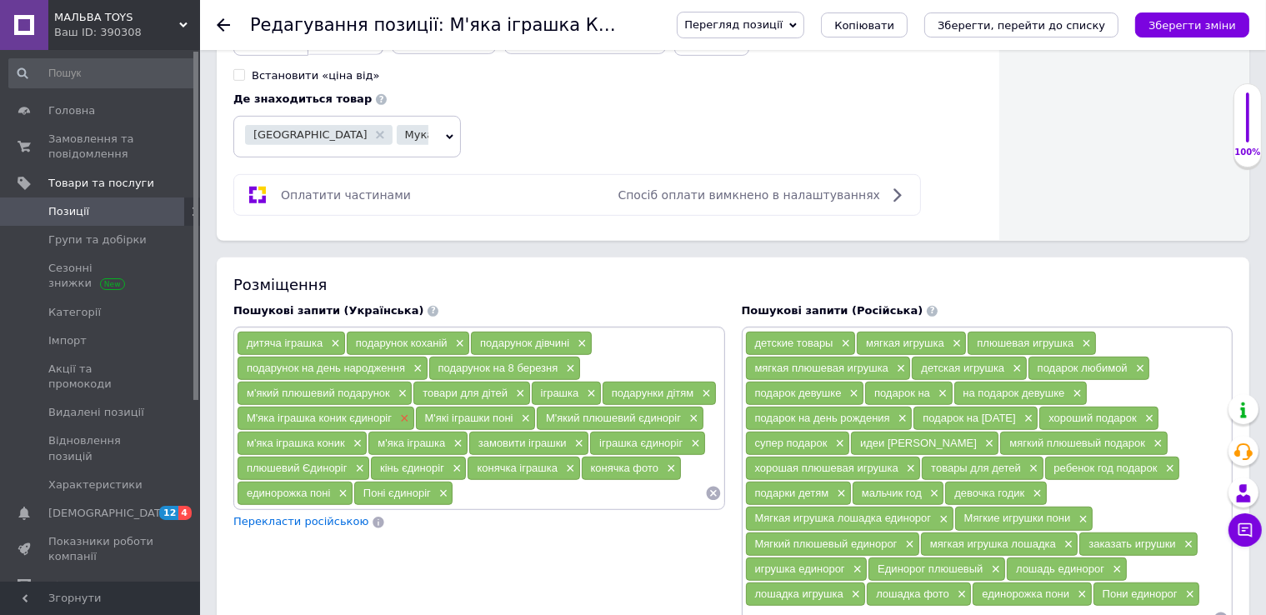
click at [397, 412] on span "×" at bounding box center [402, 419] width 13 height 14
click at [348, 412] on span "×" at bounding box center [345, 419] width 13 height 14
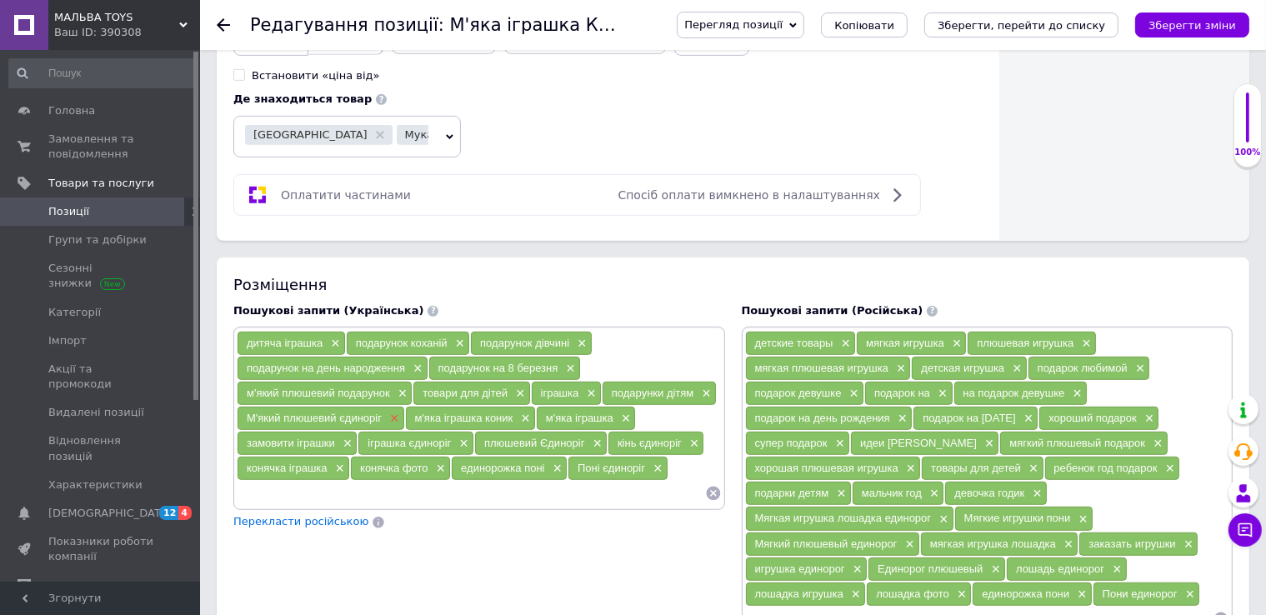
click at [394, 412] on span "×" at bounding box center [392, 419] width 13 height 14
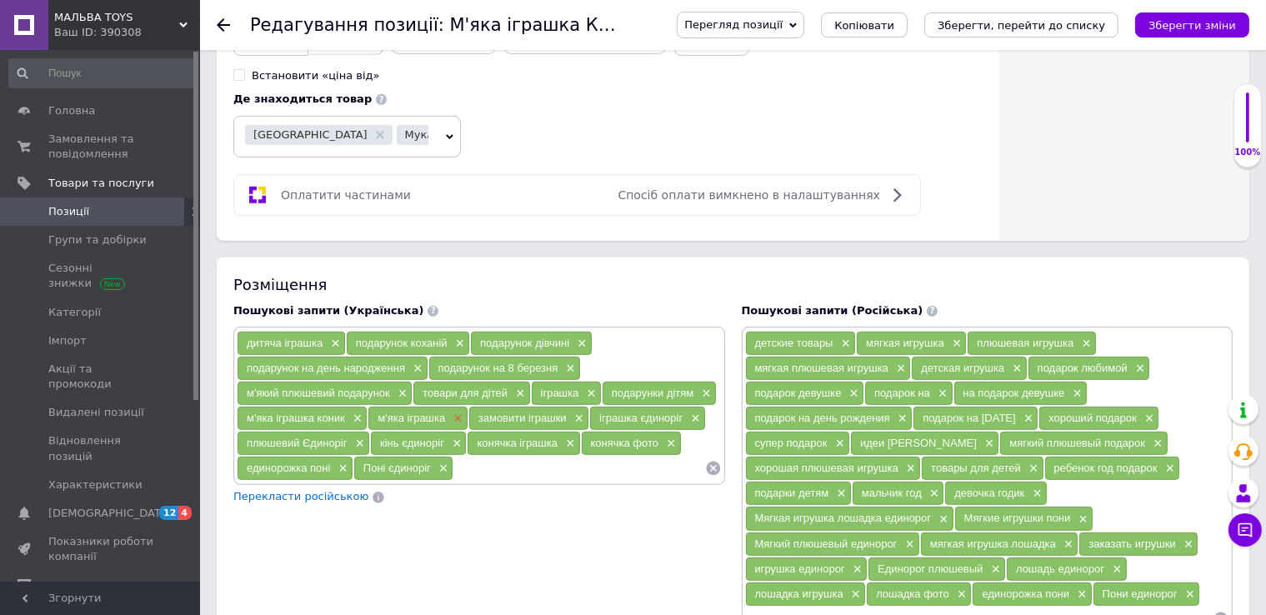
click at [453, 412] on span "×" at bounding box center [455, 419] width 13 height 14
click at [468, 407] on div "замовити іграшки ×" at bounding box center [427, 418] width 119 height 23
click at [593, 412] on span "×" at bounding box center [593, 419] width 13 height 14
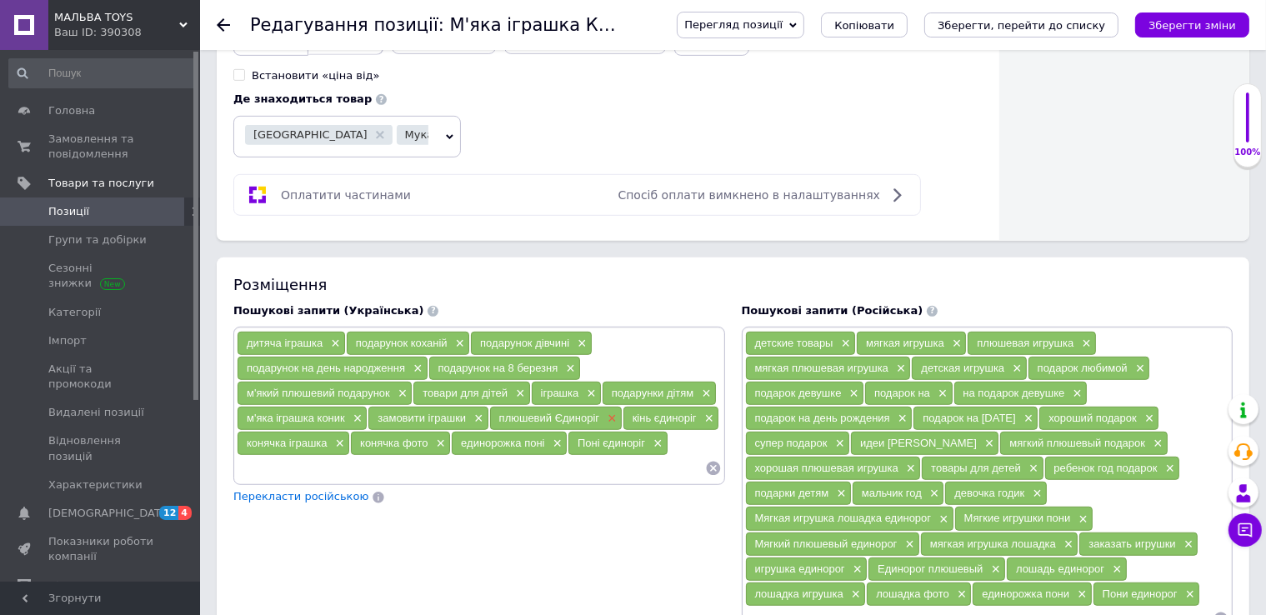
click at [610, 412] on span "×" at bounding box center [609, 419] width 13 height 14
click at [441, 437] on span "×" at bounding box center [441, 444] width 13 height 14
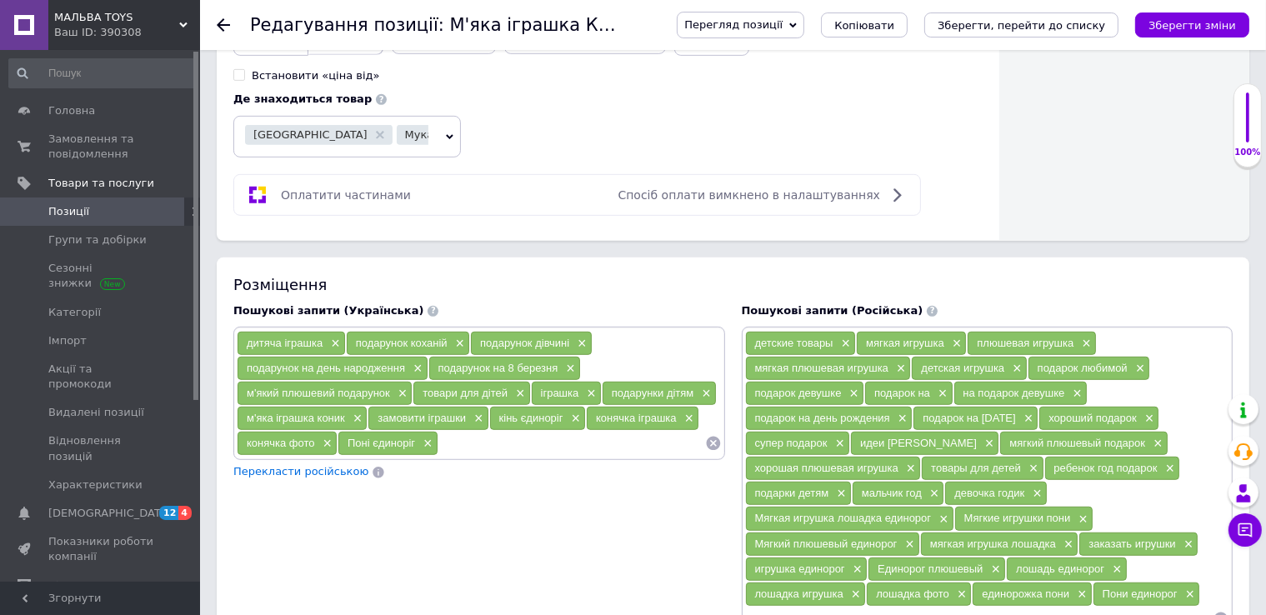
click at [424, 437] on span "×" at bounding box center [425, 444] width 13 height 14
click at [423, 431] on input at bounding box center [521, 443] width 367 height 25
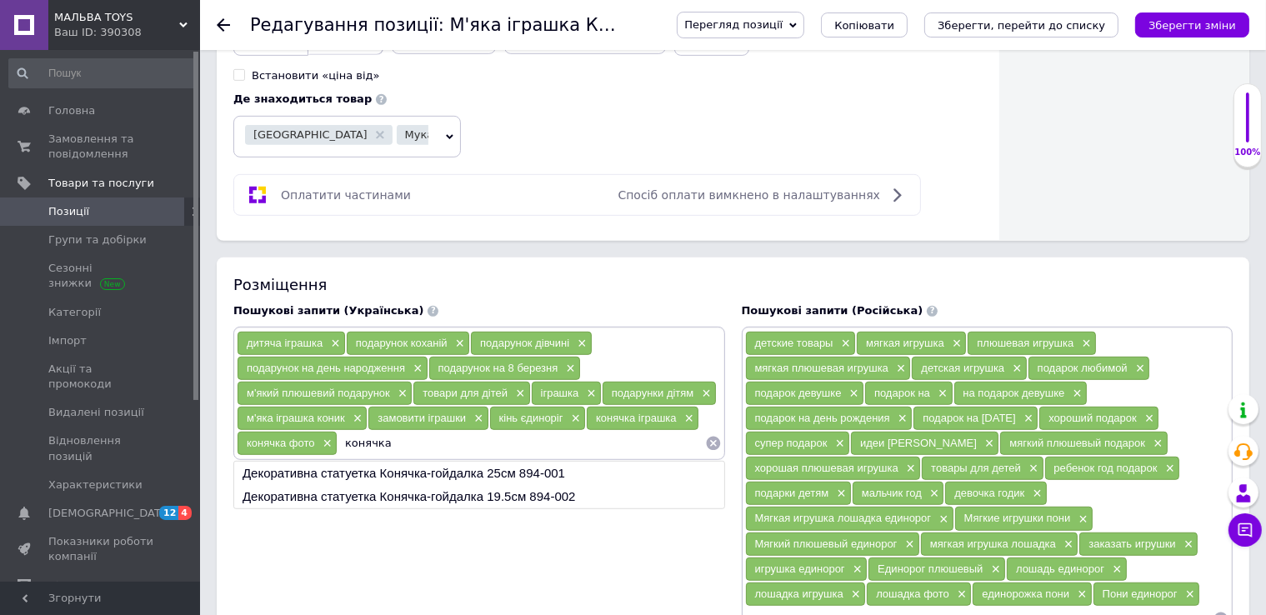
type input "конячка"
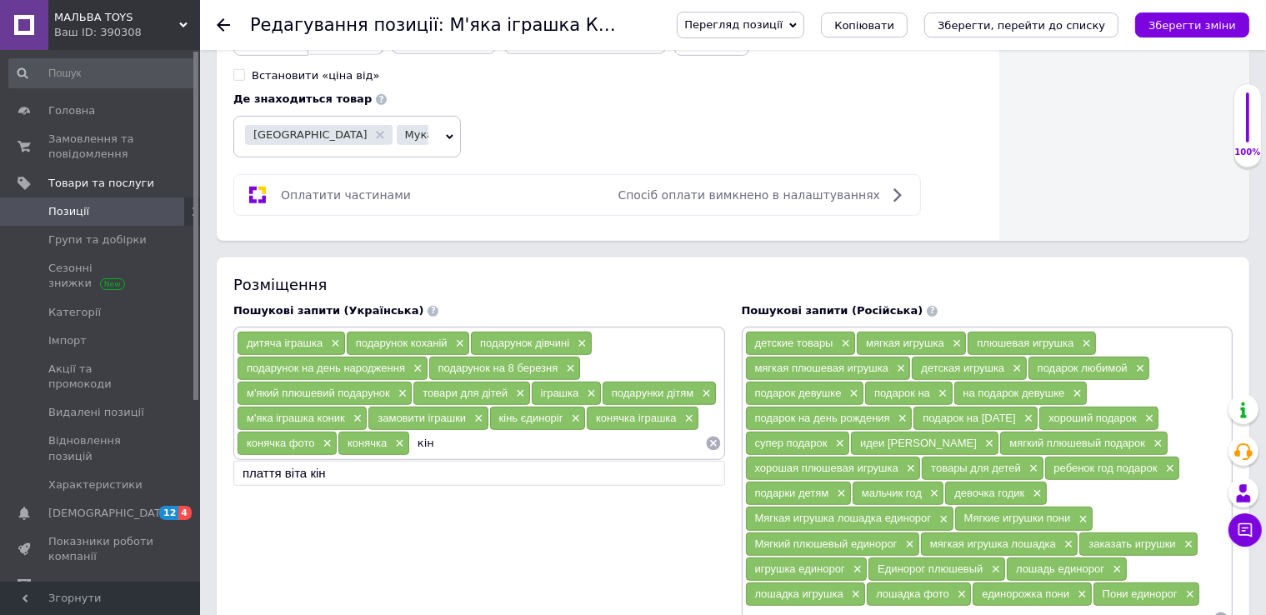
type input "кінь"
click at [403, 387] on span "×" at bounding box center [400, 394] width 13 height 14
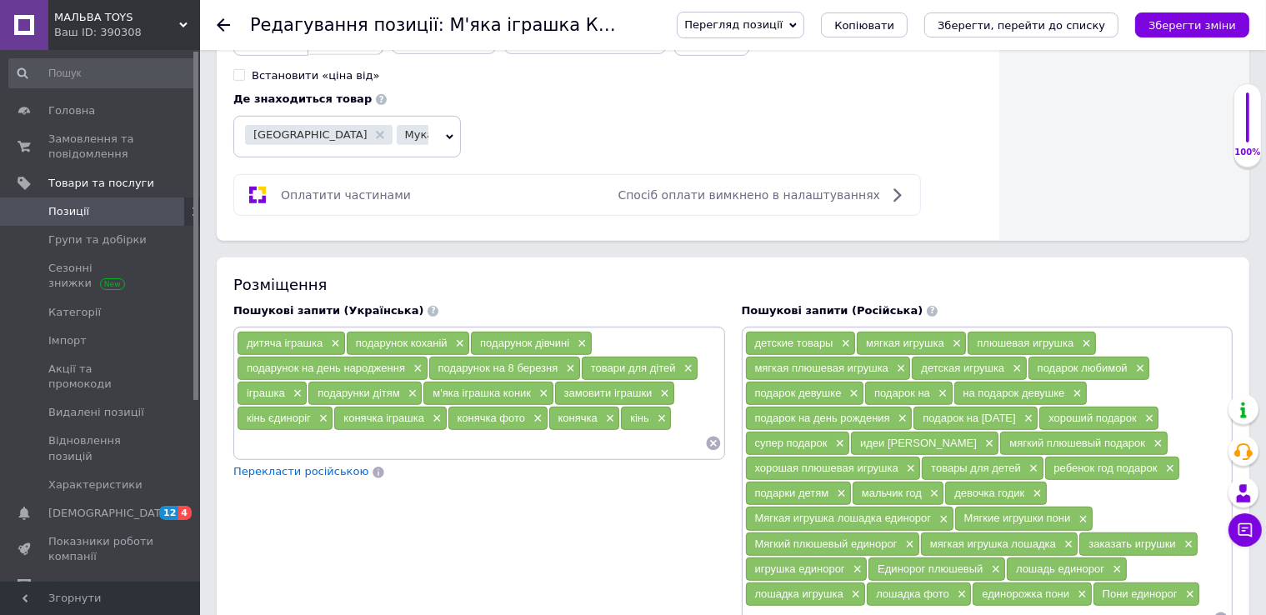
click at [460, 431] on input at bounding box center [471, 443] width 468 height 25
drag, startPoint x: 299, startPoint y: 364, endPoint x: 193, endPoint y: 361, distance: 106.7
type input "плюшева іграшка"
type input "плюшева конячка"
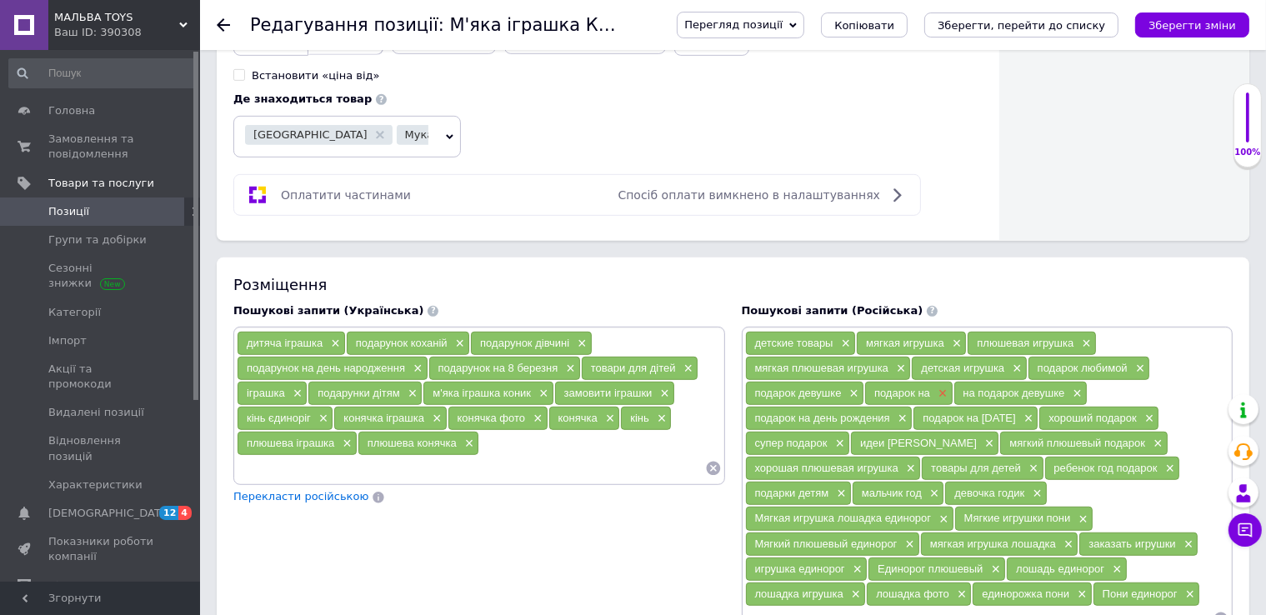
click at [943, 387] on span "×" at bounding box center [940, 394] width 13 height 14
click at [983, 387] on span "×" at bounding box center [986, 394] width 13 height 14
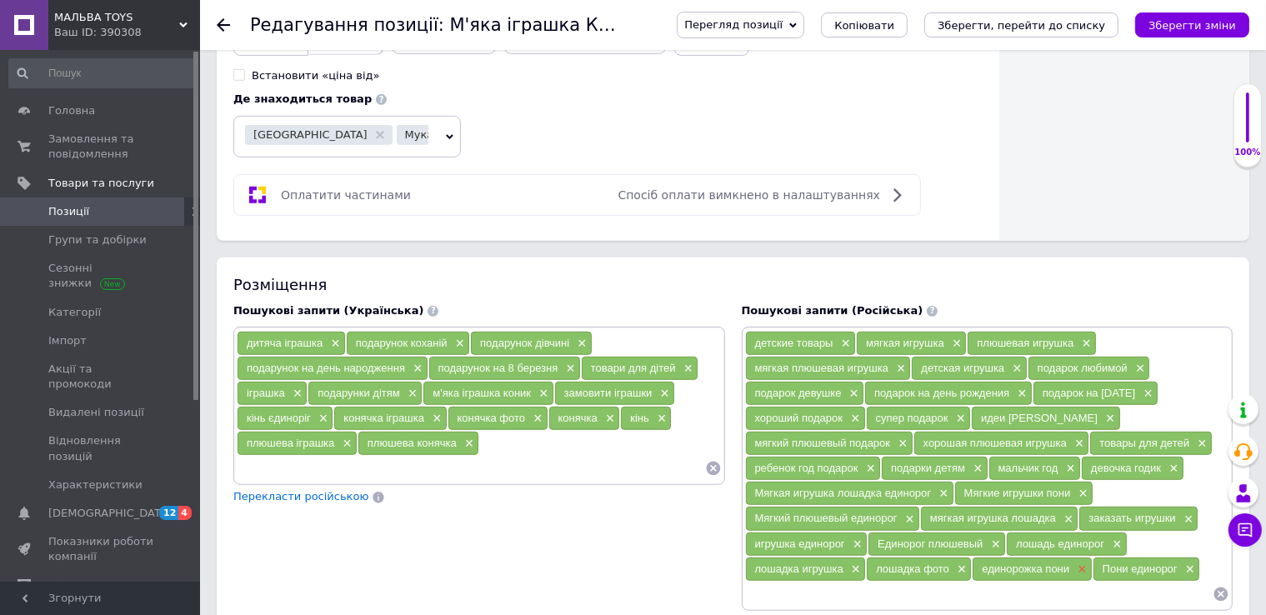
drag, startPoint x: 1077, startPoint y: 488, endPoint x: 1073, endPoint y: 500, distance: 12.9
click at [1076, 563] on span "×" at bounding box center [1079, 570] width 13 height 14
click at [1065, 563] on span "×" at bounding box center [1068, 570] width 13 height 14
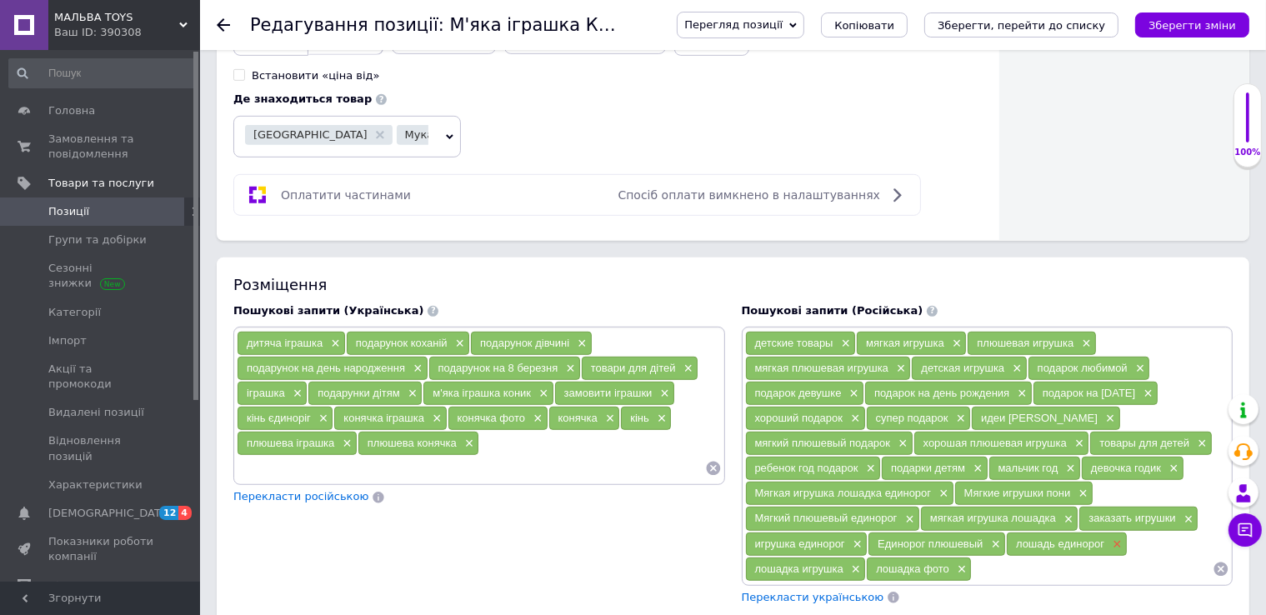
click at [1119, 538] on span "×" at bounding box center [1114, 545] width 13 height 14
click at [993, 538] on span "×" at bounding box center [994, 545] width 13 height 14
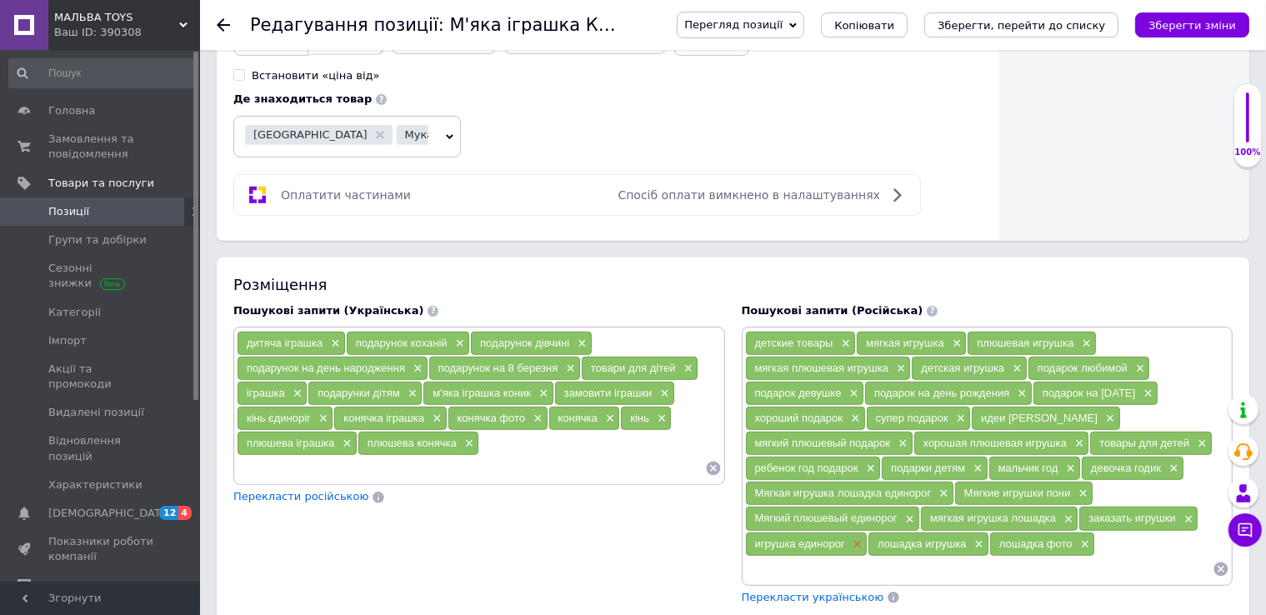
click at [852, 538] on span "×" at bounding box center [855, 545] width 13 height 14
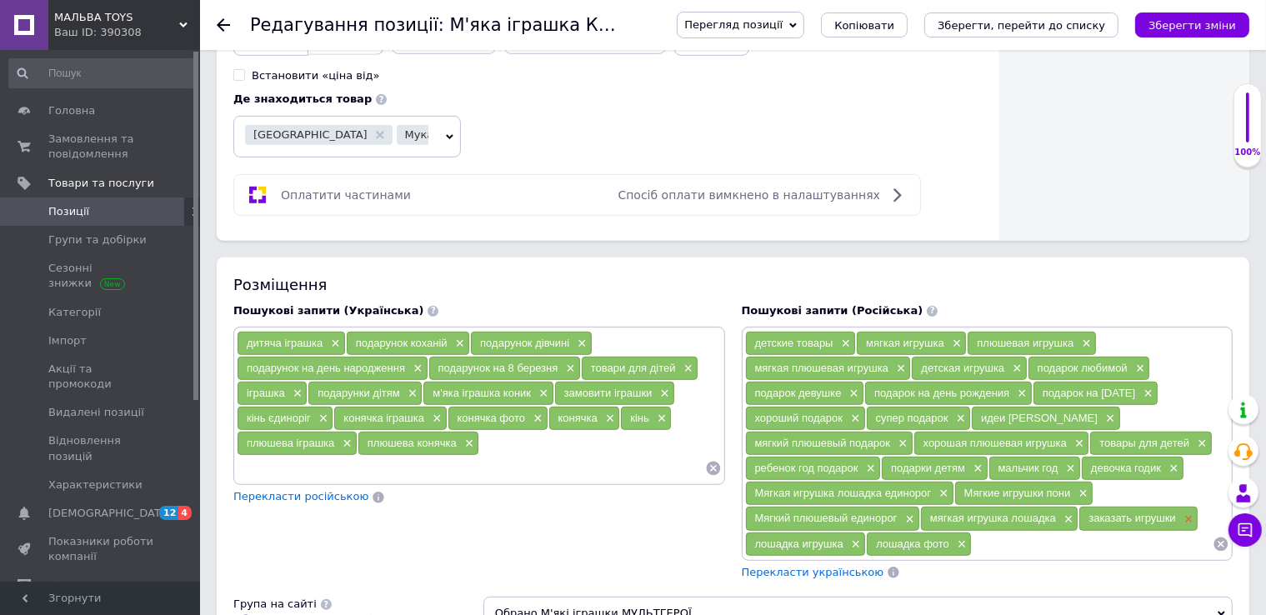
click at [1183, 513] on span "×" at bounding box center [1186, 520] width 13 height 14
click at [910, 513] on span "×" at bounding box center [908, 520] width 13 height 14
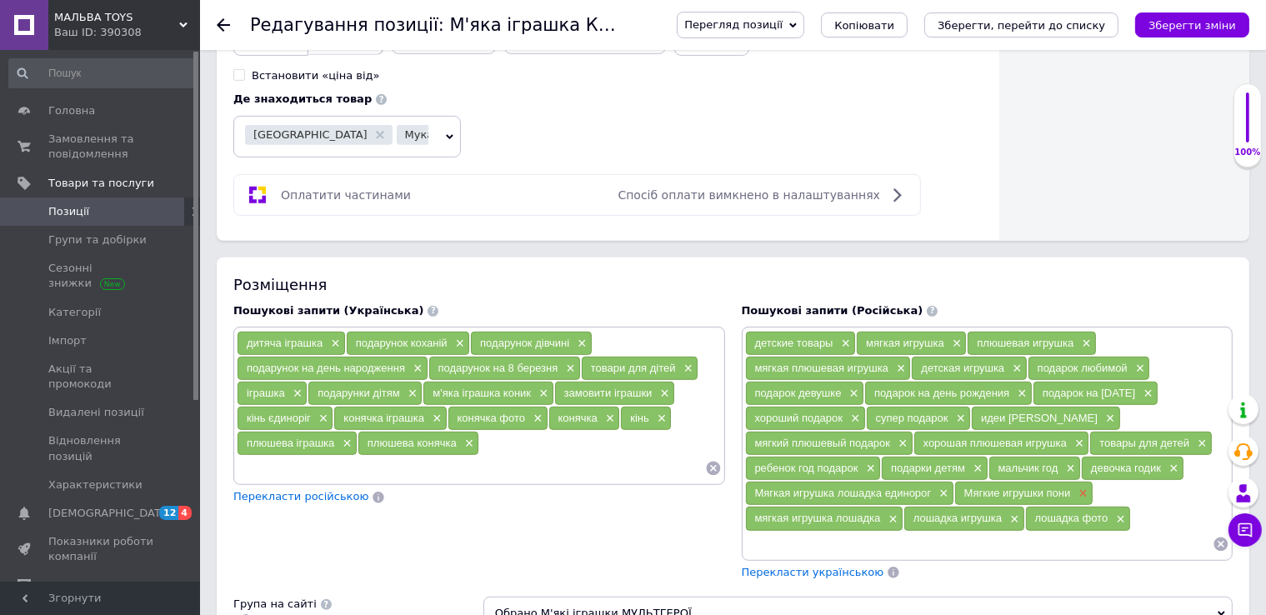
click at [1081, 487] on span "×" at bounding box center [1080, 494] width 13 height 14
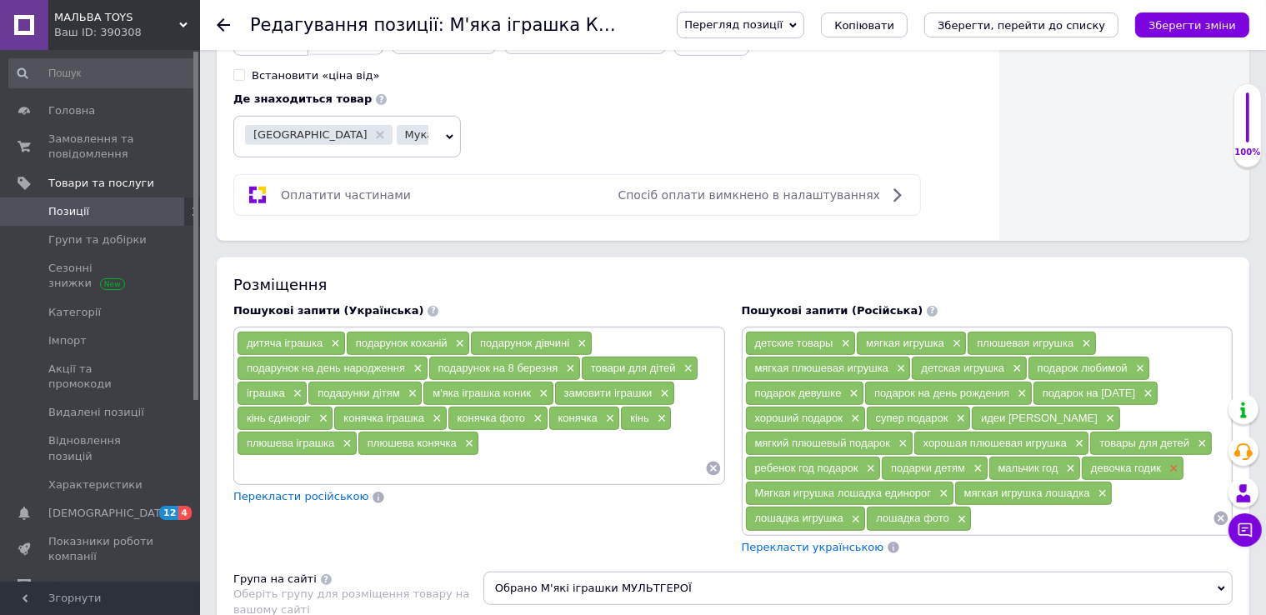
click at [1167, 462] on span "×" at bounding box center [1171, 469] width 13 height 14
click at [1067, 462] on span "×" at bounding box center [1069, 469] width 13 height 14
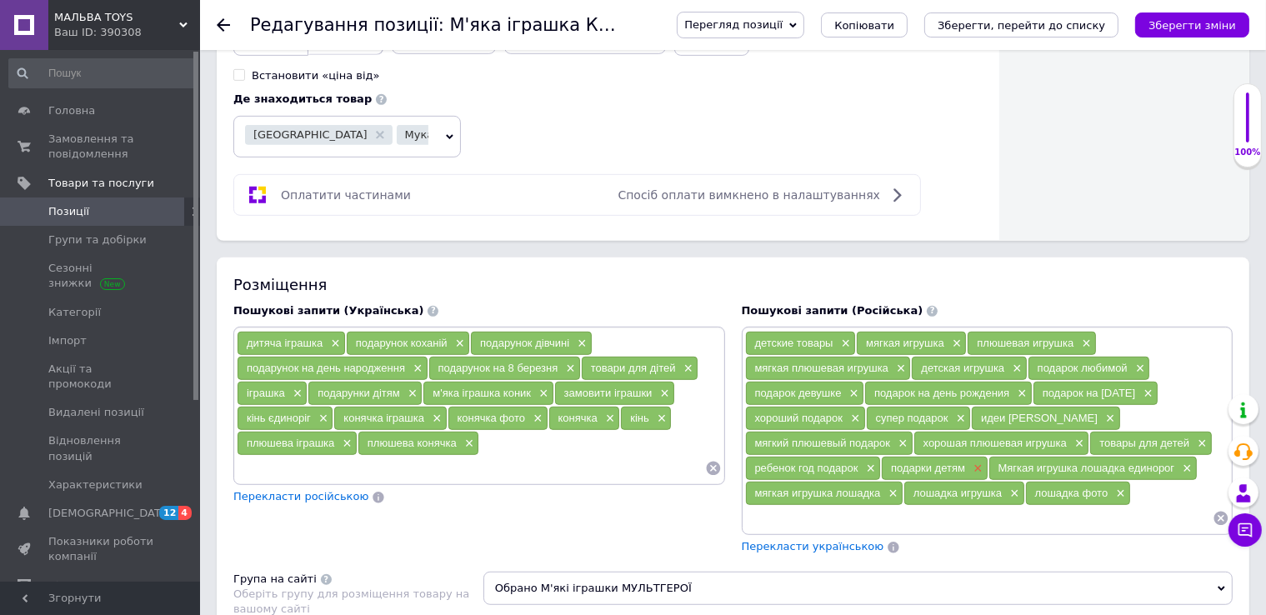
click at [975, 462] on span "×" at bounding box center [975, 469] width 13 height 14
click at [868, 462] on span "×" at bounding box center [869, 469] width 13 height 14
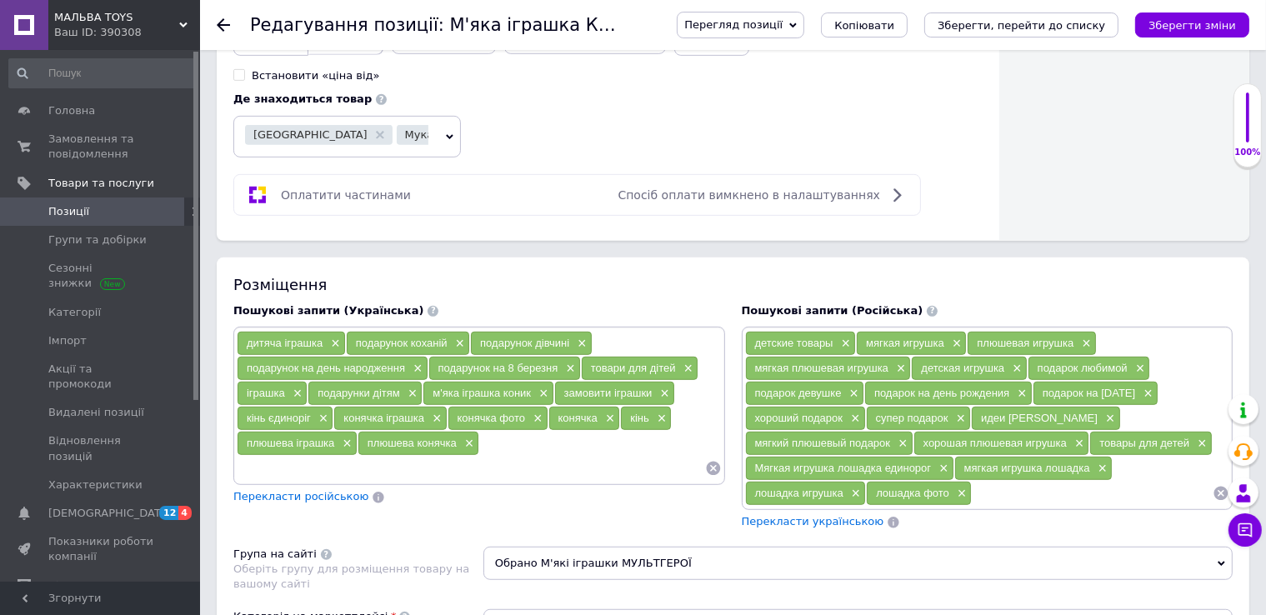
click at [1069, 432] on div "хорошая плюшевая игрушка ×" at bounding box center [1001, 443] width 175 height 23
click at [900, 437] on span "×" at bounding box center [900, 444] width 13 height 14
click at [1102, 412] on span "×" at bounding box center [1108, 419] width 13 height 14
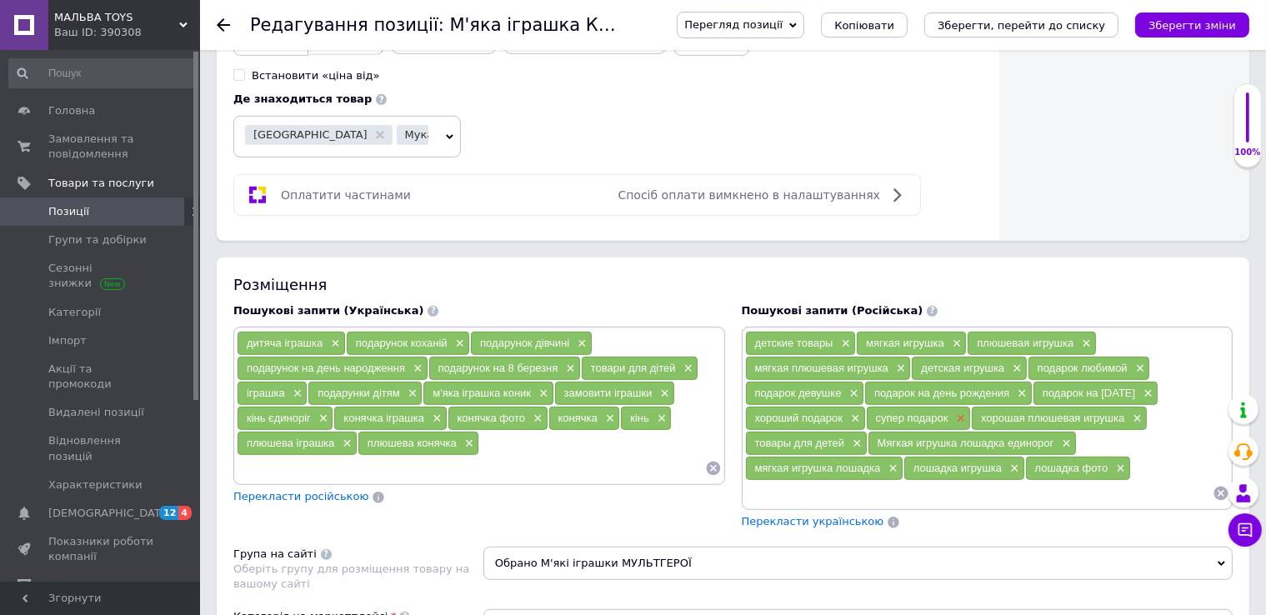
click at [956, 412] on span "×" at bounding box center [959, 419] width 13 height 14
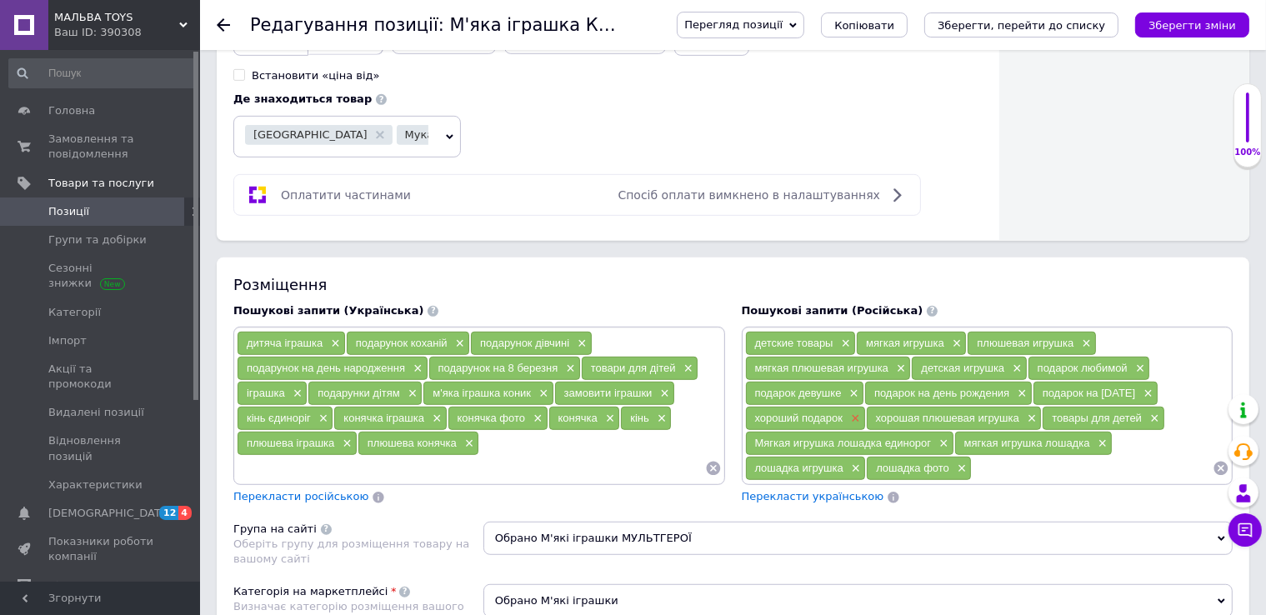
click at [852, 412] on span "×" at bounding box center [853, 419] width 13 height 14
click at [1020, 387] on span "×" at bounding box center [1019, 394] width 13 height 14
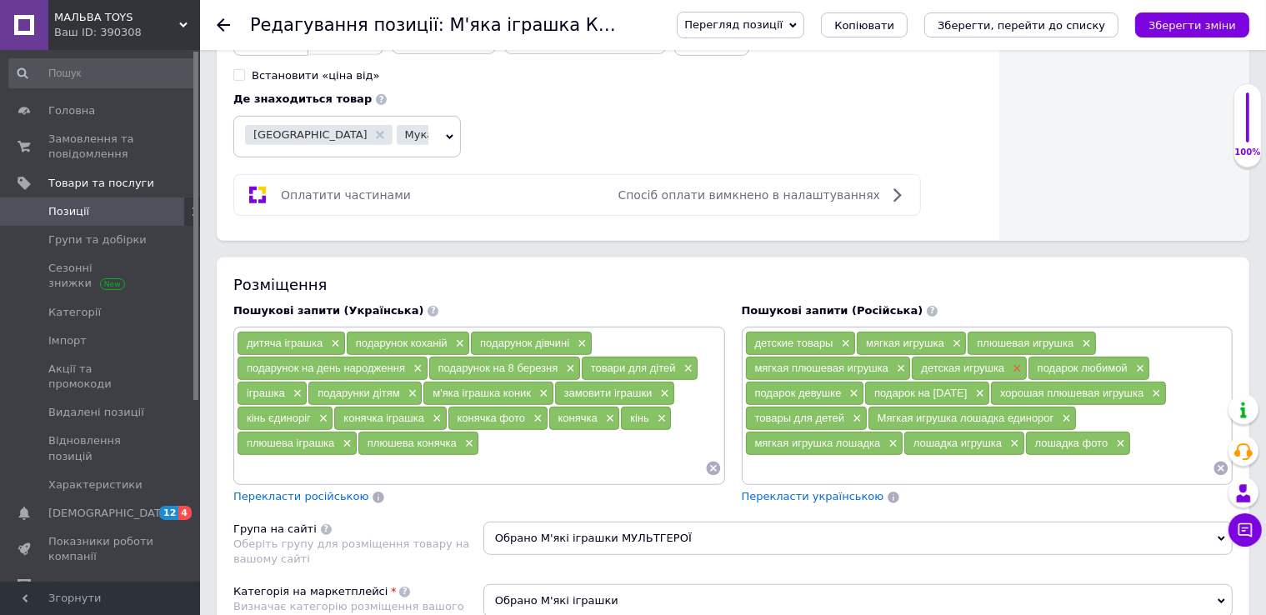
click at [1018, 362] on span "×" at bounding box center [1014, 369] width 13 height 14
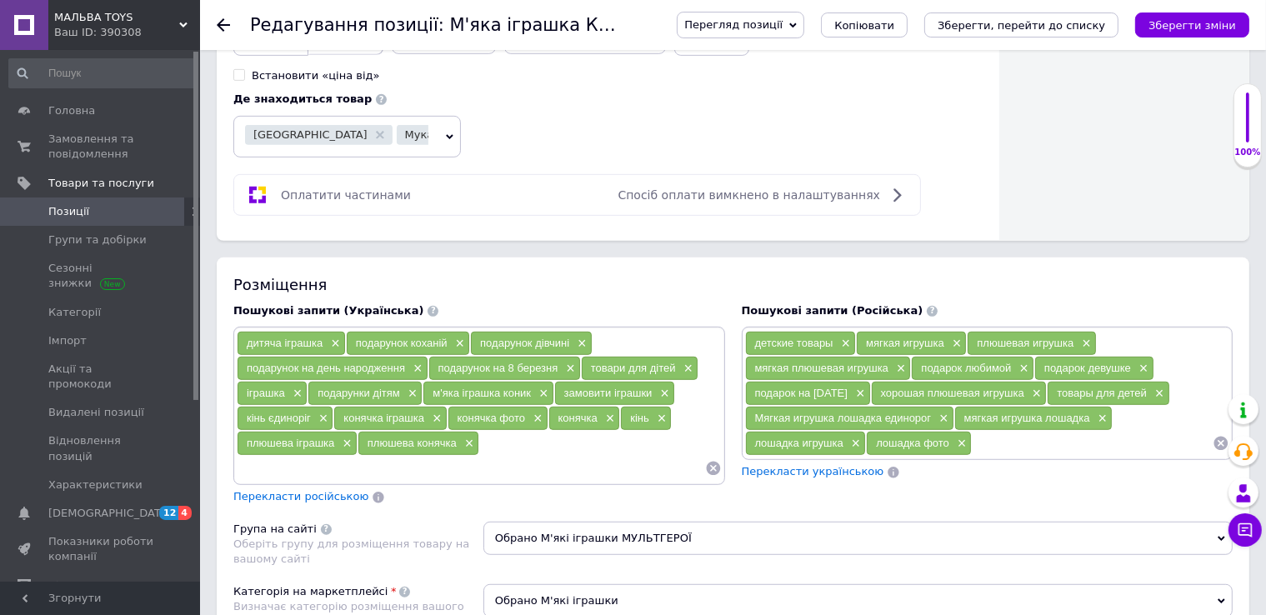
click at [993, 431] on input at bounding box center [1092, 443] width 241 height 25
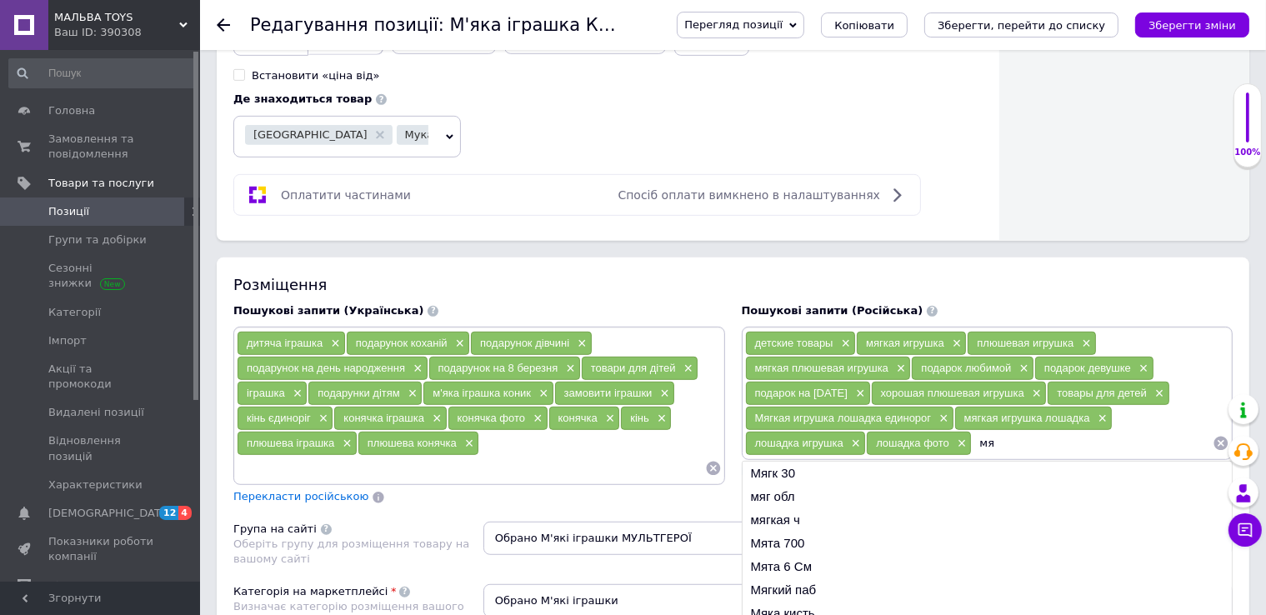
click at [1043, 431] on input "мя" at bounding box center [1092, 443] width 241 height 25
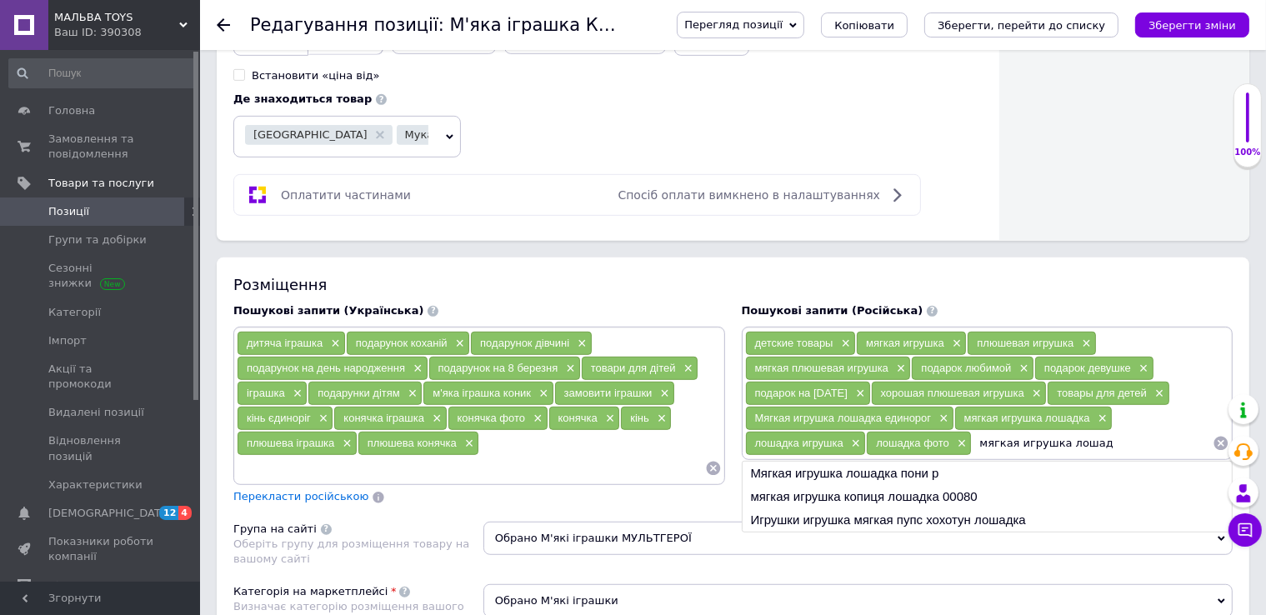
type input "мягкая игрушка лошадь"
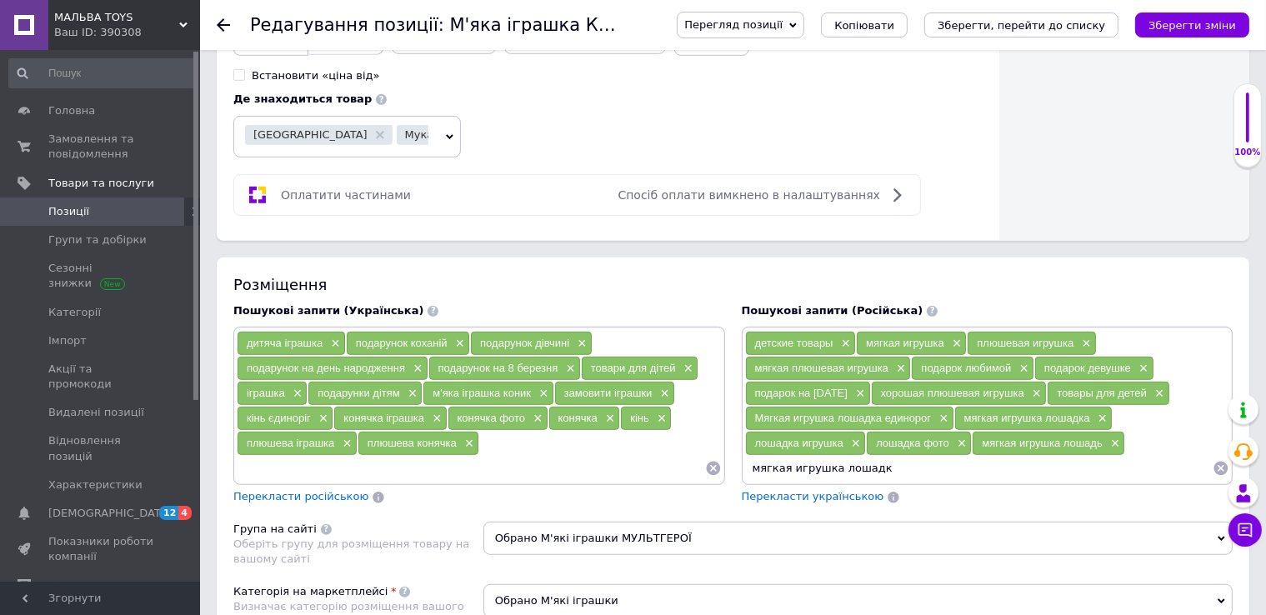
type input "мягкая игрушка лошадка"
click at [262, 456] on input at bounding box center [471, 468] width 468 height 25
type input "malvatoys"
drag, startPoint x: 538, startPoint y: 362, endPoint x: 486, endPoint y: 364, distance: 51.7
click at [486, 432] on div "malvatoys ×" at bounding box center [520, 443] width 80 height 23
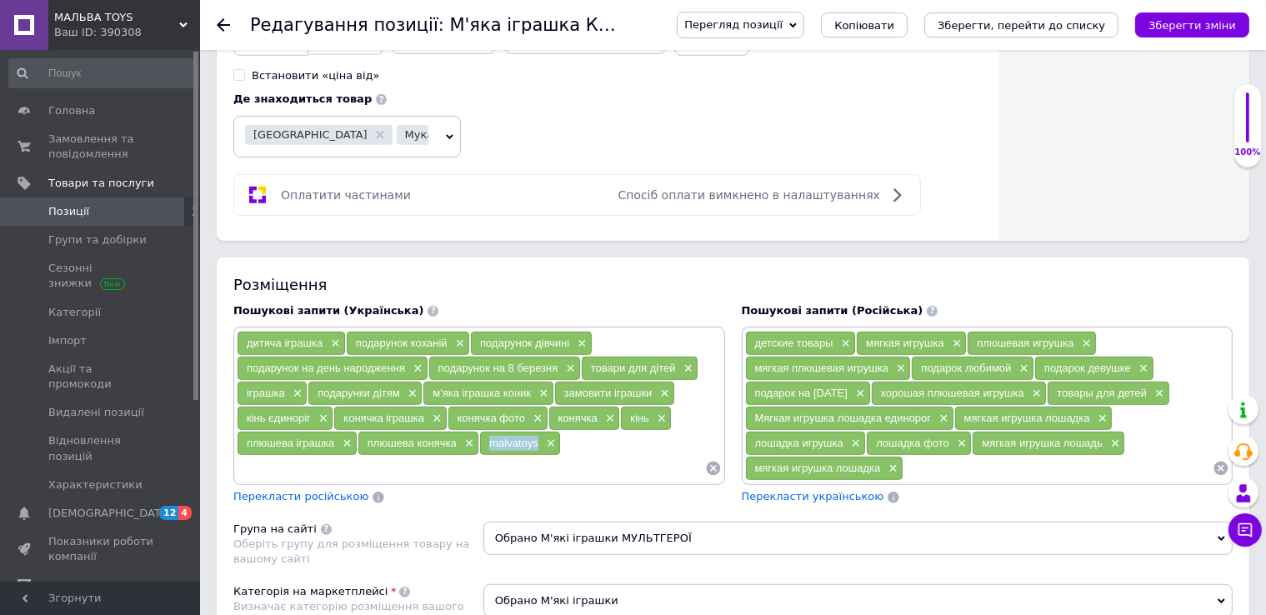
copy span "malvatoys"
click at [936, 456] on input at bounding box center [1057, 468] width 309 height 25
paste input "malvatoys"
type input "malvatoys"
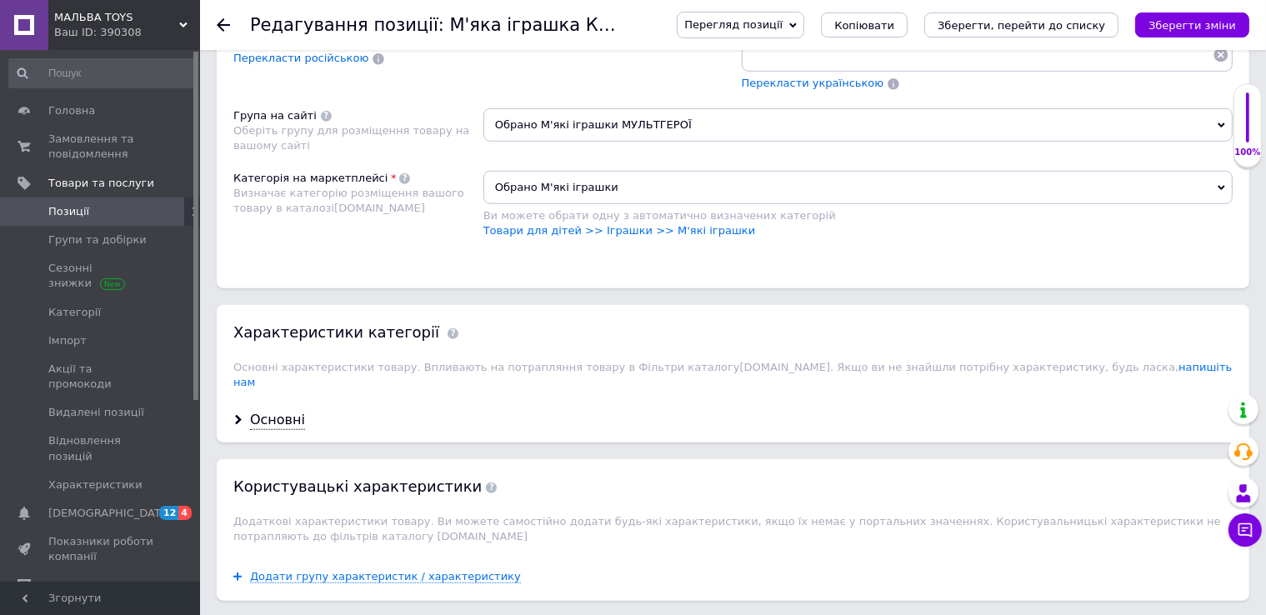
scroll to position [1583, 0]
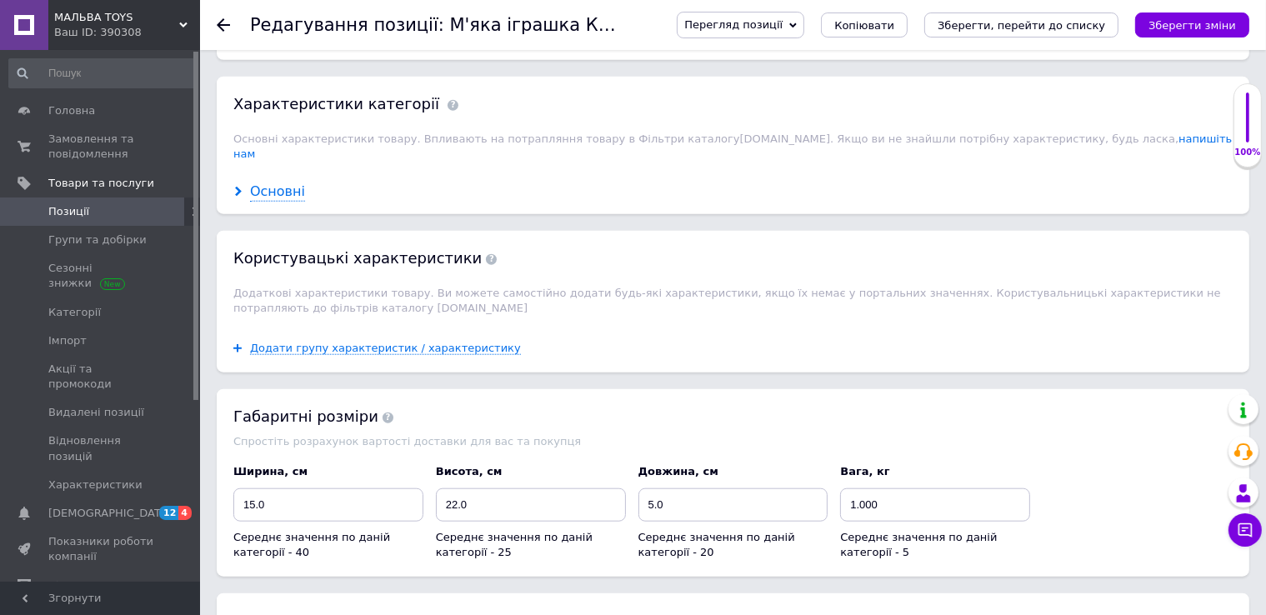
click at [278, 183] on div "Основні" at bounding box center [277, 192] width 55 height 19
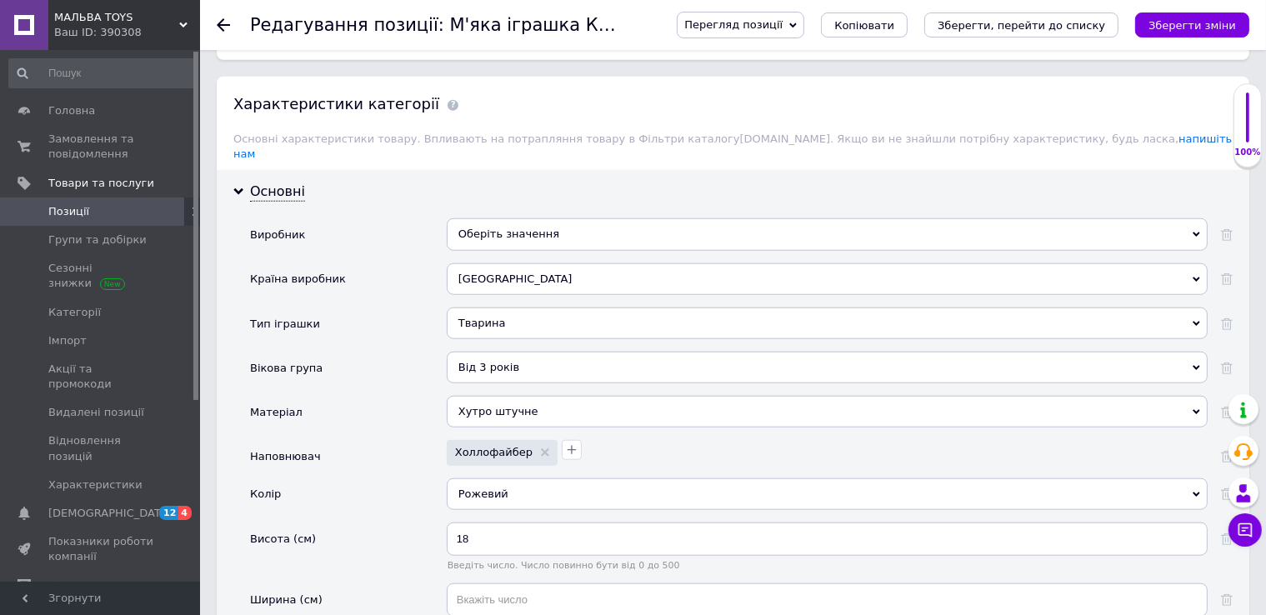
click at [500, 352] on div "Від 3 років" at bounding box center [827, 368] width 761 height 32
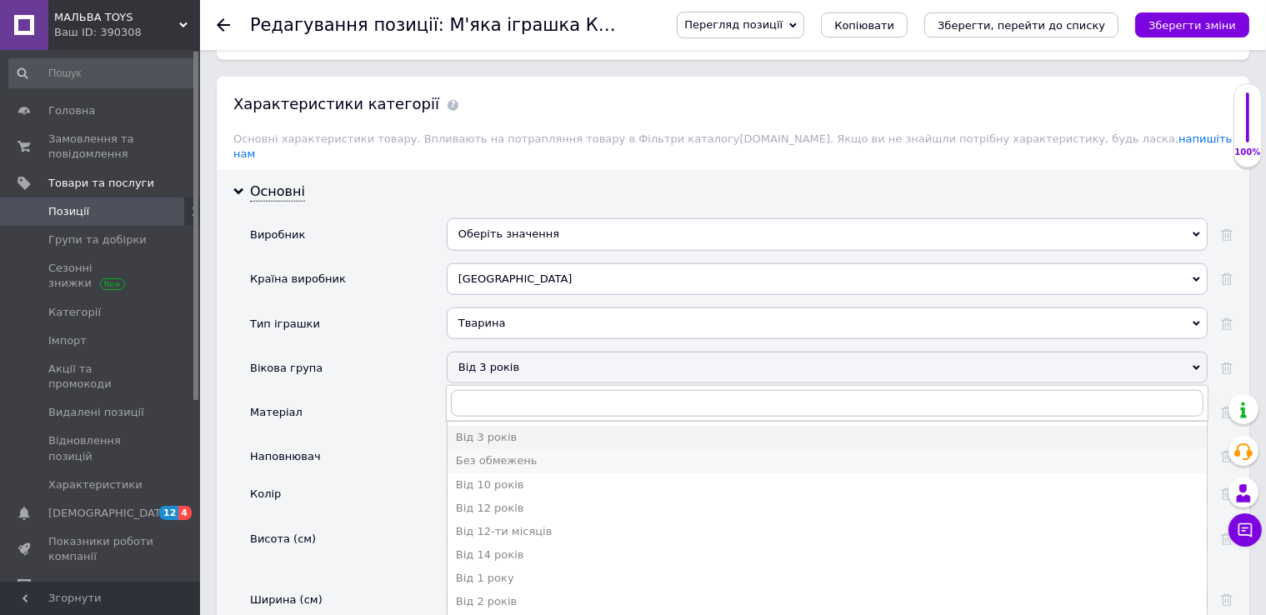
click at [493, 453] on div "Без обмежень" at bounding box center [827, 460] width 743 height 15
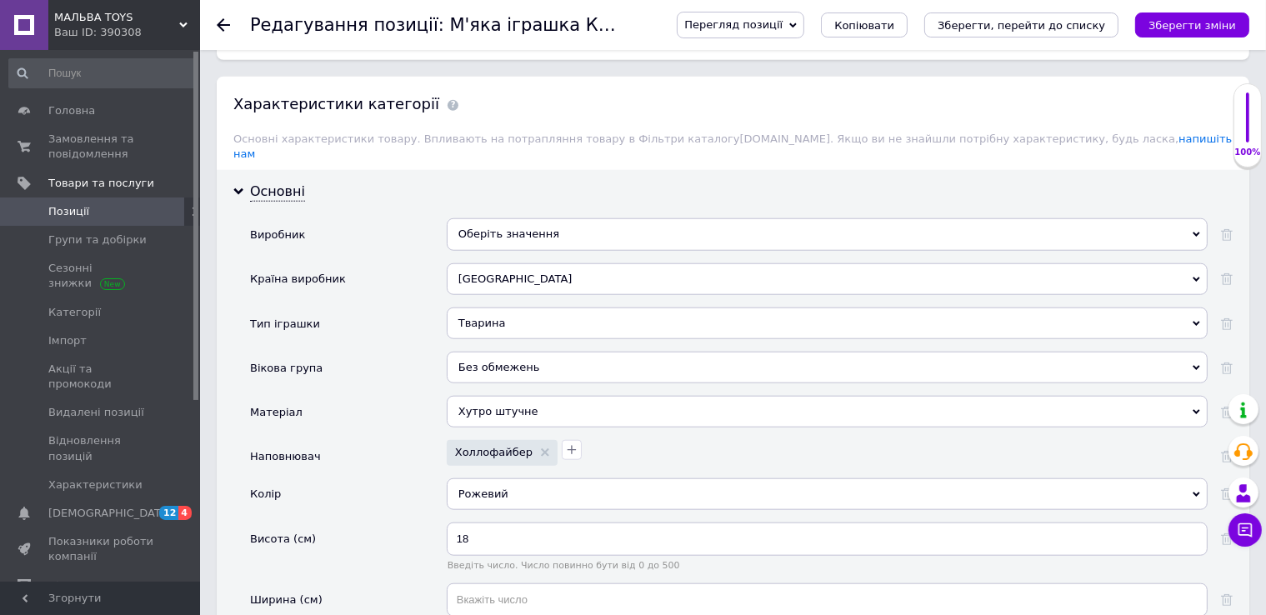
click at [528, 478] on div "Рожевий" at bounding box center [827, 494] width 761 height 32
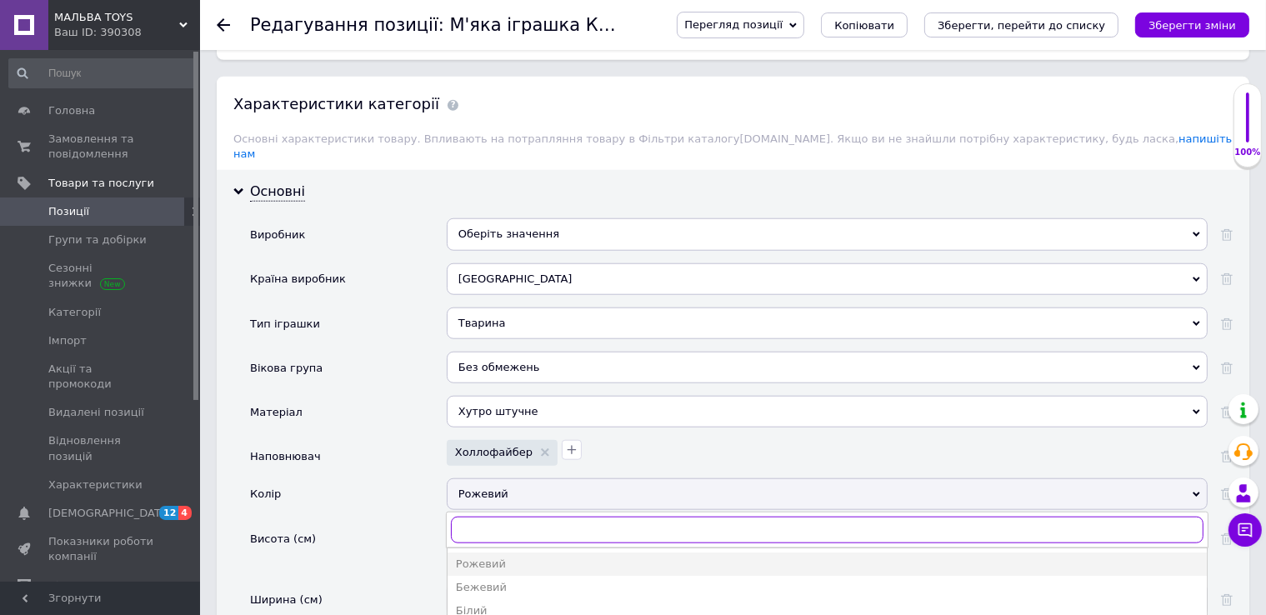
click at [485, 517] on input "text" at bounding box center [827, 530] width 753 height 27
type input "p"
type input "з"
type input "р"
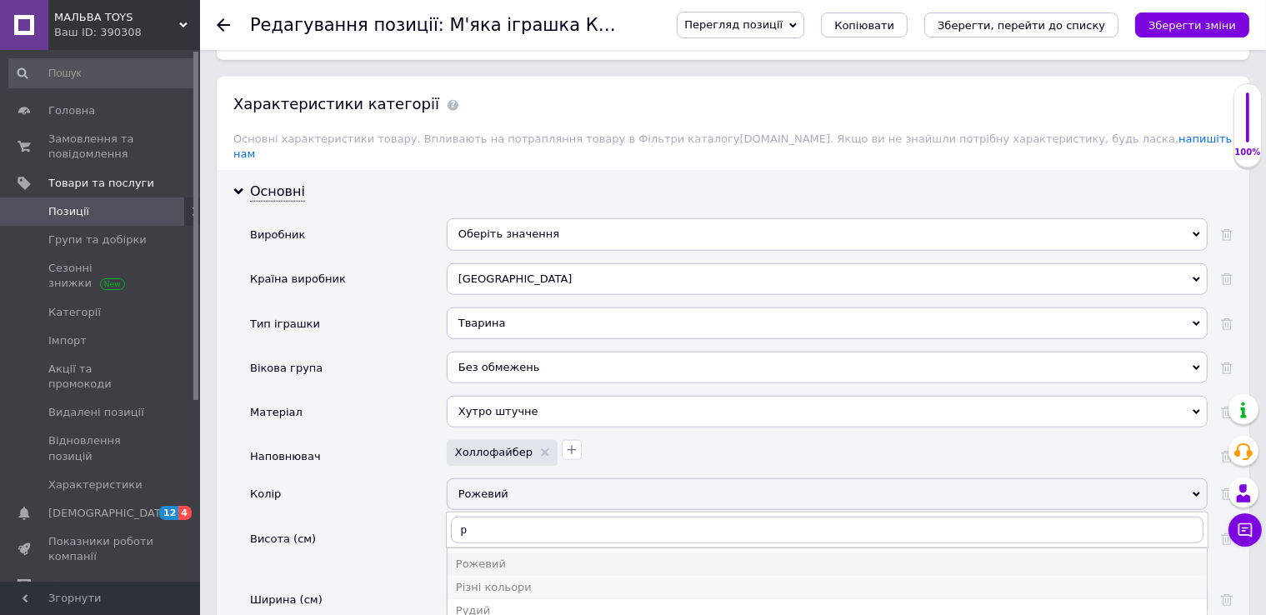
click at [491, 580] on div "Різні кольори" at bounding box center [827, 587] width 743 height 15
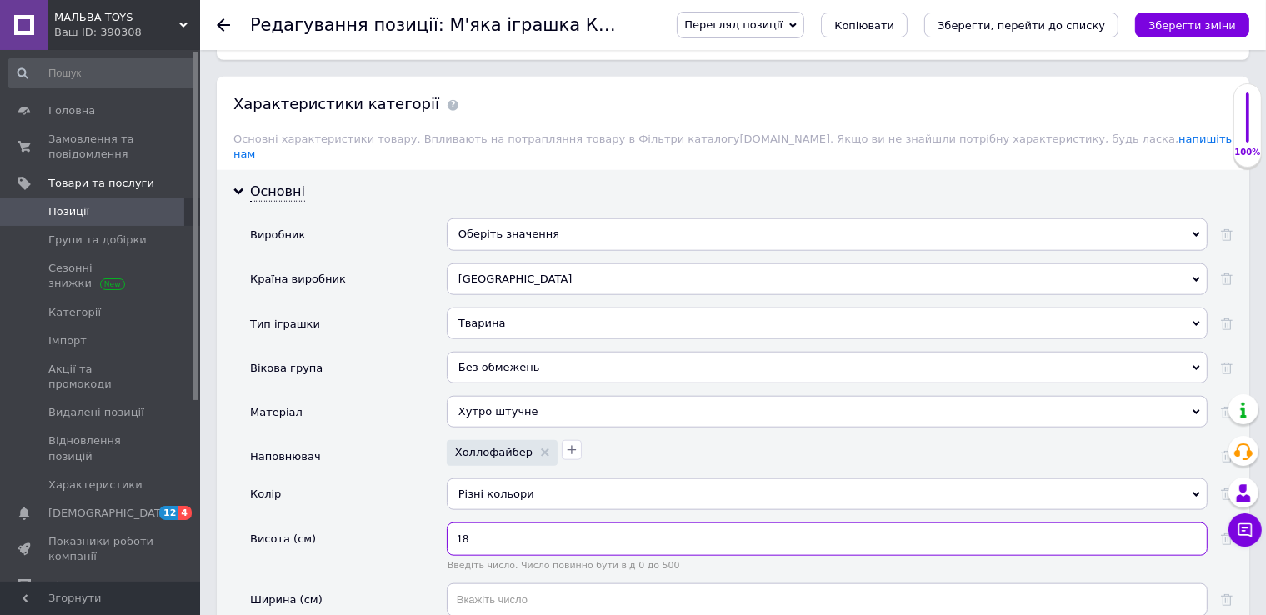
drag, startPoint x: 494, startPoint y: 442, endPoint x: 440, endPoint y: 433, distance: 54.9
click at [440, 523] on div "Висота (см) 18 Введіть число. Число повинно бути від 0 до 500" at bounding box center [741, 553] width 983 height 61
type input "25"
drag, startPoint x: 483, startPoint y: 566, endPoint x: 453, endPoint y: 561, distance: 29.6
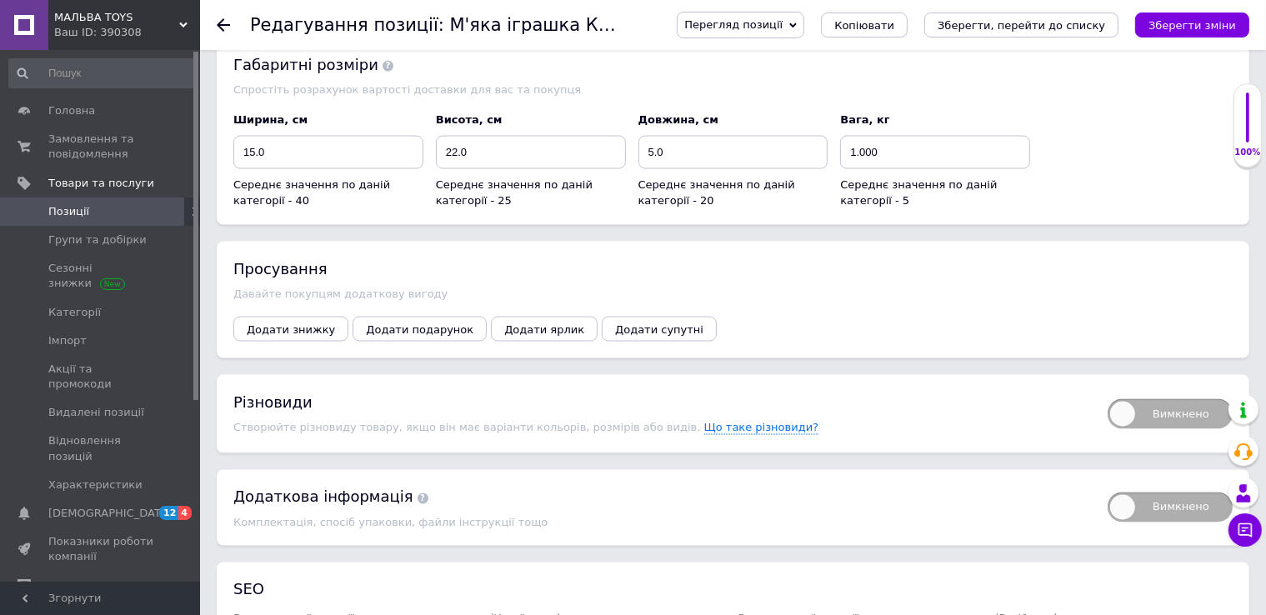
scroll to position [2750, 0]
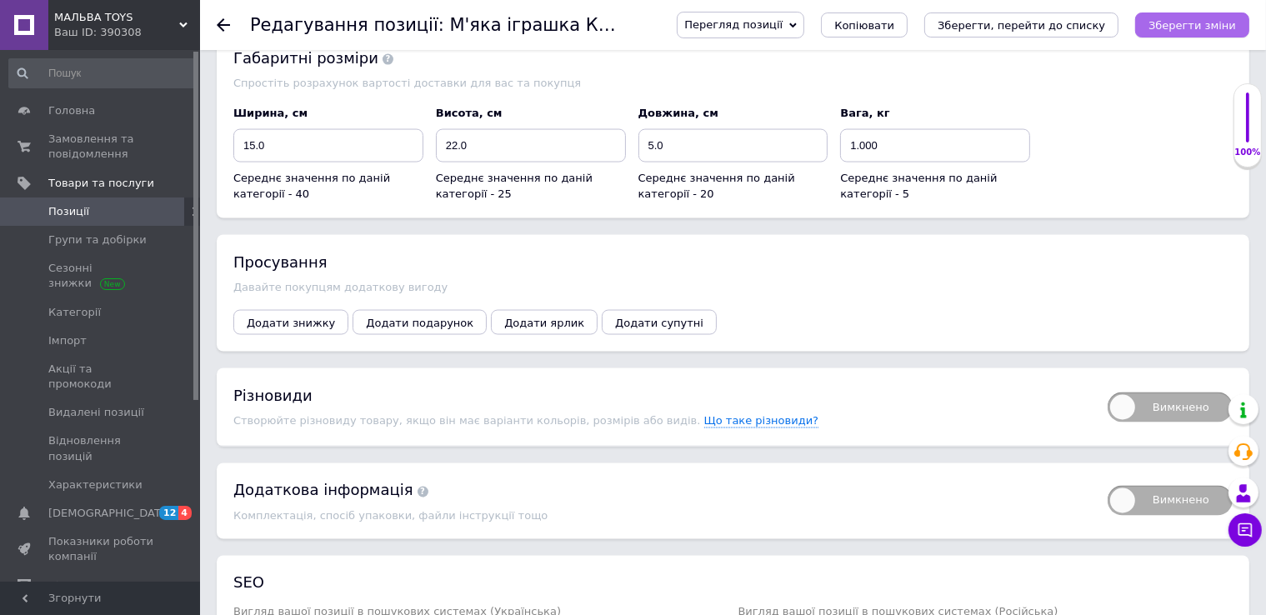
type input "25"
click at [1180, 23] on icon "Зберегти зміни" at bounding box center [1192, 25] width 88 height 13
type input "М'яка іграшка Конячка"
type input "Мягкая игрушка Лошадка"
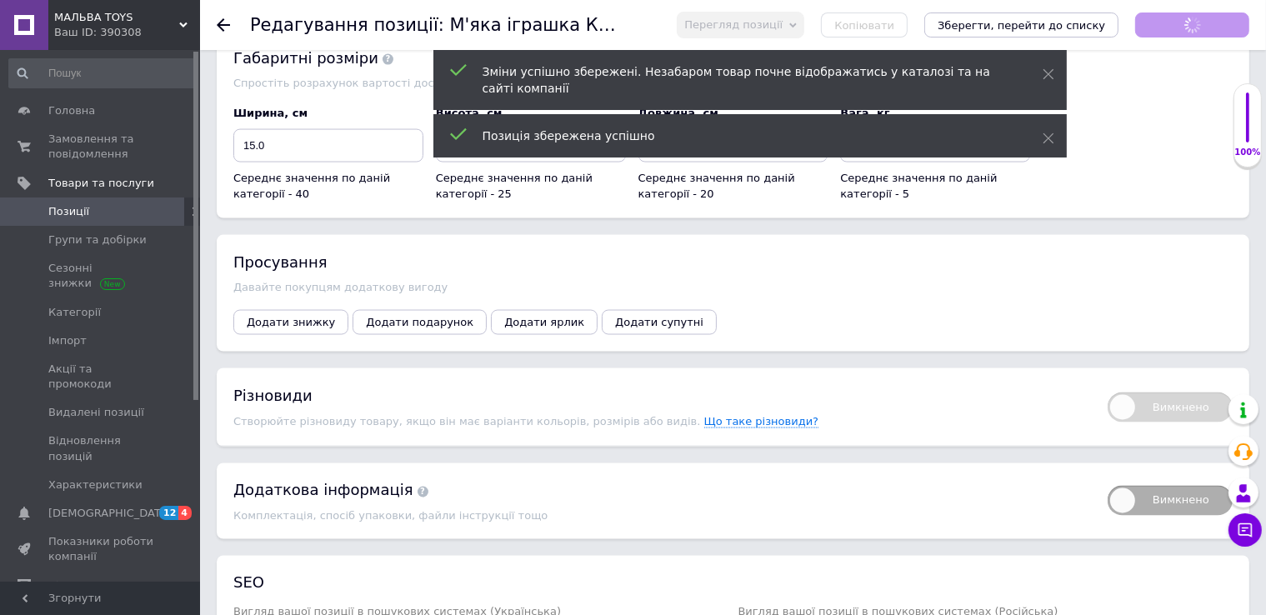
scroll to position [13, 0]
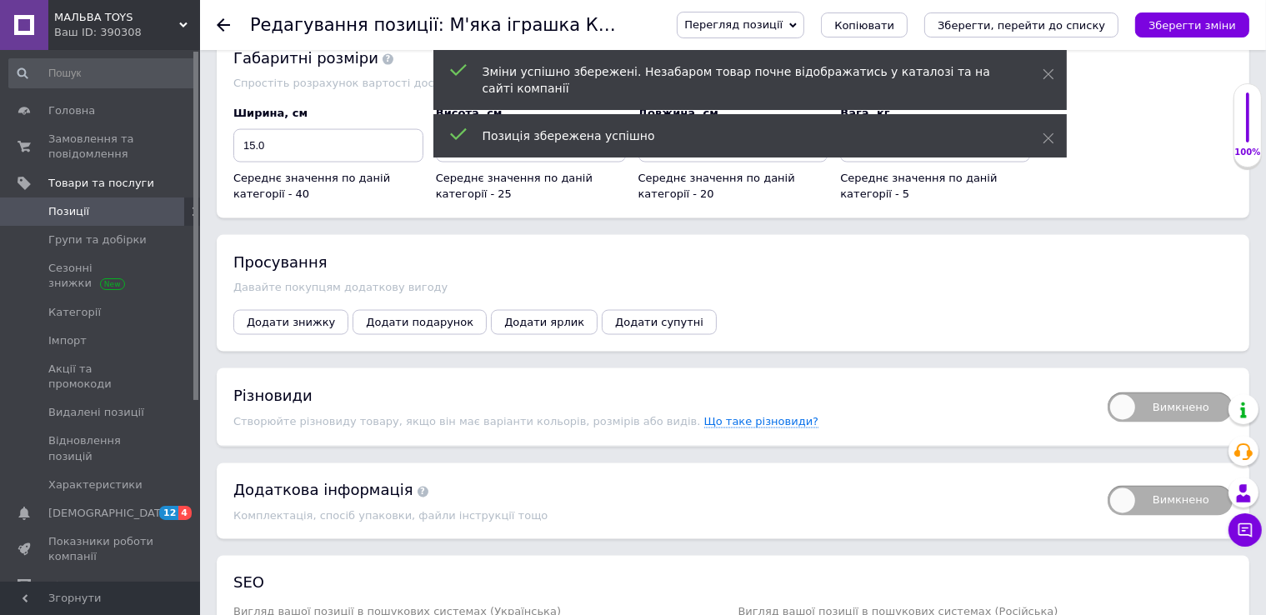
click at [1121, 393] on span "Вимкнено" at bounding box center [1170, 408] width 125 height 30
click at [1108, 382] on input "Вимкнено" at bounding box center [1102, 387] width 11 height 11
checkbox input "true"
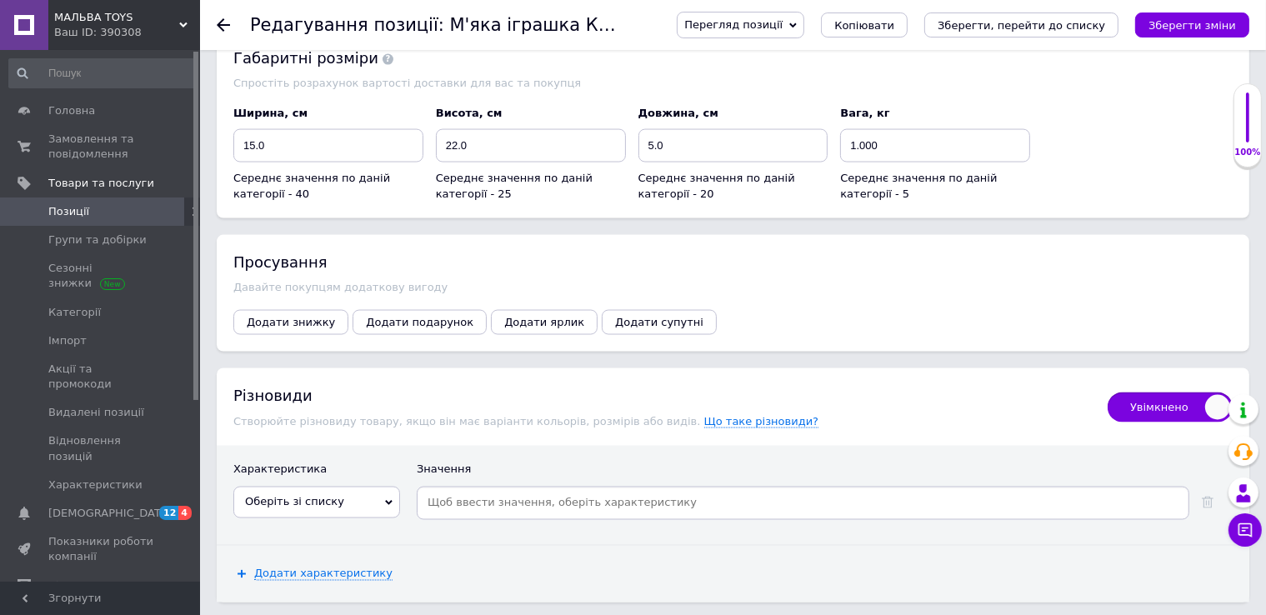
click at [446, 491] on input at bounding box center [803, 503] width 766 height 25
click at [390, 500] on icon at bounding box center [389, 502] width 8 height 5
click at [303, 525] on li "Цвет" at bounding box center [316, 536] width 165 height 23
click at [548, 491] on input at bounding box center [847, 503] width 677 height 25
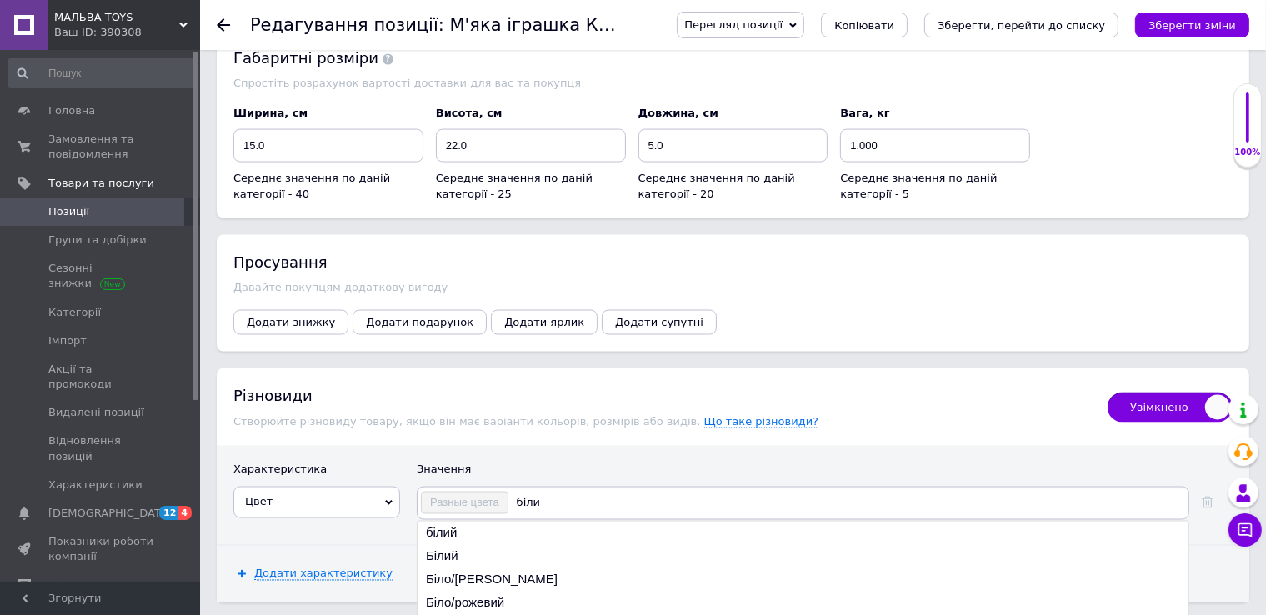
type input "білий"
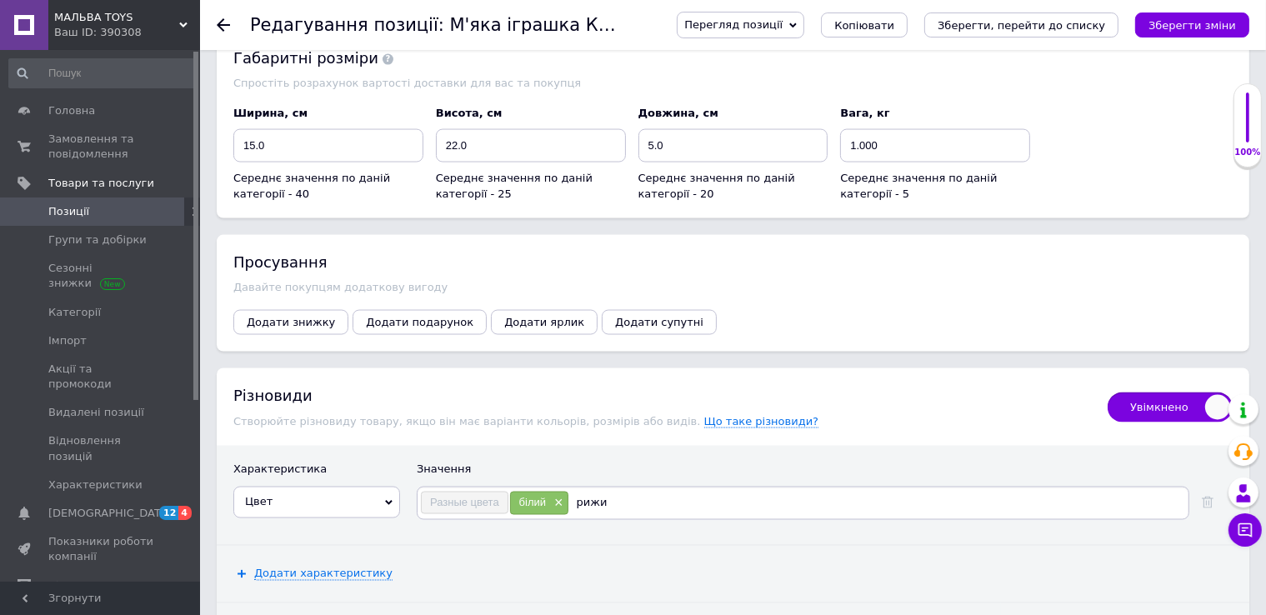
type input "рижий"
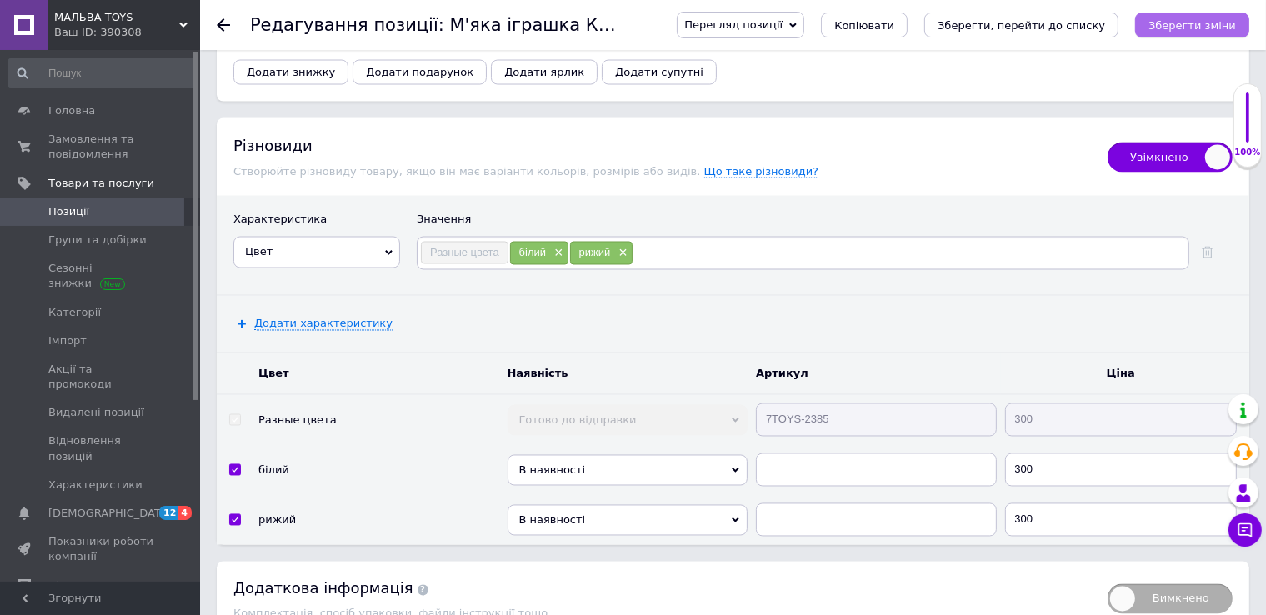
click at [1189, 28] on icon "Зберегти зміни" at bounding box center [1192, 25] width 88 height 13
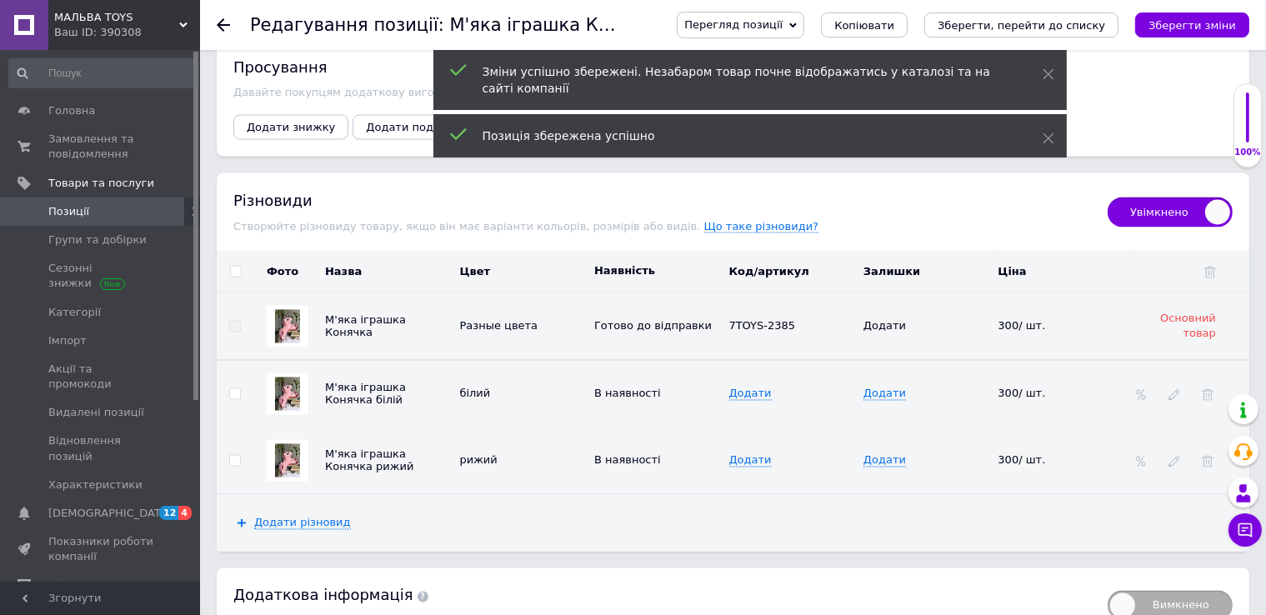
scroll to position [2892, 0]
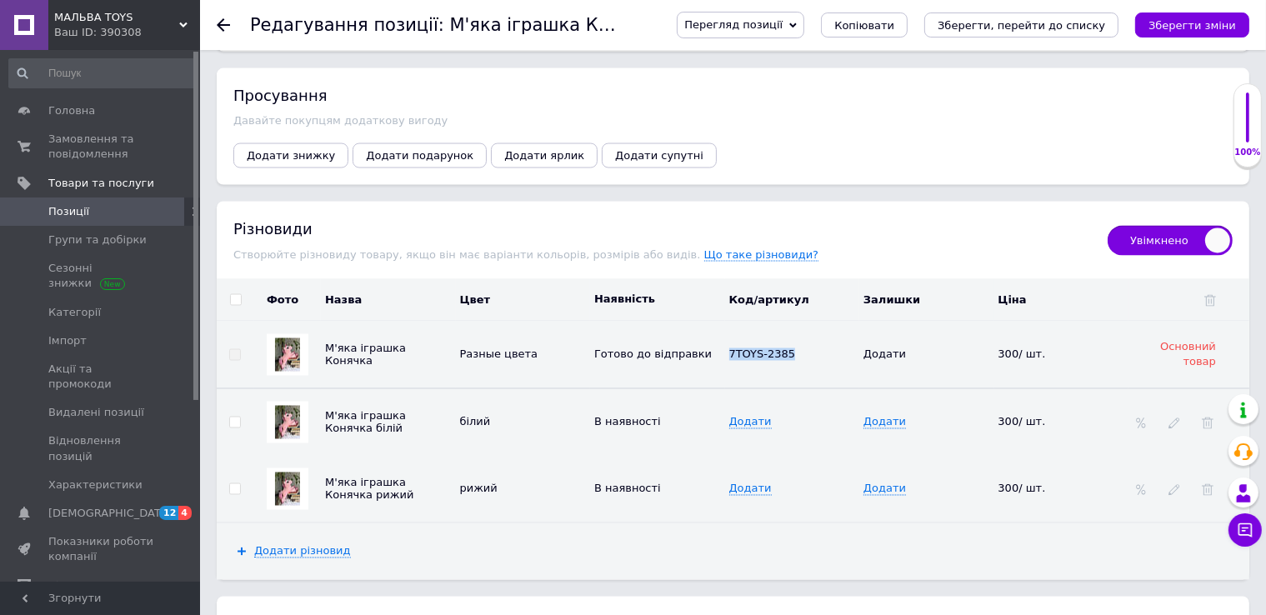
drag, startPoint x: 790, startPoint y: 253, endPoint x: 727, endPoint y: 253, distance: 63.3
click at [727, 322] on td "7TOYS-2385" at bounding box center [792, 356] width 135 height 68
copy span "7TOYS-2385"
click at [749, 416] on span "Додати" at bounding box center [750, 422] width 43 height 13
type input "7TOYS-2385- біла"
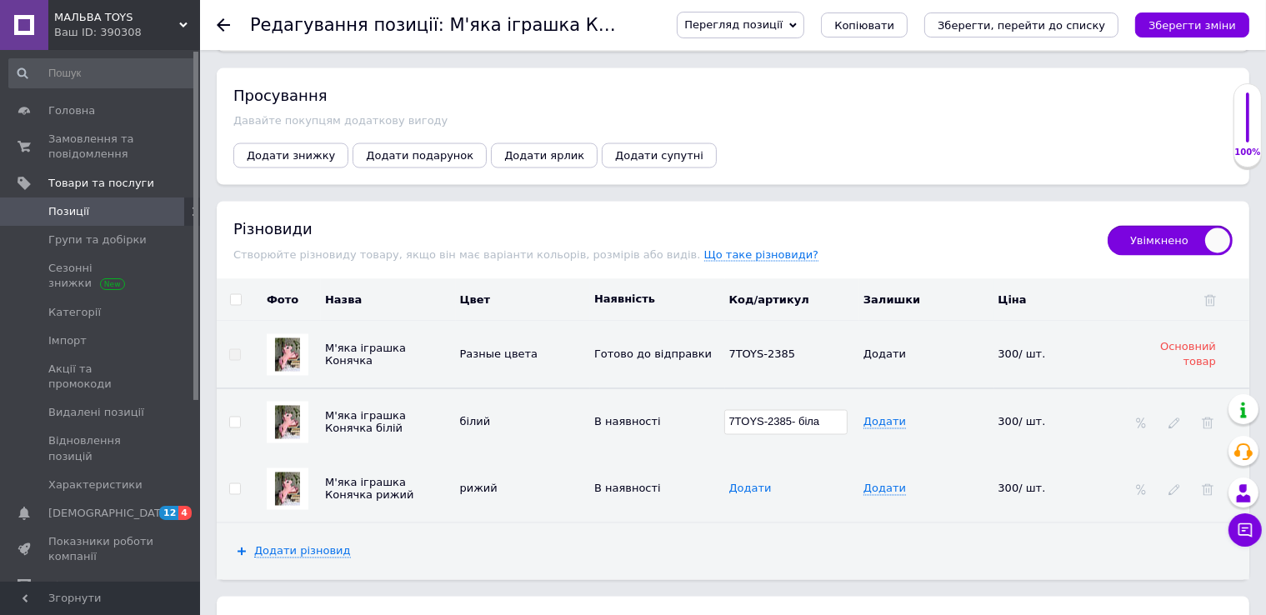
click at [744, 483] on span "Додати" at bounding box center [750, 489] width 43 height 13
type input "7TOYS-2385- рижа"
click at [848, 523] on div "Додати різновид" at bounding box center [733, 551] width 1033 height 57
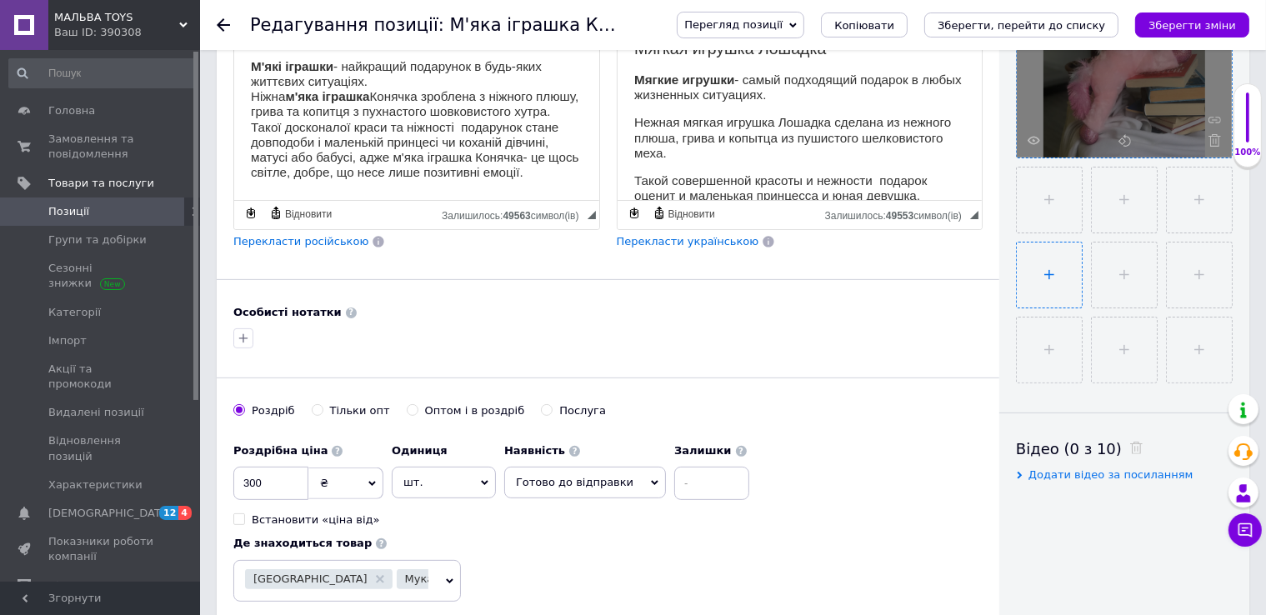
scroll to position [475, 0]
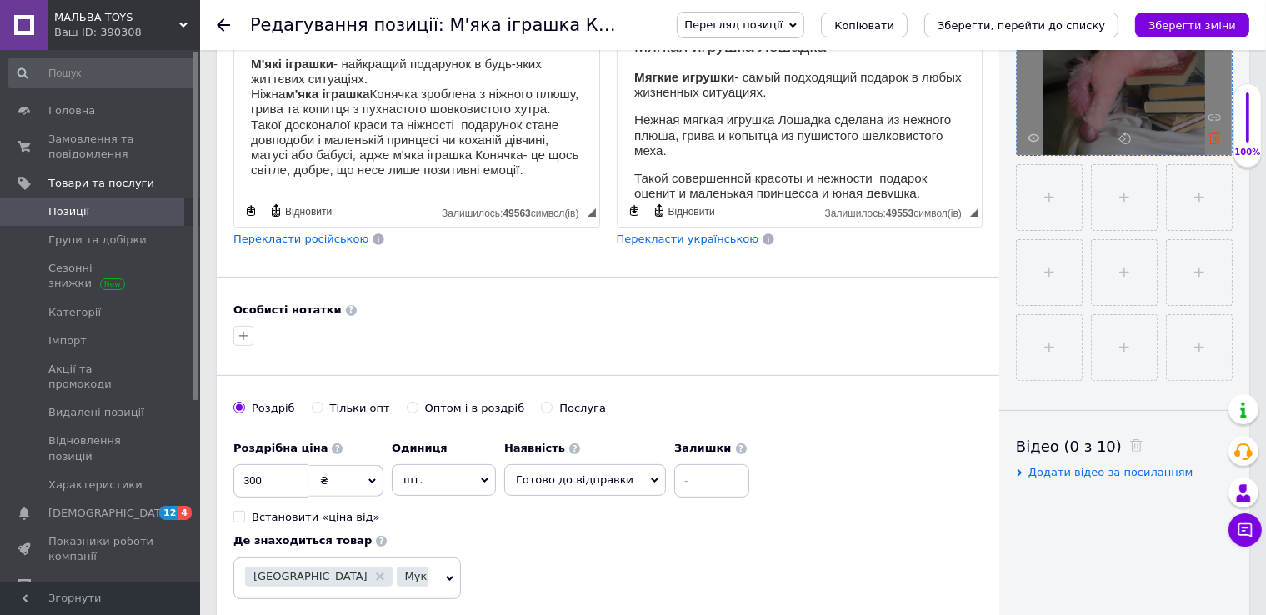
click at [1220, 134] on icon at bounding box center [1214, 138] width 13 height 13
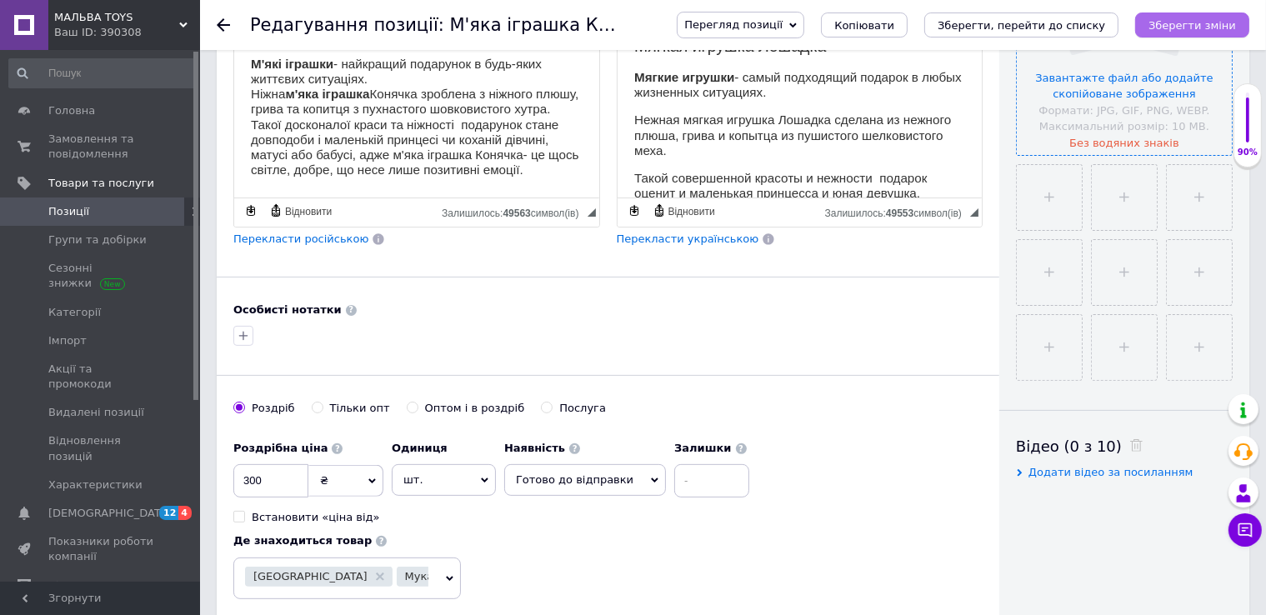
drag, startPoint x: 1203, startPoint y: 31, endPoint x: 1197, endPoint y: 90, distance: 59.5
click at [1203, 33] on button "Зберегти зміни" at bounding box center [1192, 25] width 114 height 25
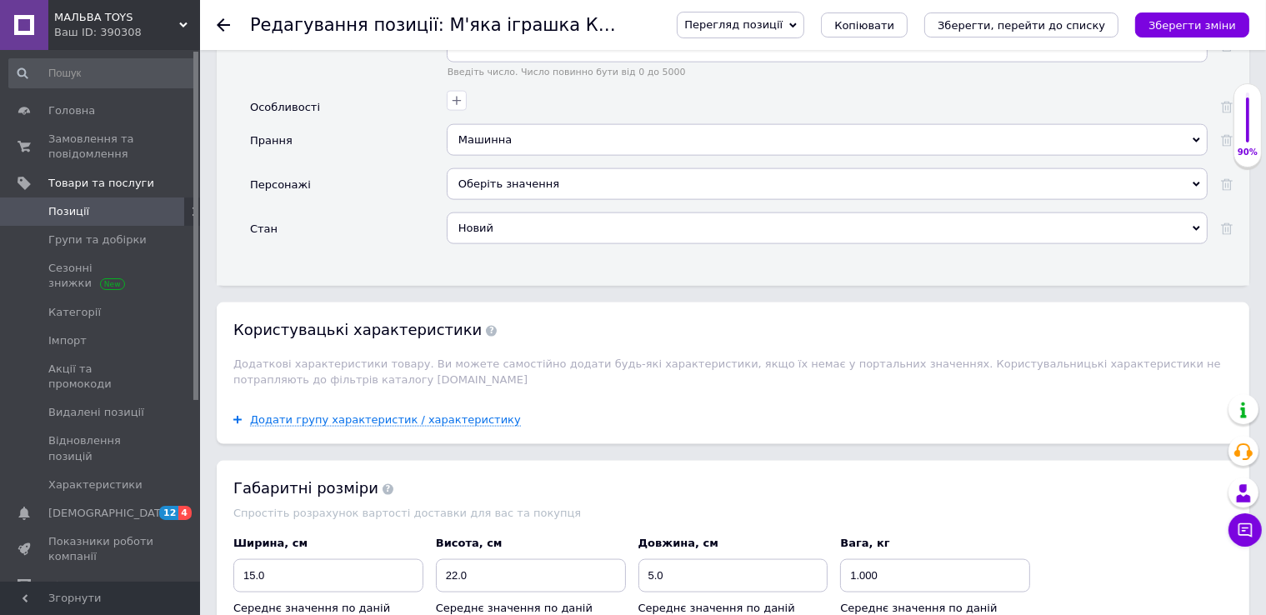
scroll to position [2392, 0]
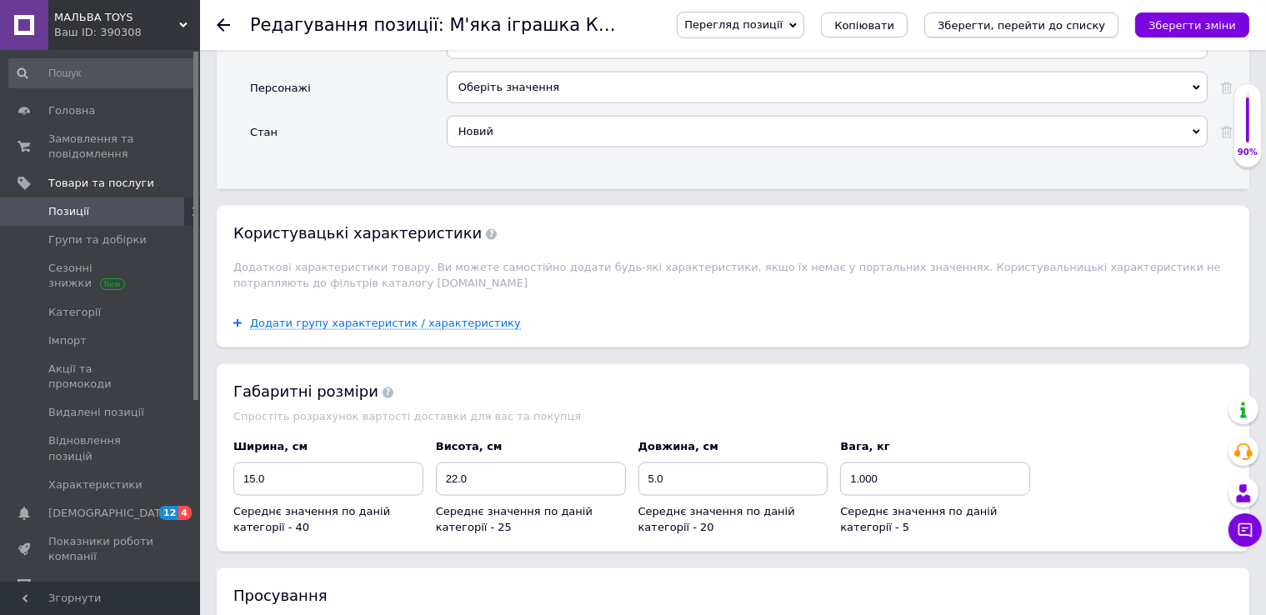
click at [1088, 24] on icon "Зберегти, перейти до списку" at bounding box center [1022, 25] width 168 height 13
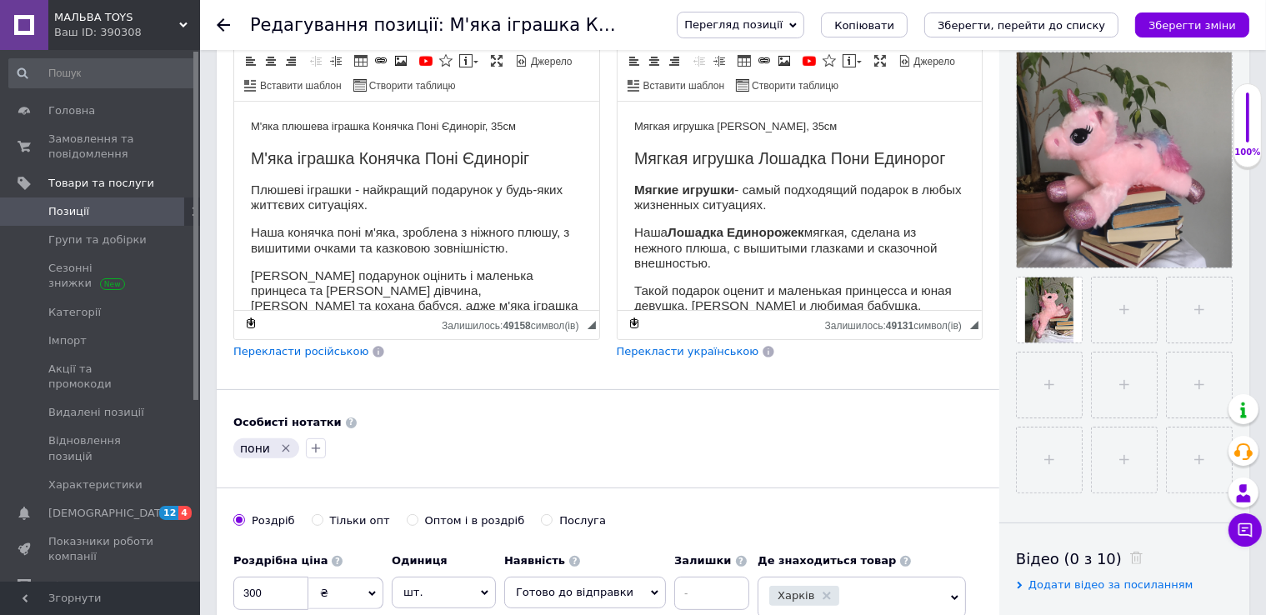
scroll to position [417, 0]
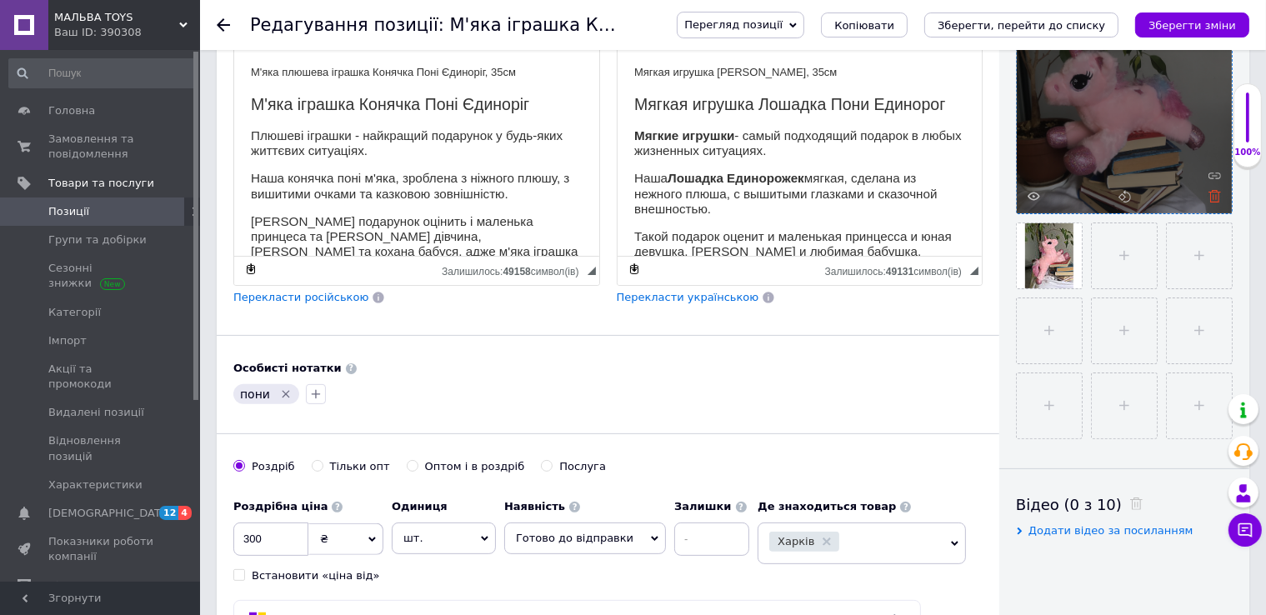
click at [1213, 192] on icon at bounding box center [1214, 196] width 13 height 13
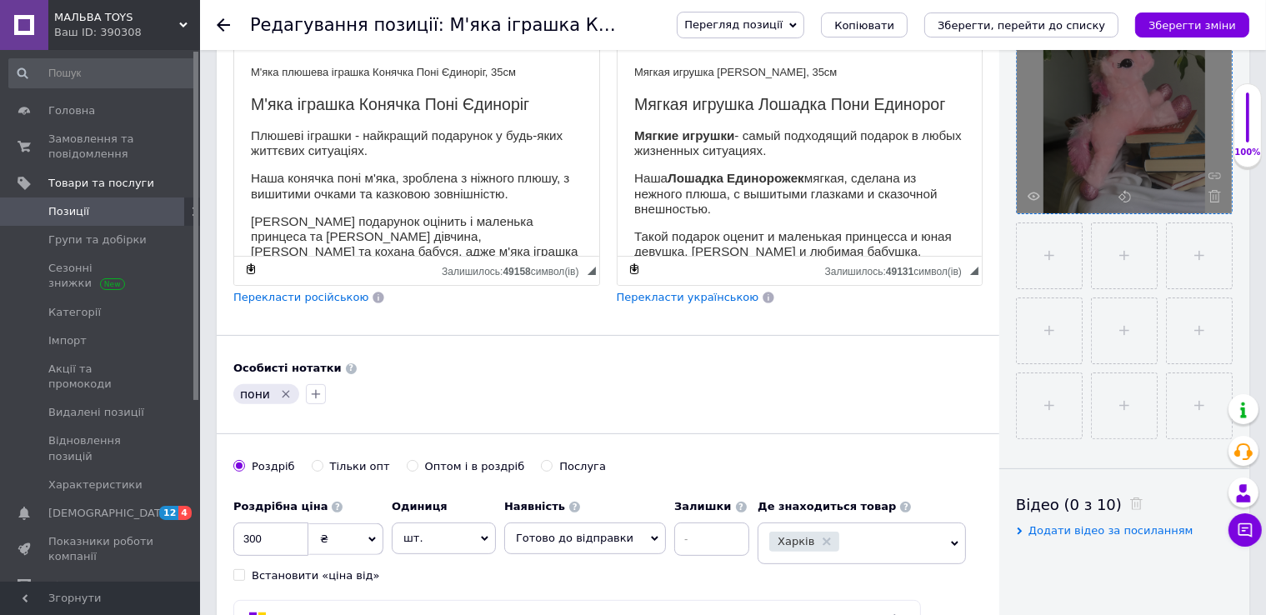
click at [220, 27] on use at bounding box center [223, 24] width 13 height 13
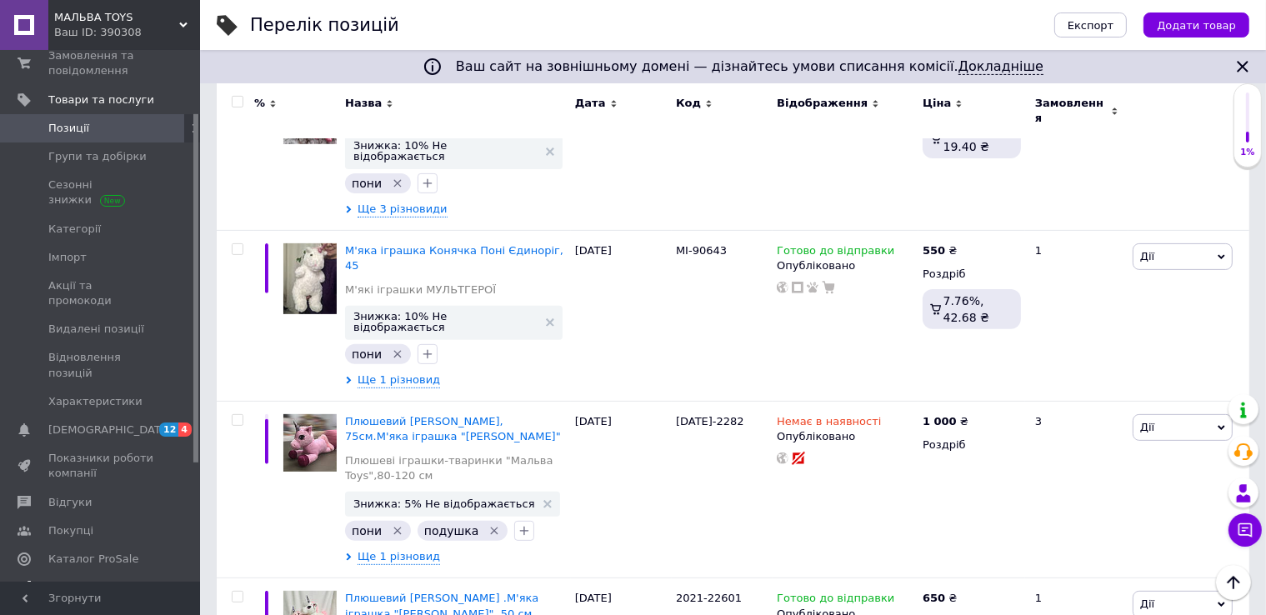
scroll to position [167, 0]
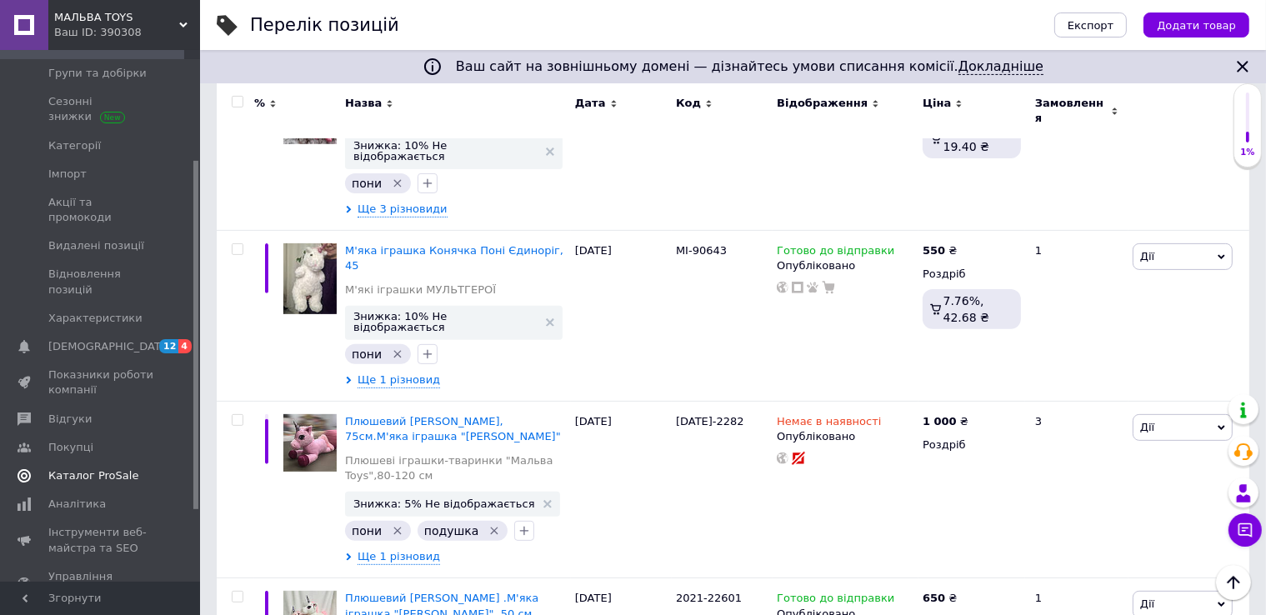
click at [108, 468] on span "Каталог ProSale" at bounding box center [93, 475] width 90 height 15
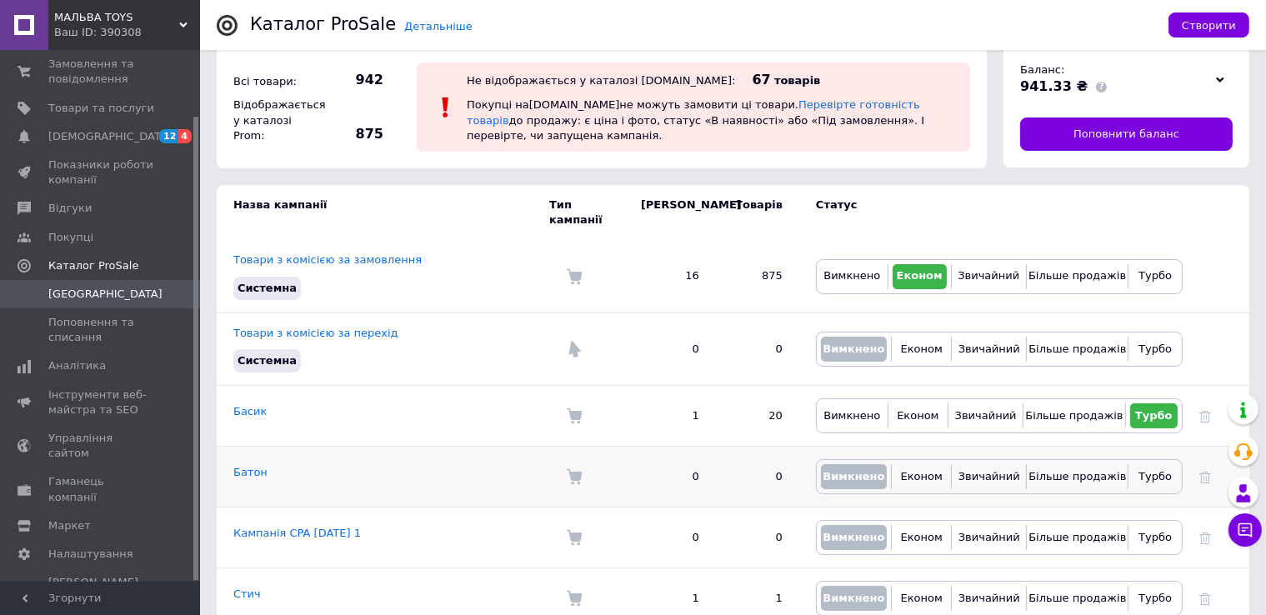
scroll to position [33, 0]
